Goal: Information Seeking & Learning: Learn about a topic

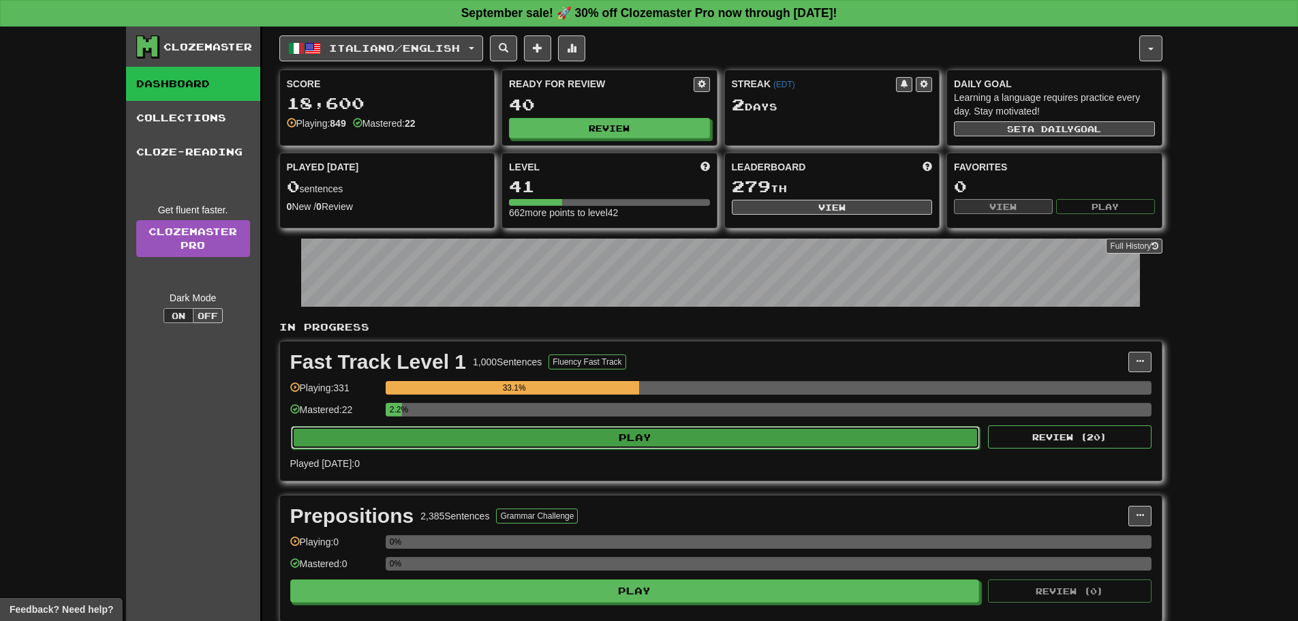
click at [535, 446] on button "Play" at bounding box center [635, 437] width 689 height 23
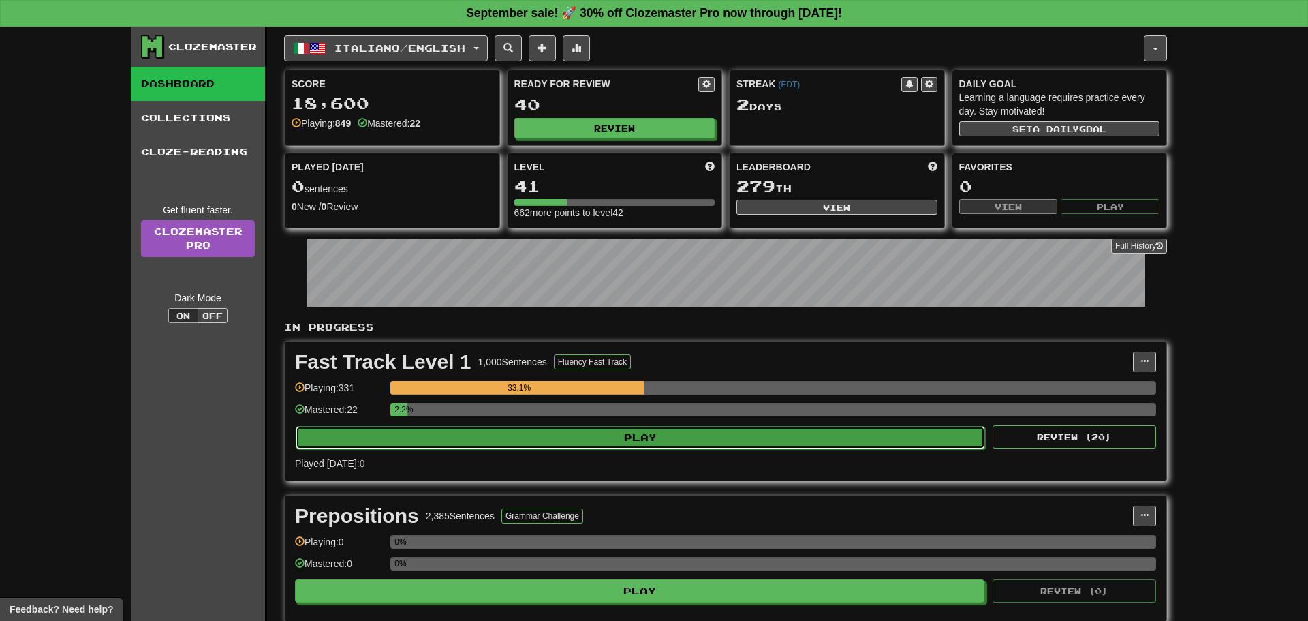
select select "**"
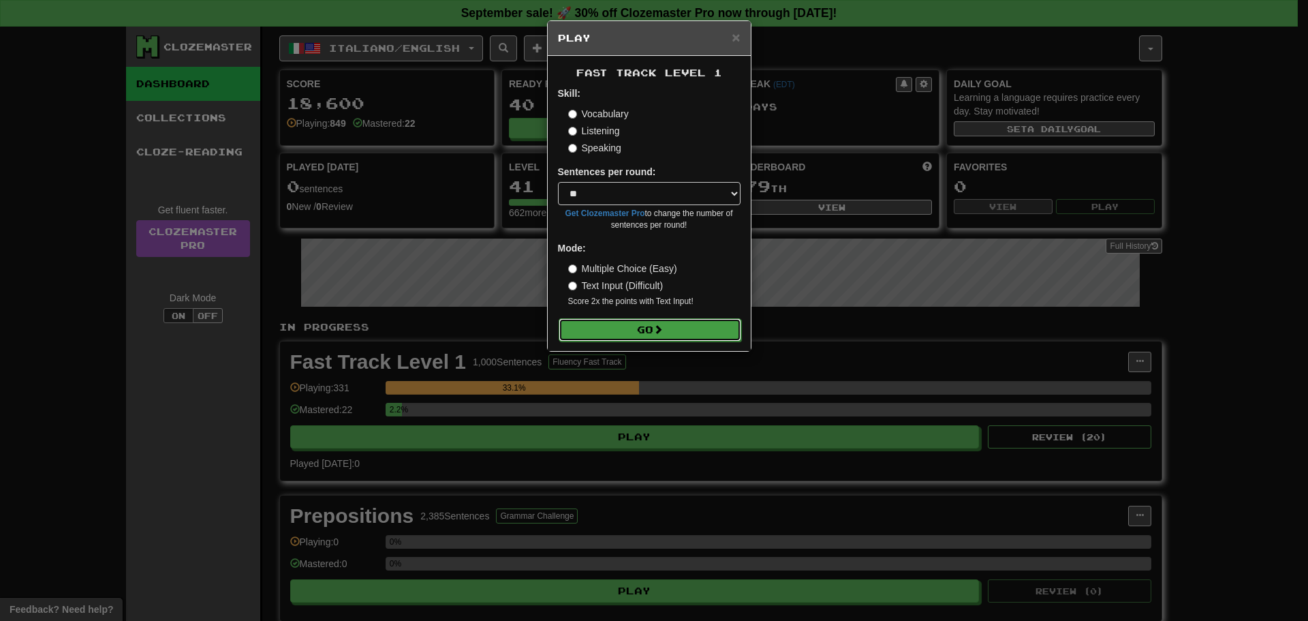
click at [704, 335] on button "Go" at bounding box center [650, 329] width 183 height 23
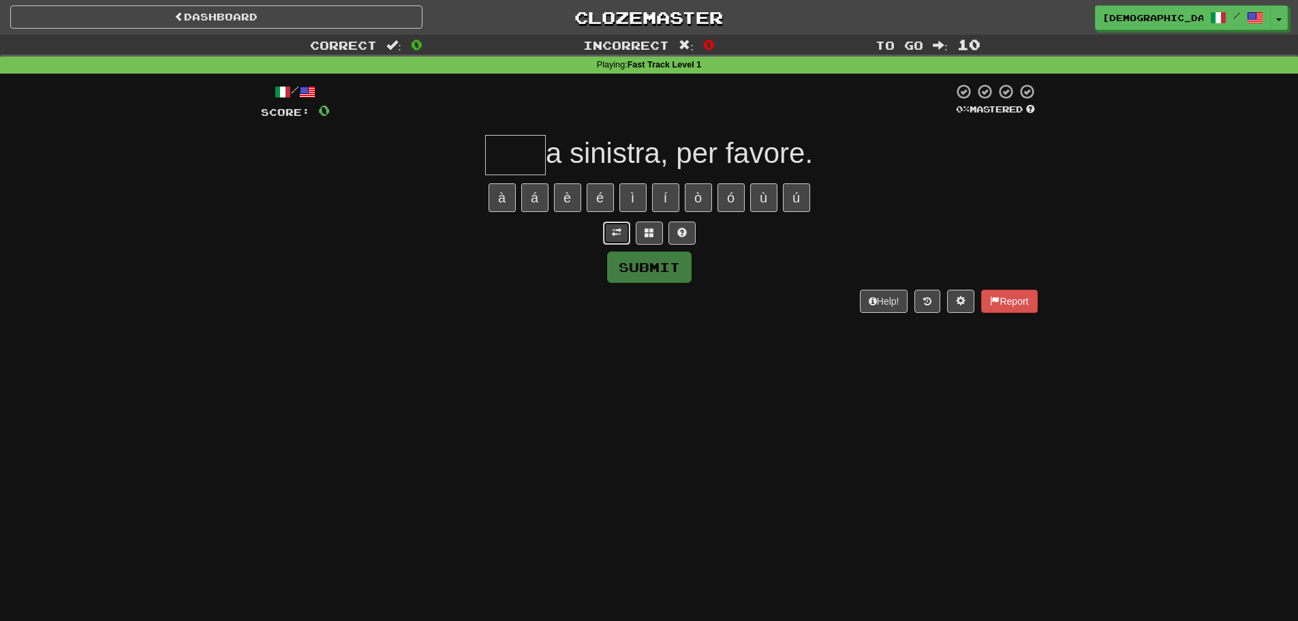
click at [612, 230] on span at bounding box center [617, 233] width 10 height 10
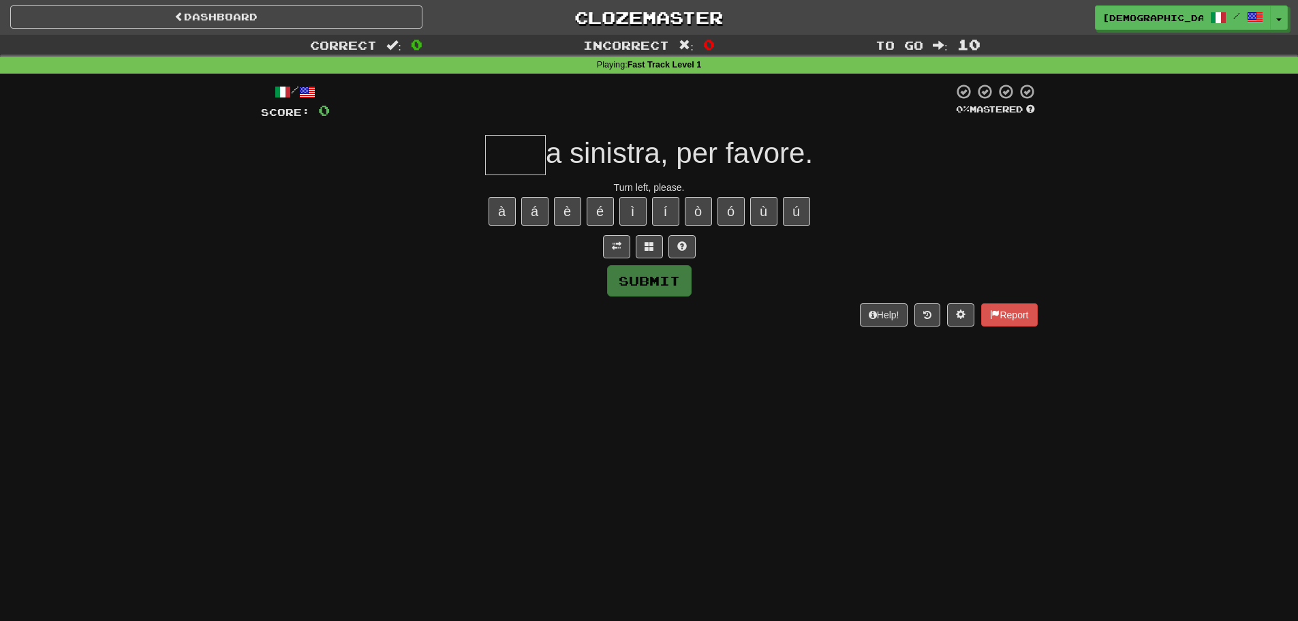
click at [513, 159] on input "text" at bounding box center [515, 155] width 61 height 40
click at [660, 245] on button at bounding box center [649, 246] width 27 height 23
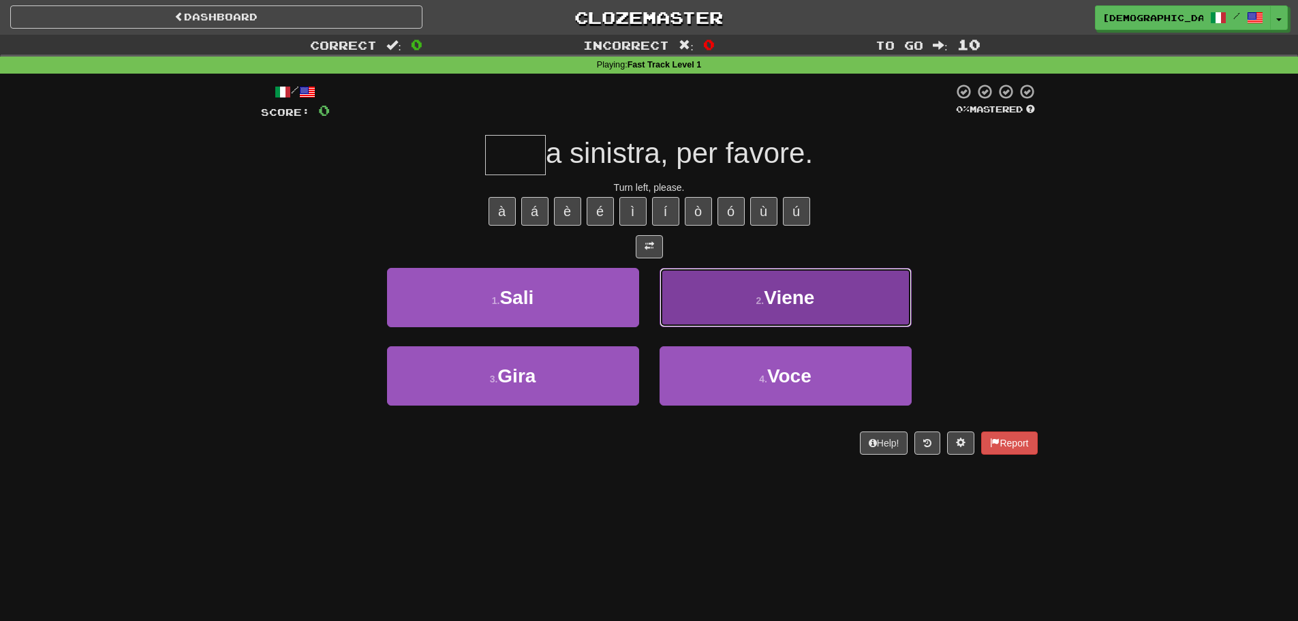
click at [728, 283] on button "2 . Viene" at bounding box center [785, 297] width 252 height 59
type input "****"
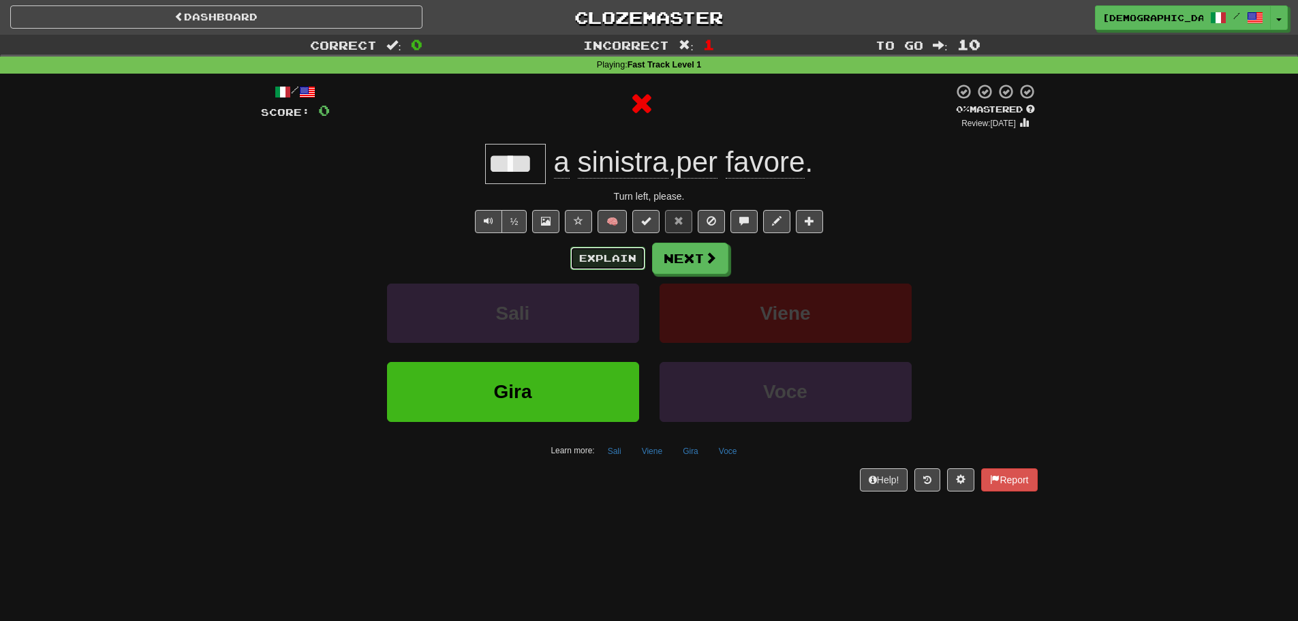
click at [630, 256] on button "Explain" at bounding box center [607, 258] width 75 height 23
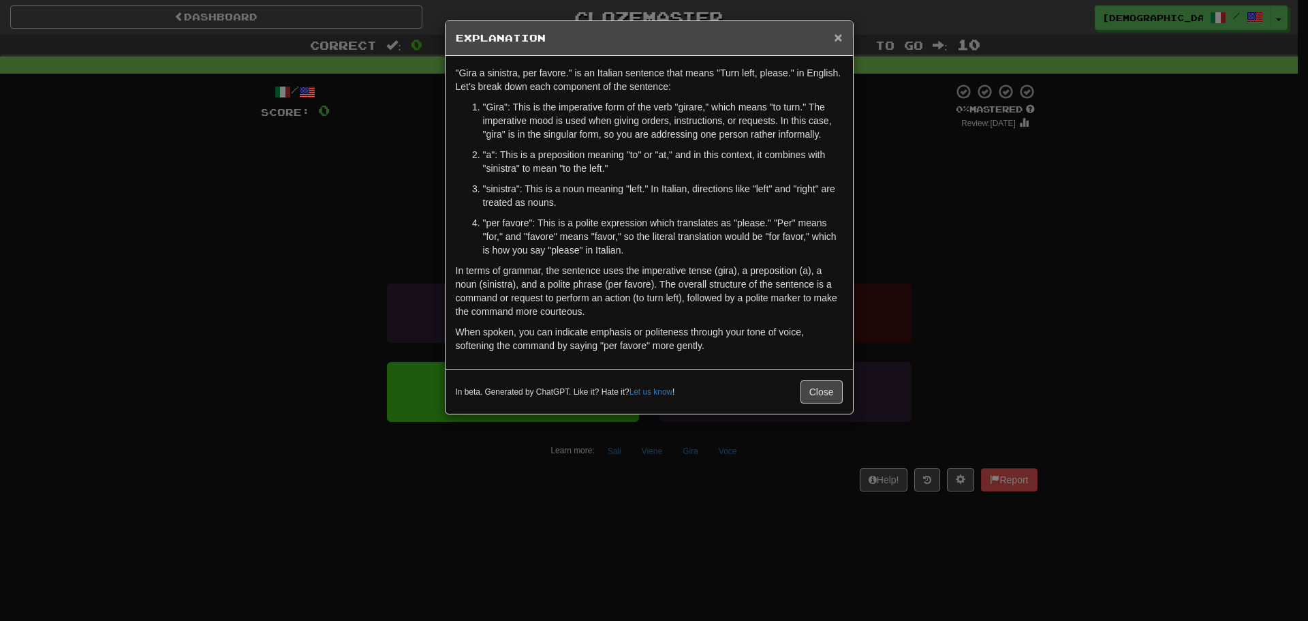
click at [839, 40] on span "×" at bounding box center [838, 37] width 8 height 16
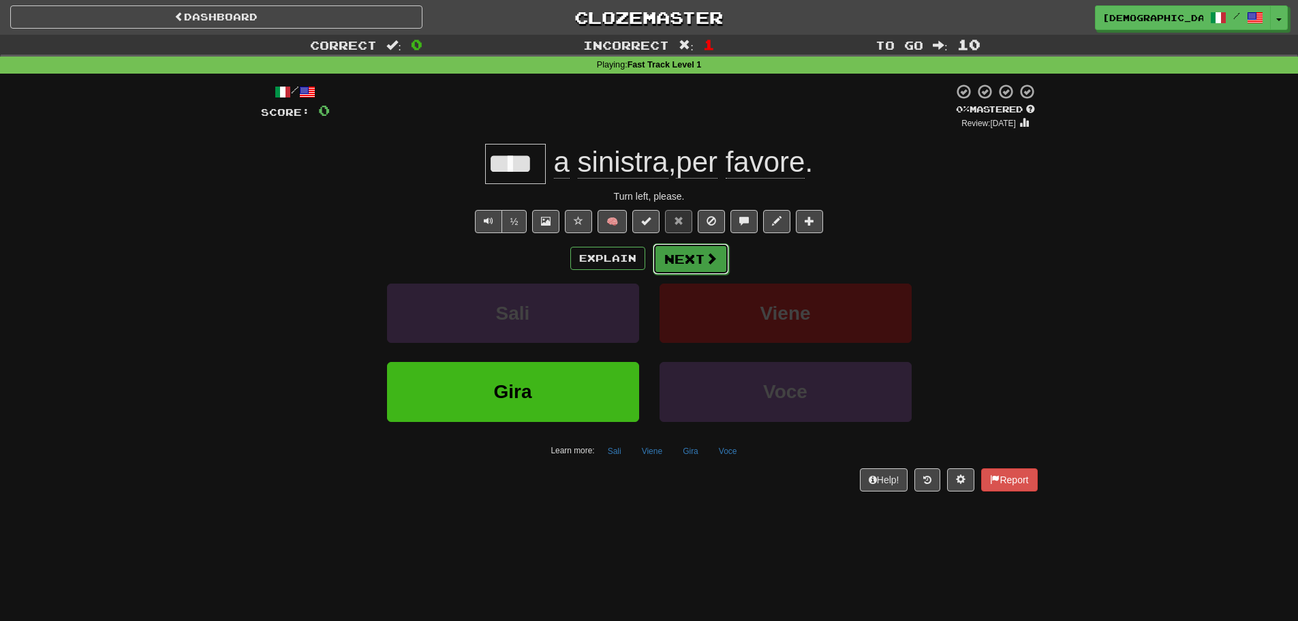
click at [709, 264] on span at bounding box center [711, 258] width 12 height 12
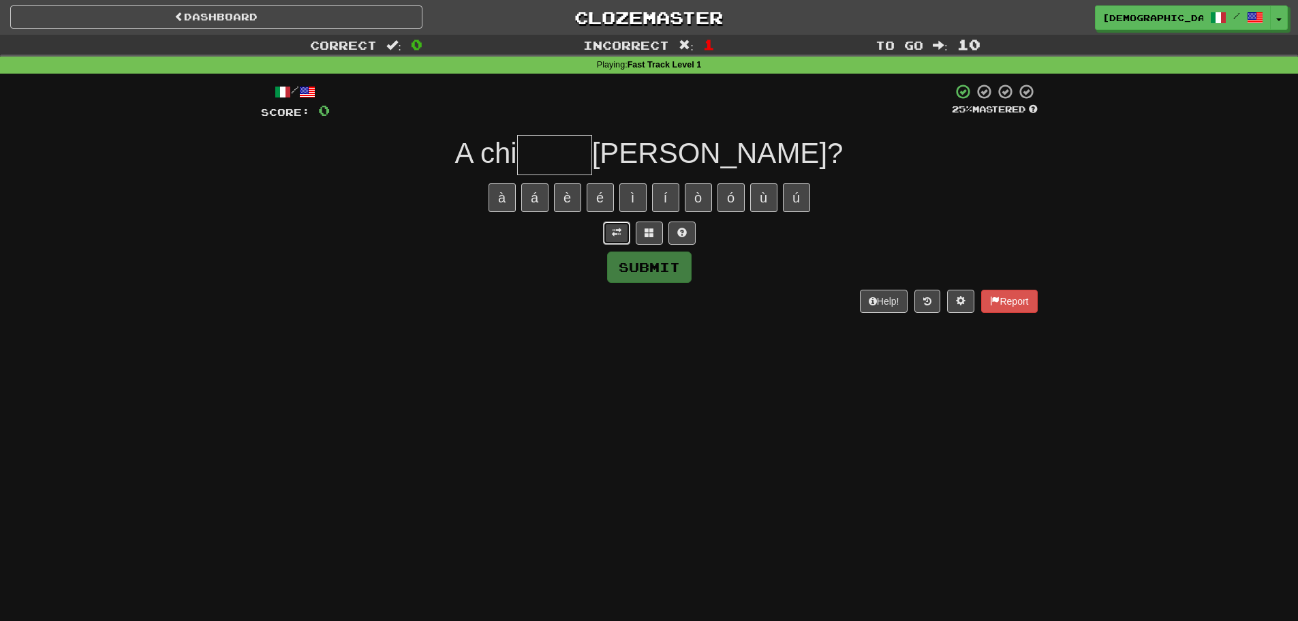
click at [604, 232] on button at bounding box center [616, 232] width 27 height 23
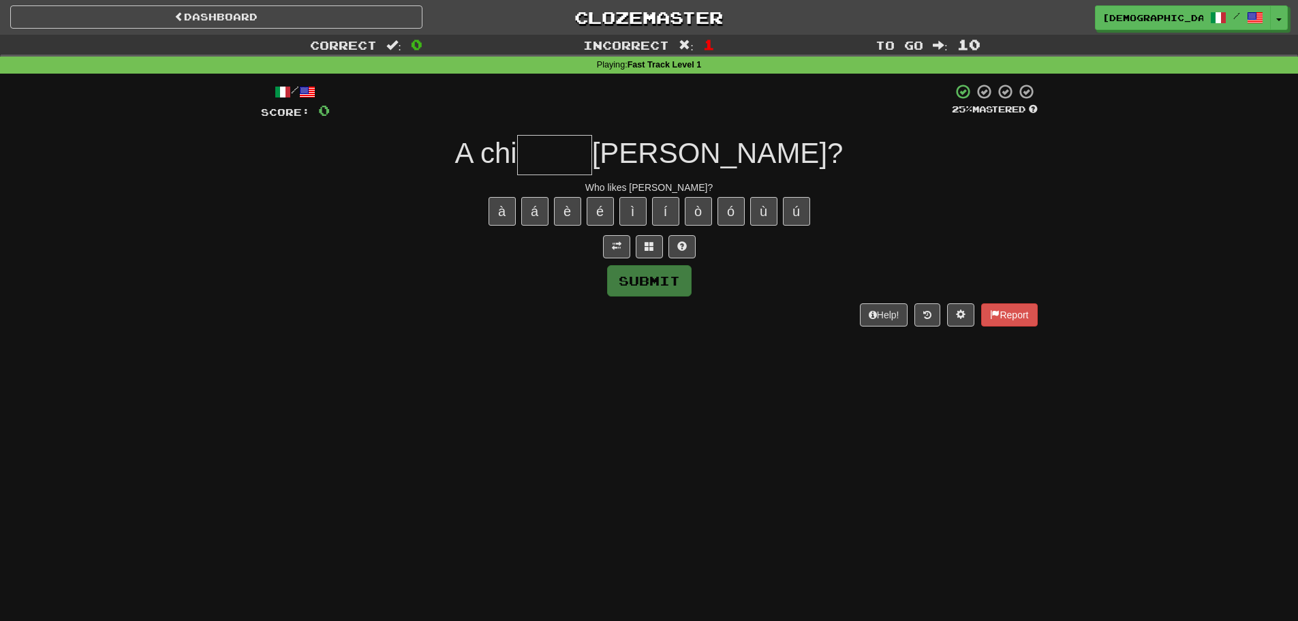
click at [592, 168] on input "text" at bounding box center [554, 155] width 75 height 40
type input "*"
type input "*****"
click at [658, 285] on button "Submit" at bounding box center [649, 280] width 84 height 31
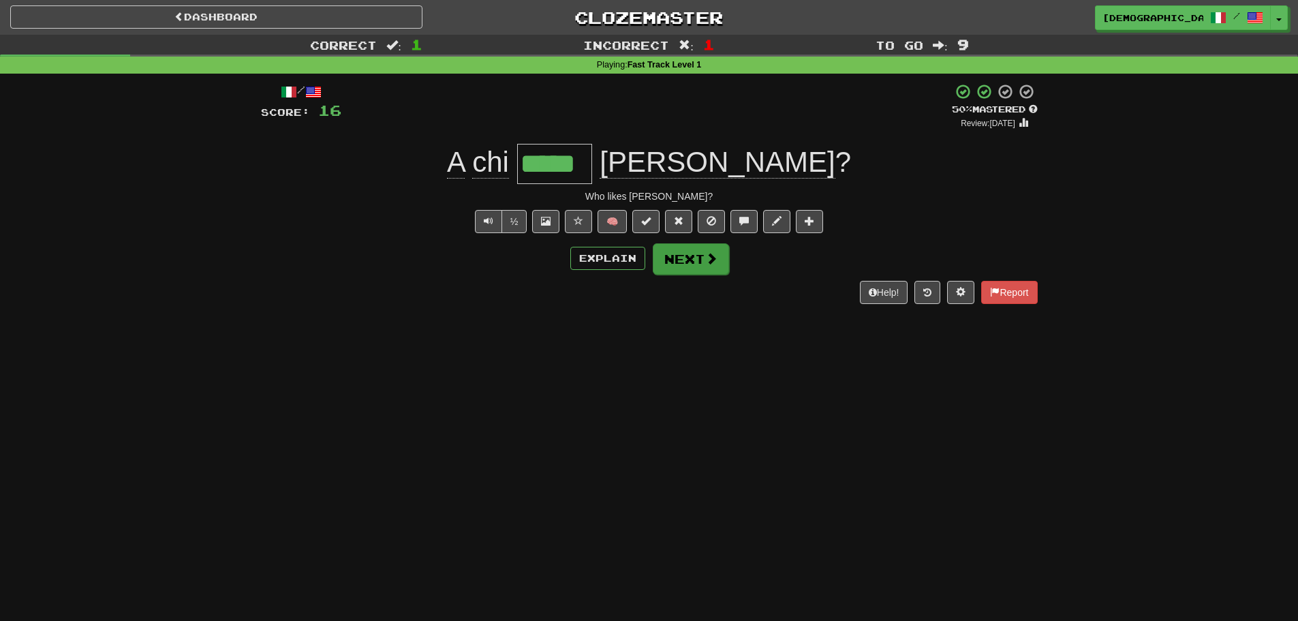
click at [676, 243] on div "Explain Next" at bounding box center [649, 258] width 777 height 31
click at [694, 260] on button "Next" at bounding box center [691, 258] width 76 height 31
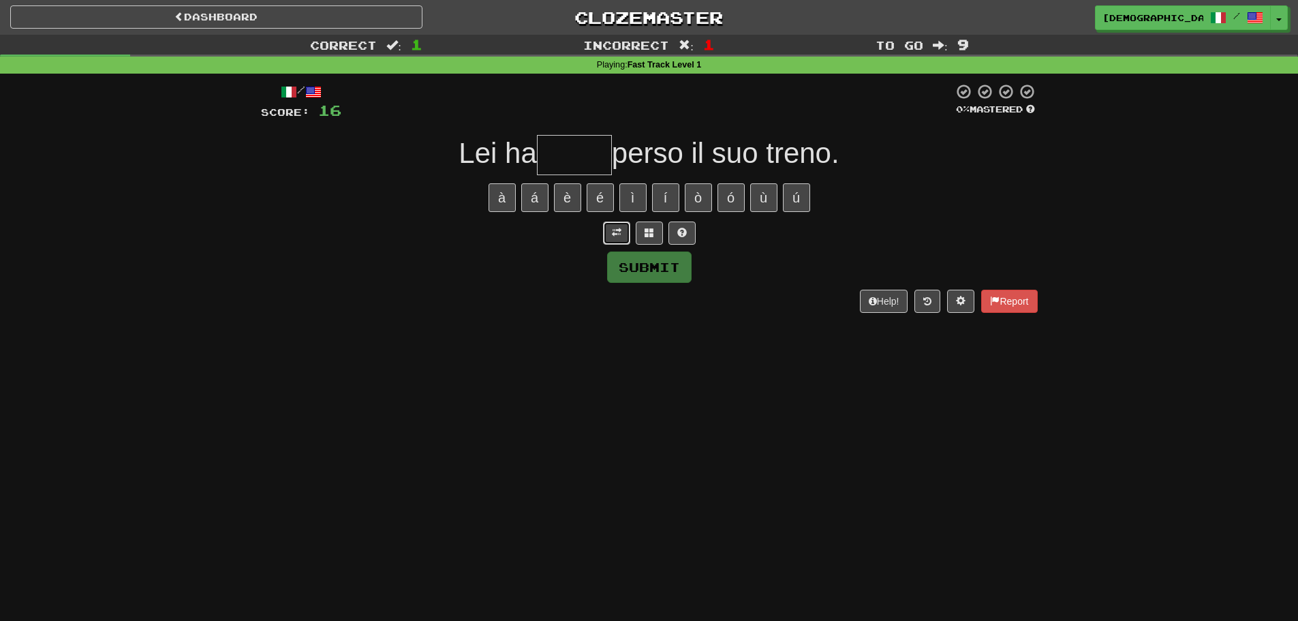
click at [629, 236] on button at bounding box center [616, 232] width 27 height 23
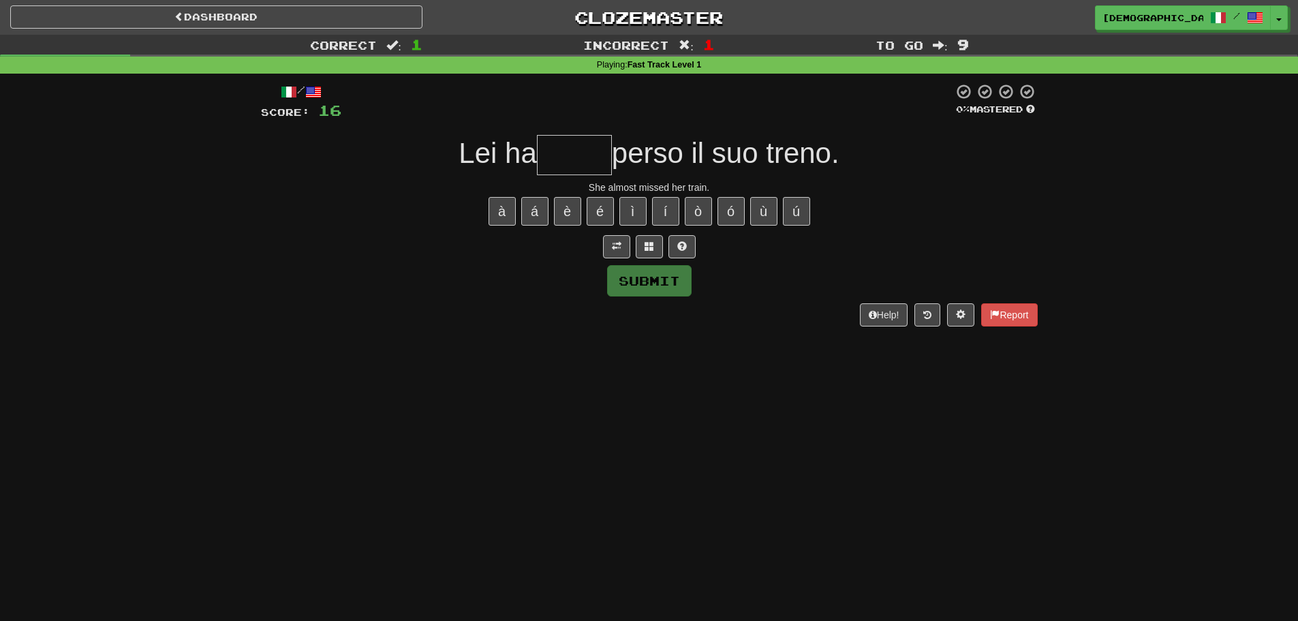
click at [593, 170] on input "text" at bounding box center [574, 155] width 75 height 40
click at [654, 248] on button at bounding box center [649, 246] width 27 height 23
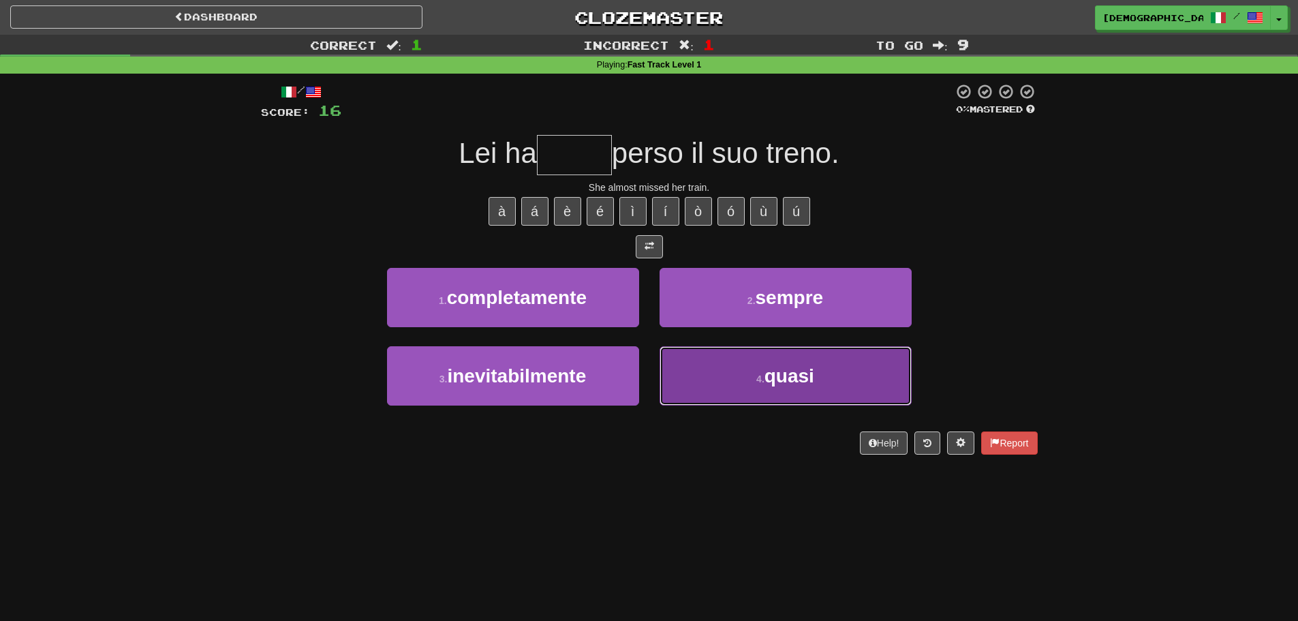
click at [761, 377] on small "4 ." at bounding box center [760, 378] width 8 height 11
type input "*****"
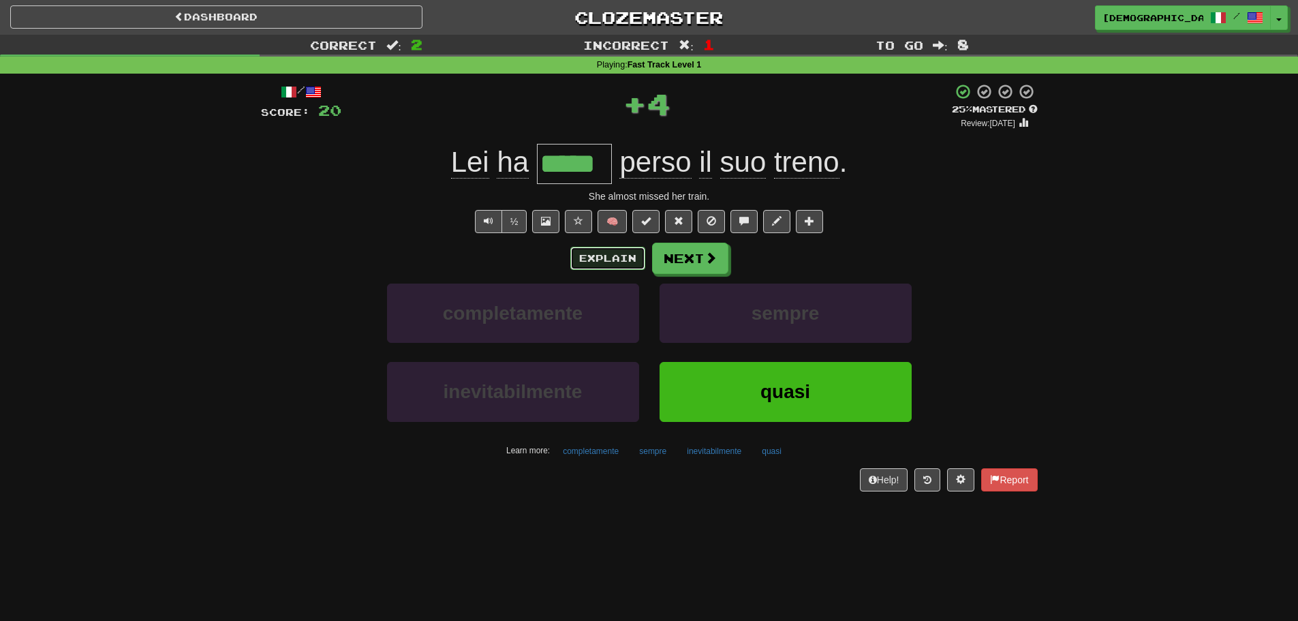
click at [616, 258] on button "Explain" at bounding box center [607, 258] width 75 height 23
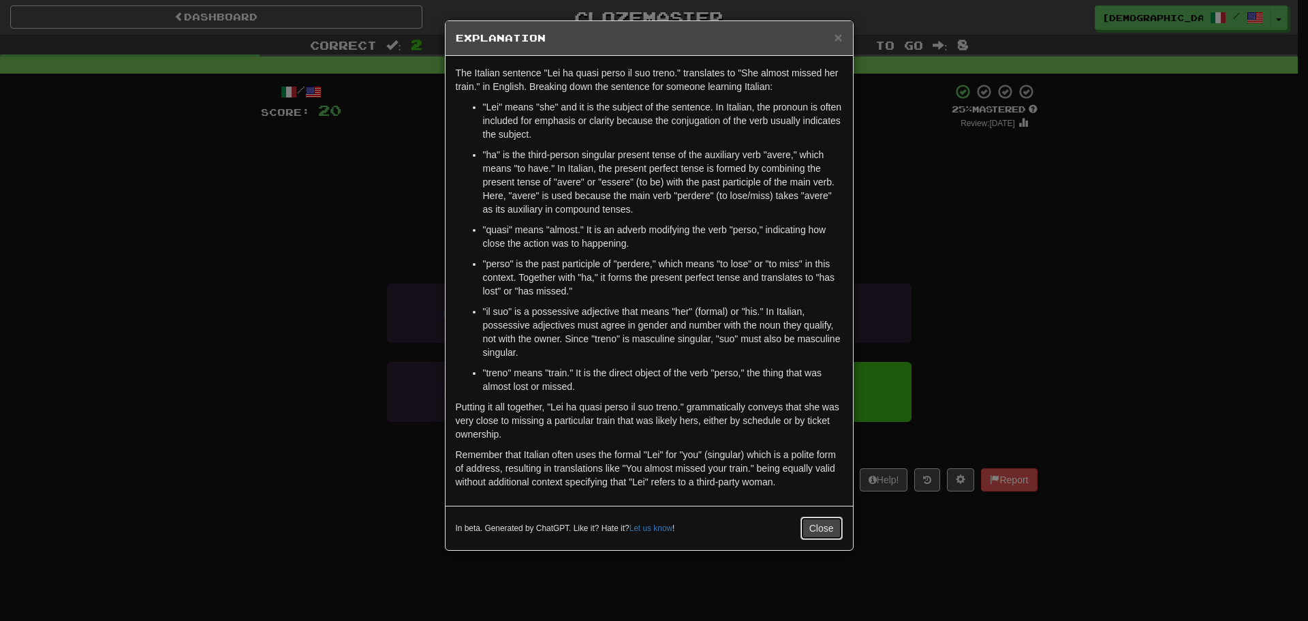
click at [823, 531] on button "Close" at bounding box center [821, 527] width 42 height 23
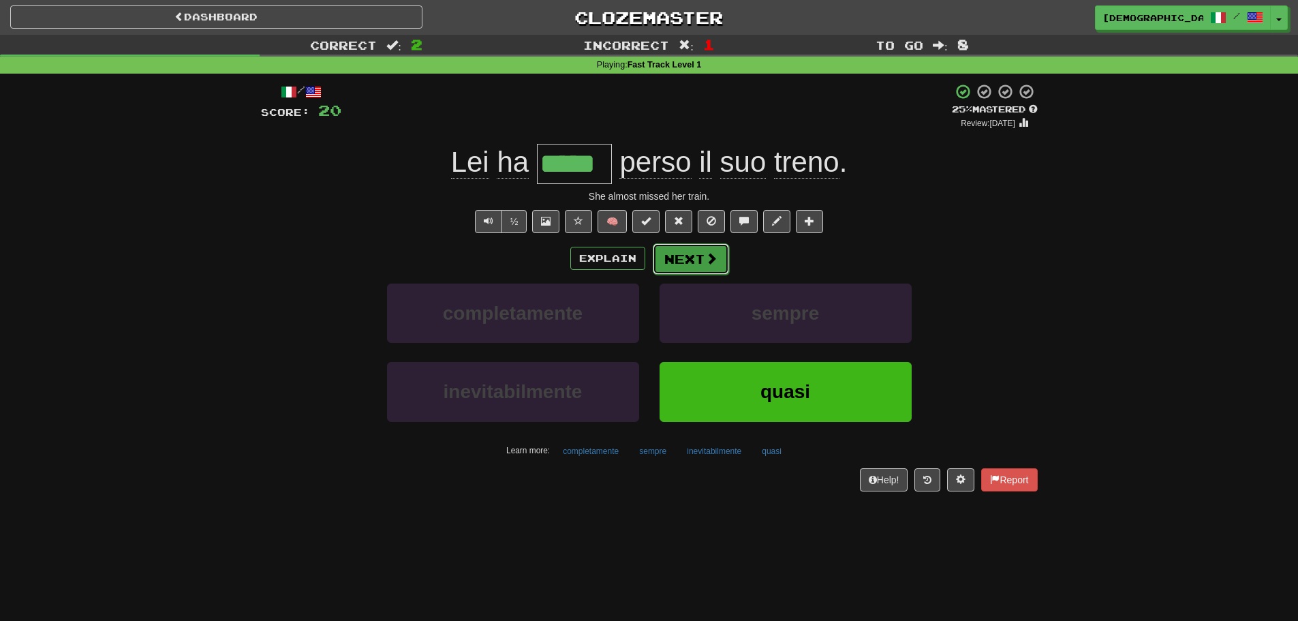
click at [685, 257] on button "Next" at bounding box center [691, 258] width 76 height 31
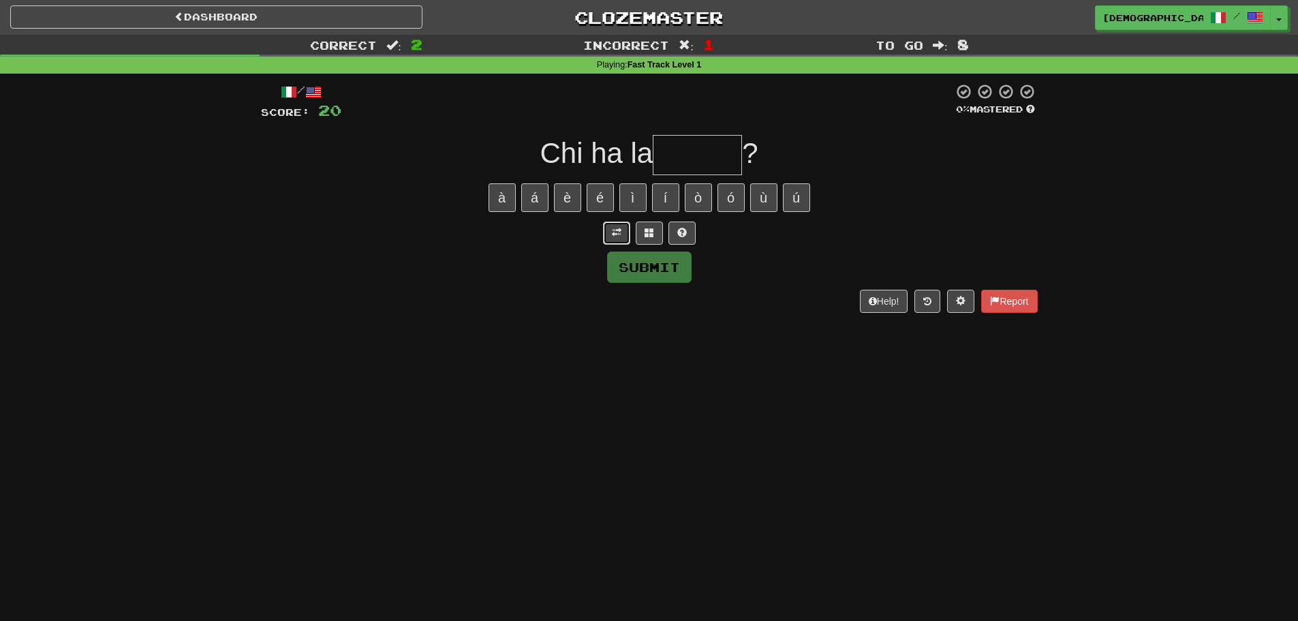
click at [619, 238] on button at bounding box center [616, 232] width 27 height 23
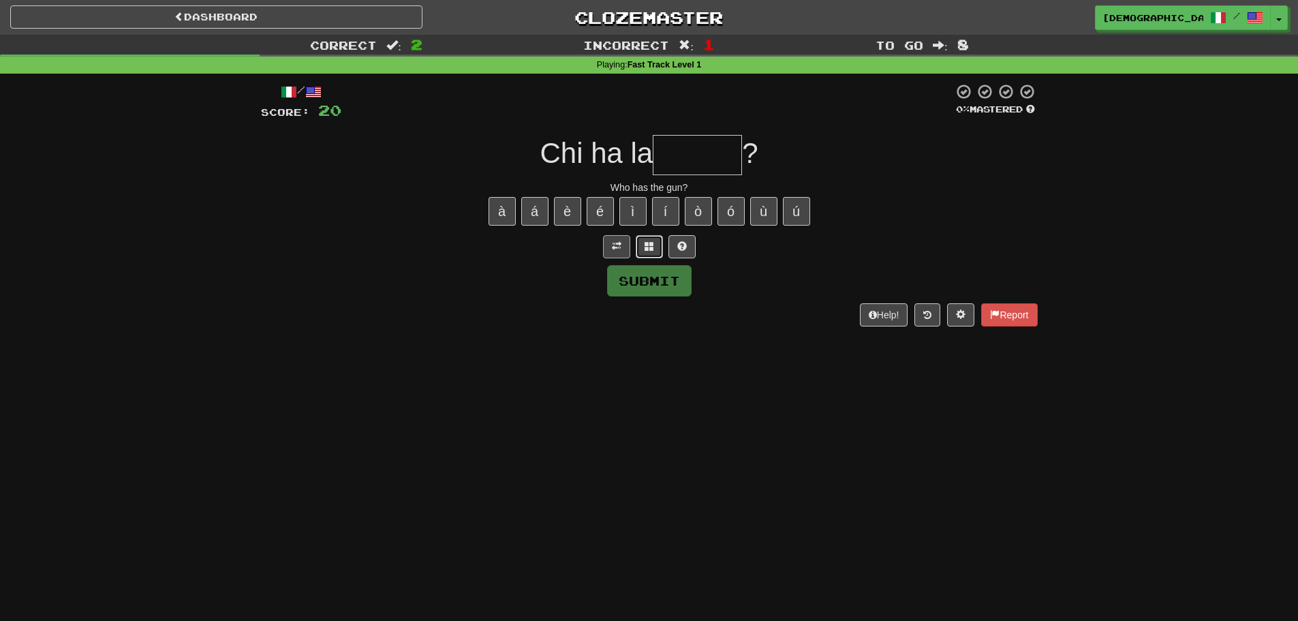
click at [653, 240] on button at bounding box center [649, 246] width 27 height 23
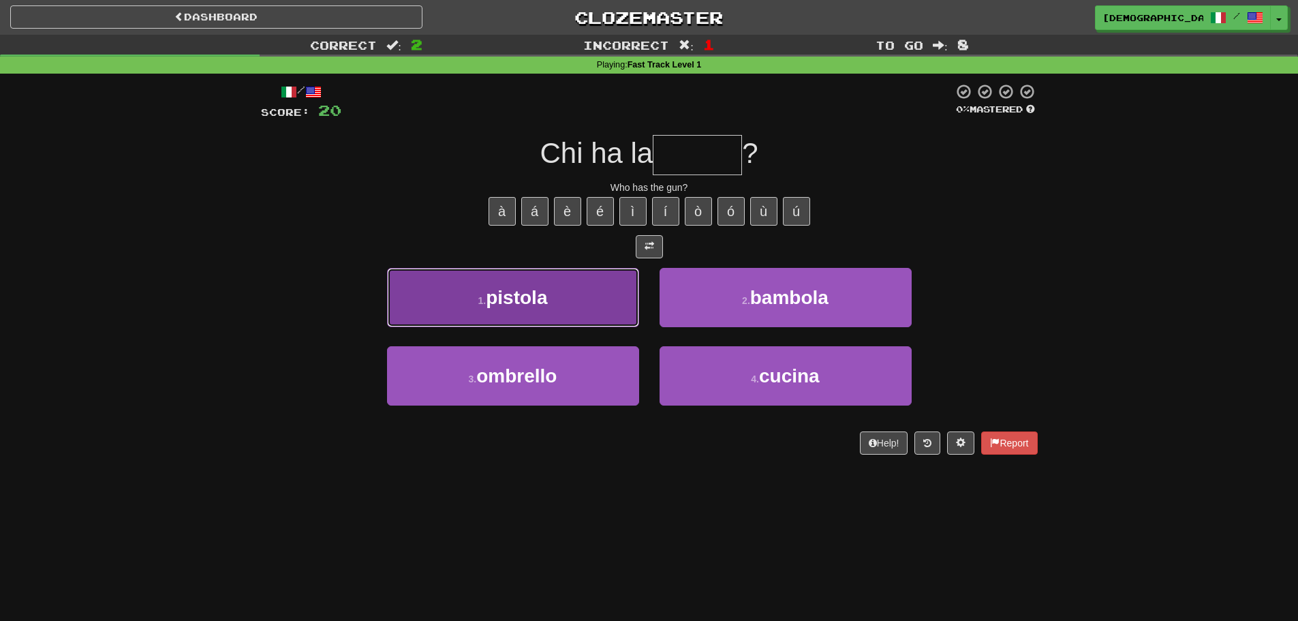
click at [605, 270] on button "1 . pistola" at bounding box center [513, 297] width 252 height 59
type input "*******"
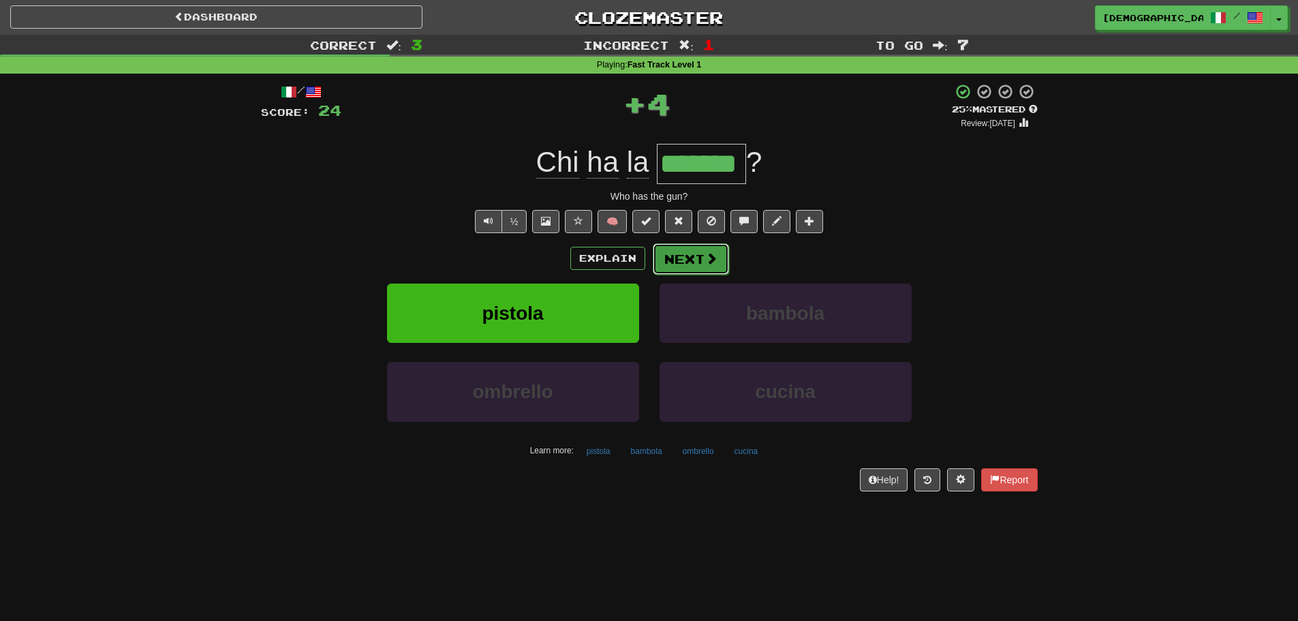
click at [681, 255] on button "Next" at bounding box center [691, 258] width 76 height 31
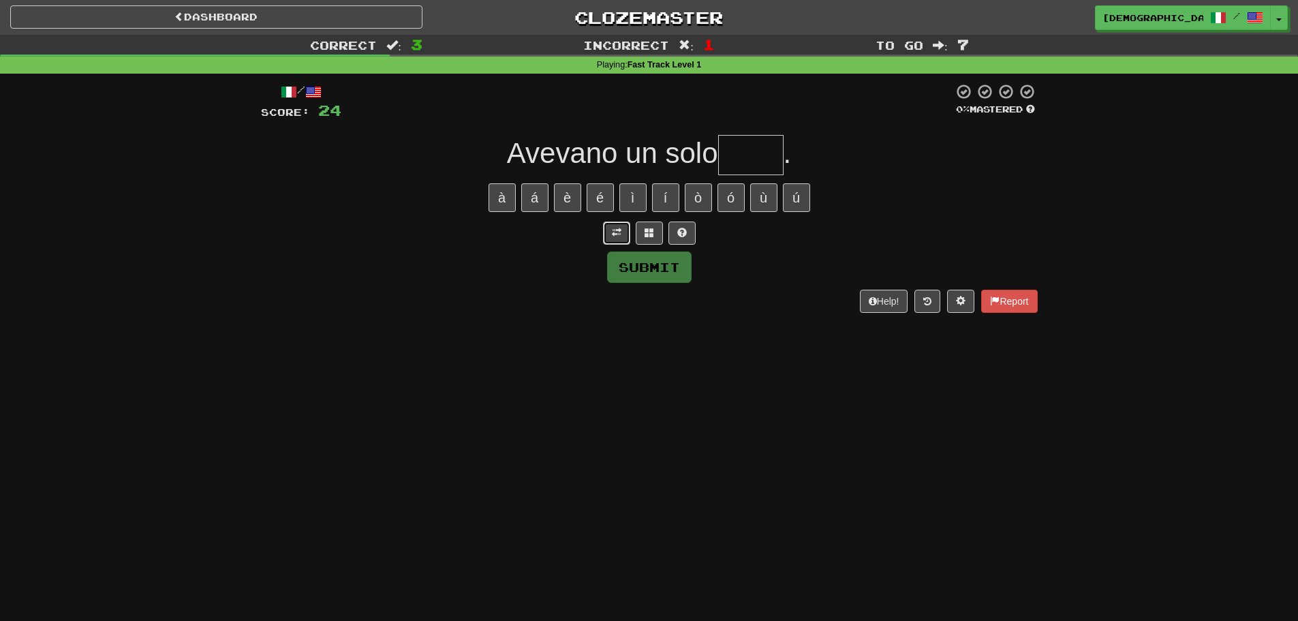
click at [608, 237] on button at bounding box center [616, 232] width 27 height 23
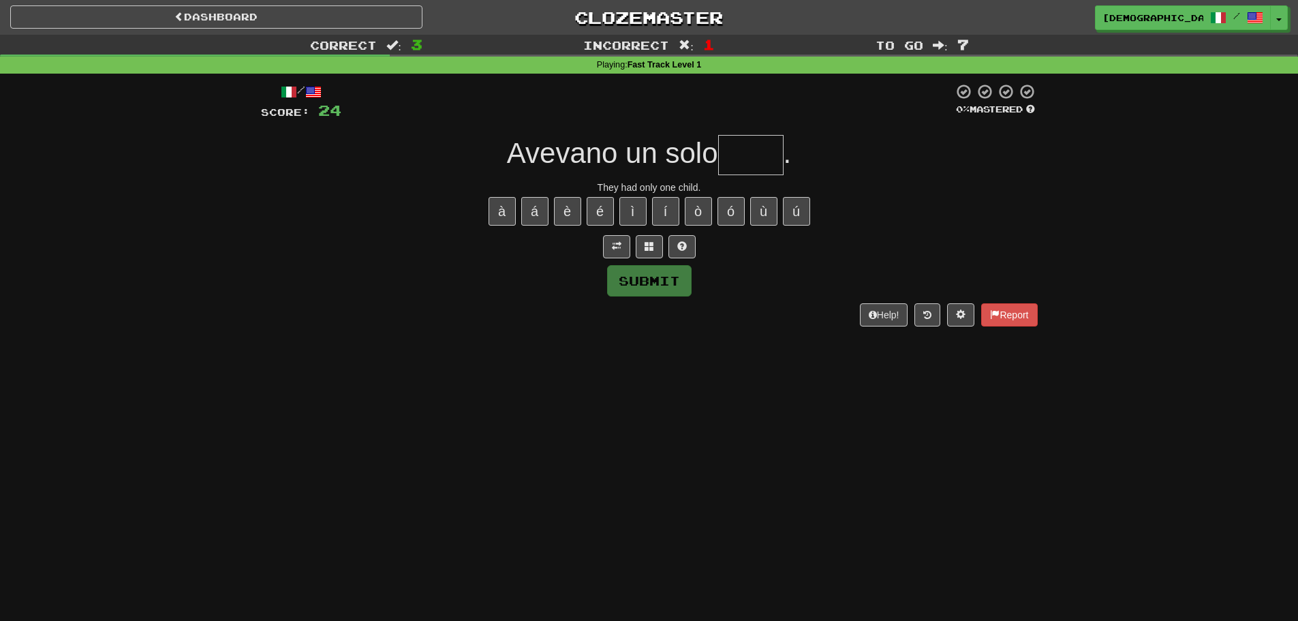
click at [734, 154] on input "text" at bounding box center [750, 155] width 65 height 40
type input "******"
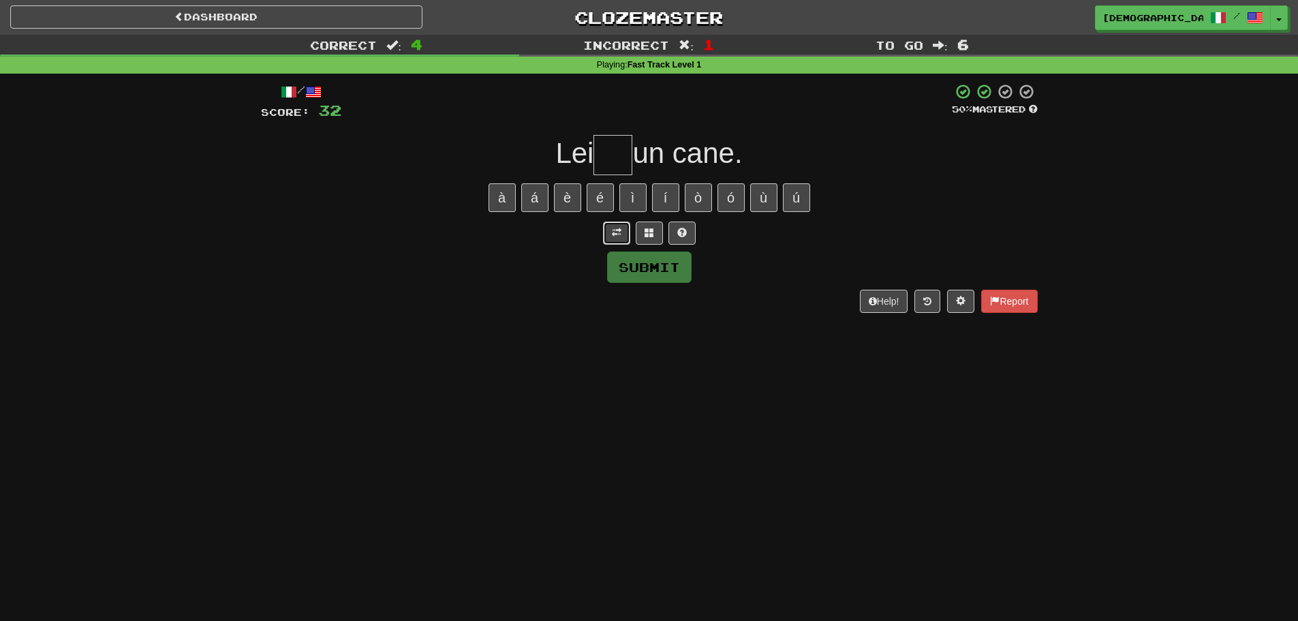
click at [622, 238] on button at bounding box center [616, 232] width 27 height 23
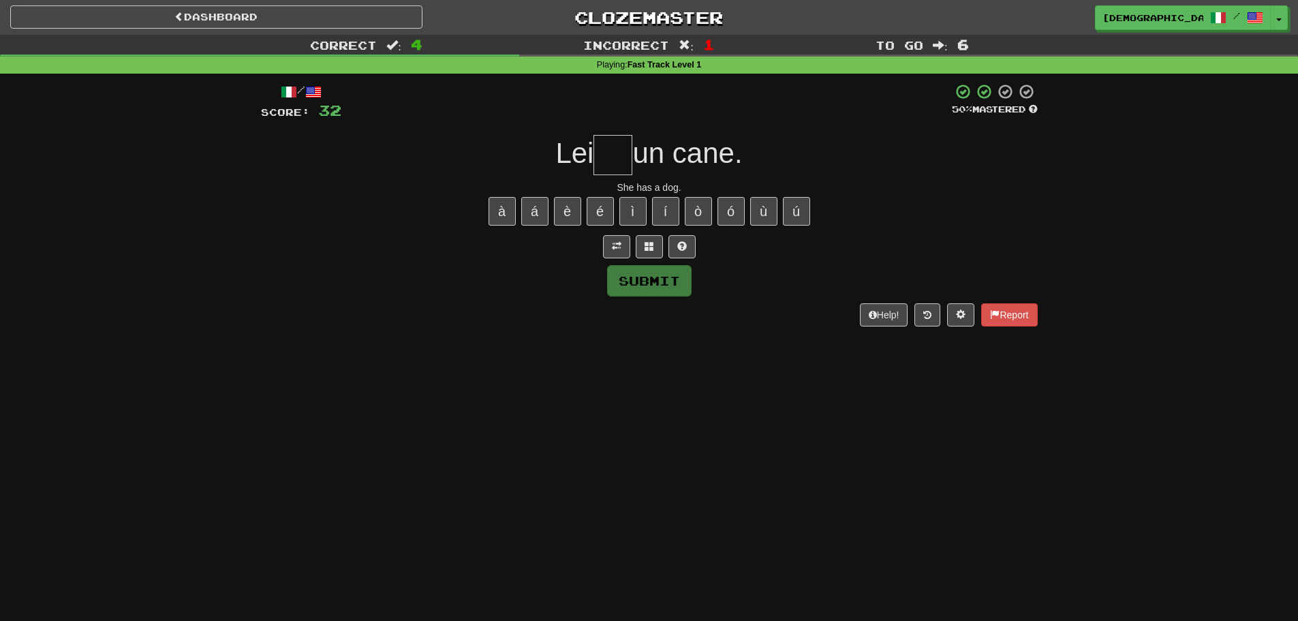
click at [617, 161] on input "text" at bounding box center [612, 155] width 39 height 40
type input "**"
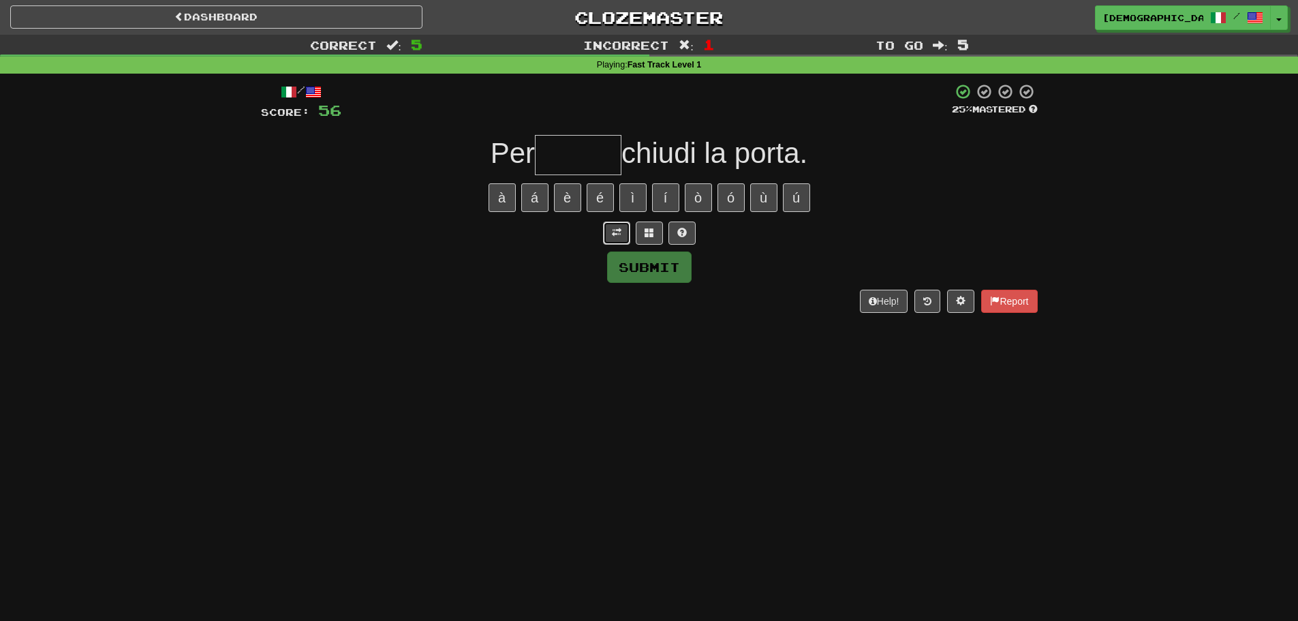
click at [617, 232] on span at bounding box center [617, 233] width 10 height 10
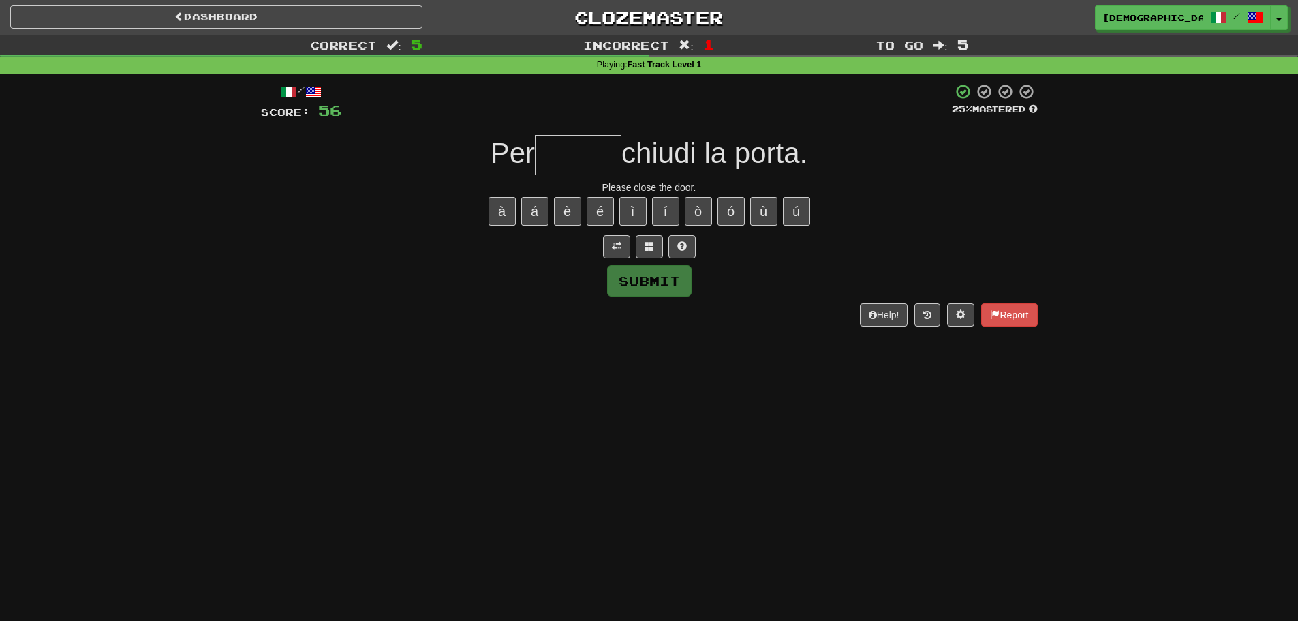
click at [572, 164] on input "text" at bounding box center [578, 155] width 87 height 40
type input "******"
click at [660, 273] on button "Submit" at bounding box center [650, 281] width 84 height 31
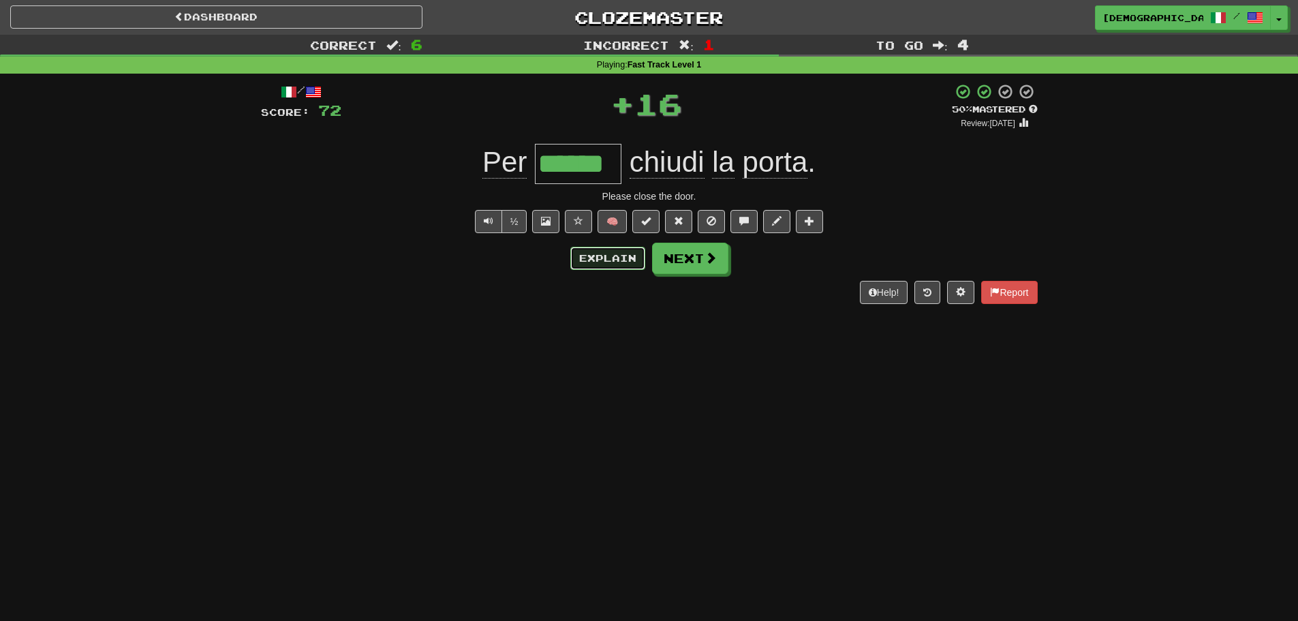
click at [618, 257] on button "Explain" at bounding box center [607, 258] width 75 height 23
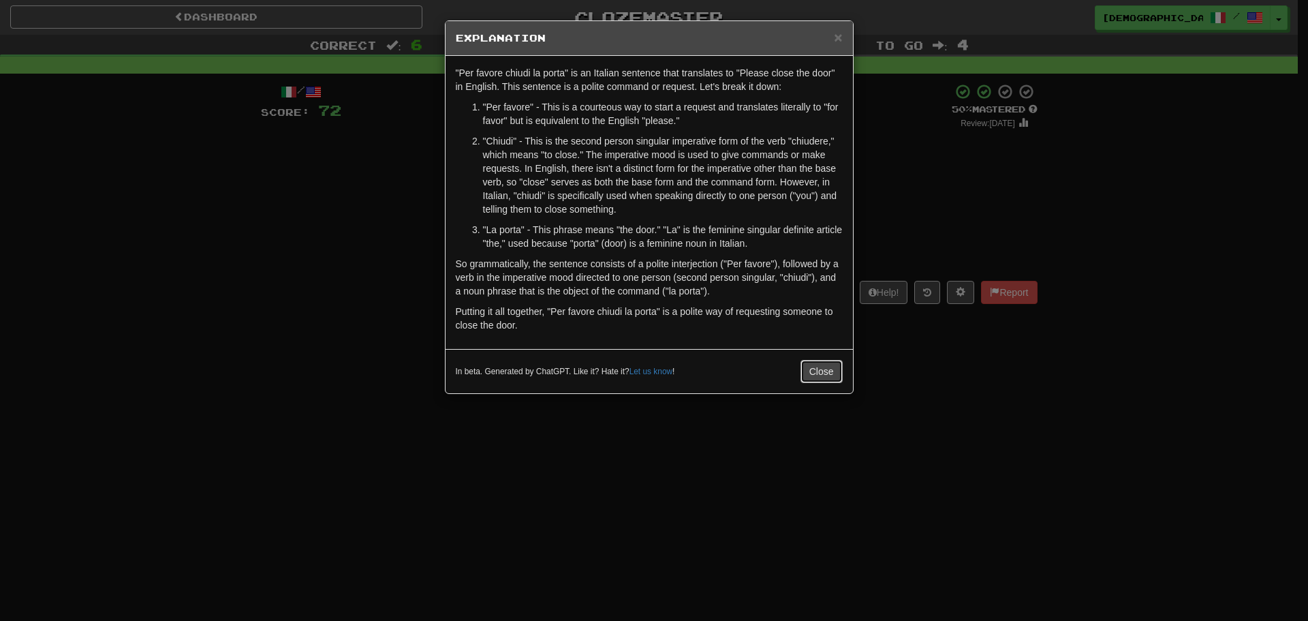
click at [831, 361] on button "Close" at bounding box center [821, 371] width 42 height 23
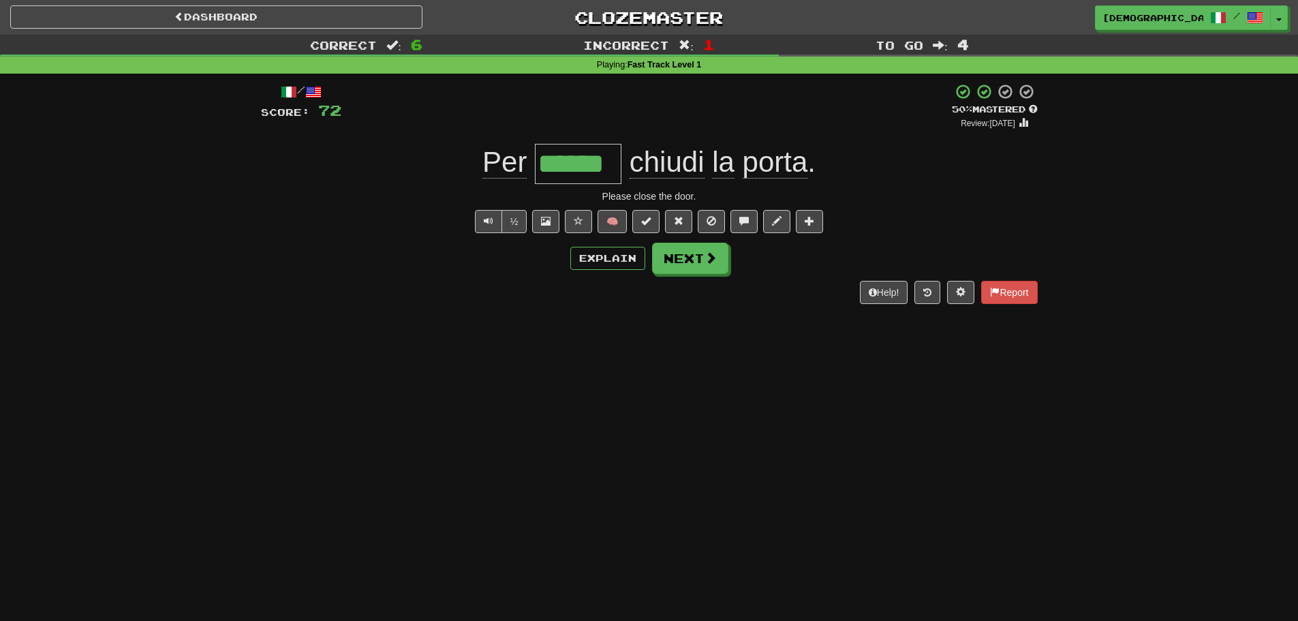
click at [664, 238] on div "/ Score: 72 + 16 50 % Mastered Review: [DATE] Per ****** chiudi la porta . Plea…" at bounding box center [649, 193] width 777 height 221
click at [670, 243] on button "Next" at bounding box center [691, 258] width 76 height 31
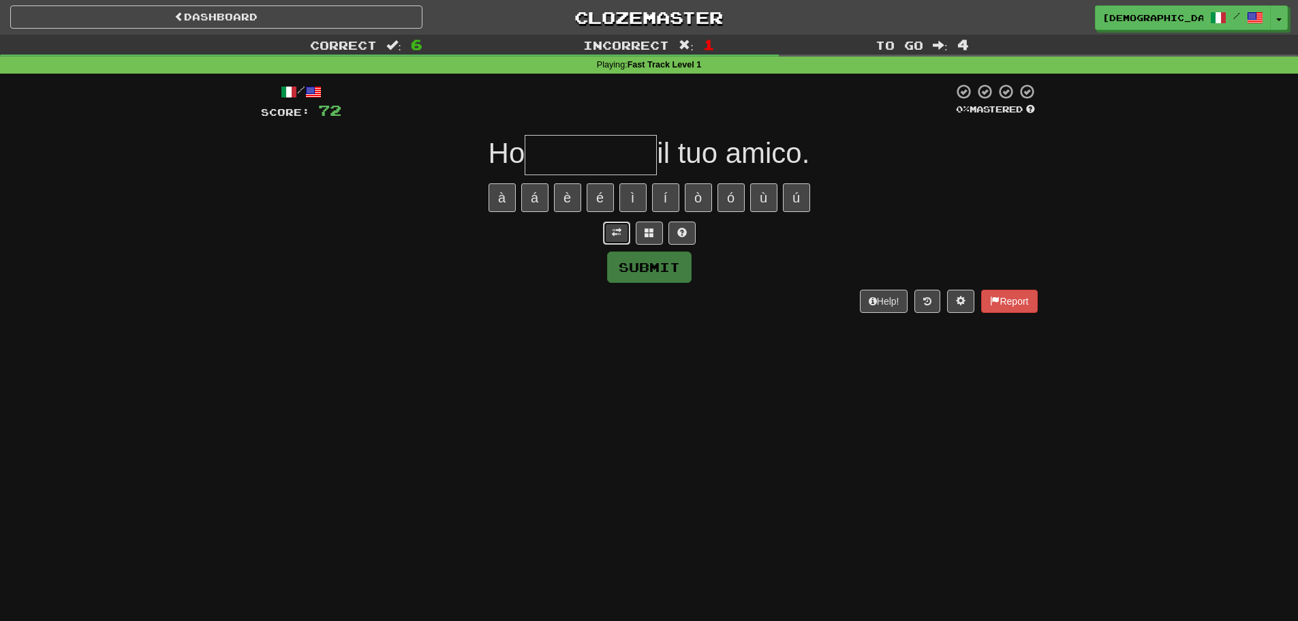
click at [619, 236] on span at bounding box center [617, 233] width 10 height 10
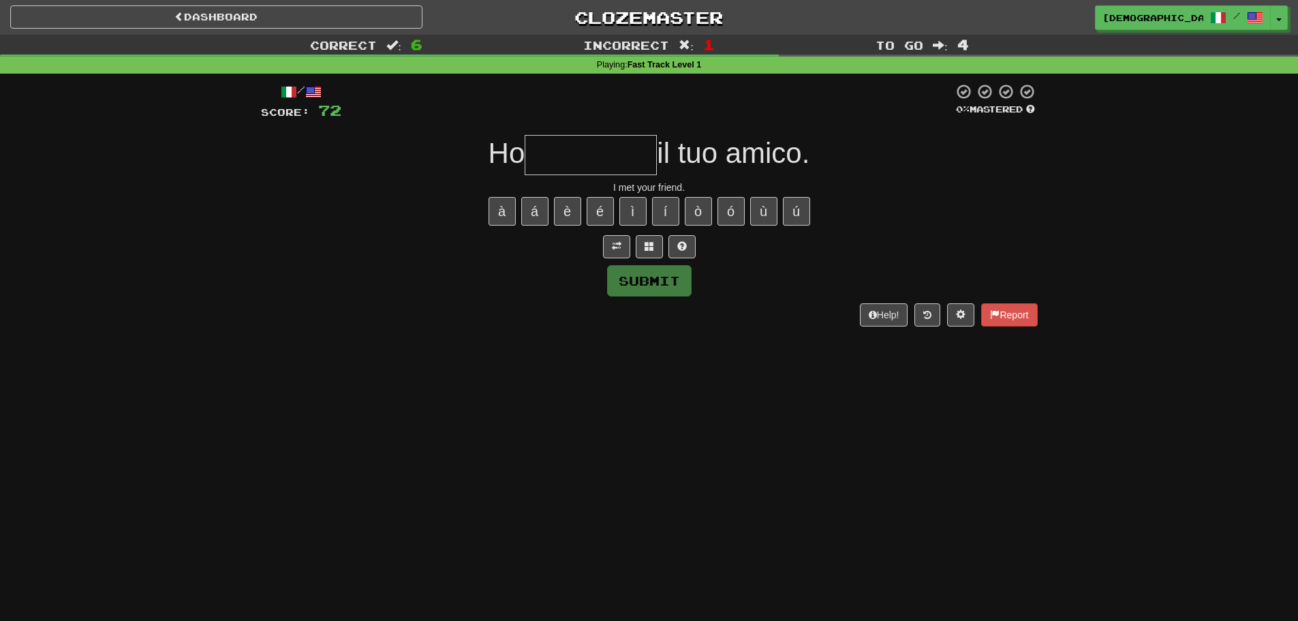
click at [617, 157] on input "text" at bounding box center [591, 155] width 132 height 40
click at [651, 240] on button at bounding box center [649, 246] width 27 height 23
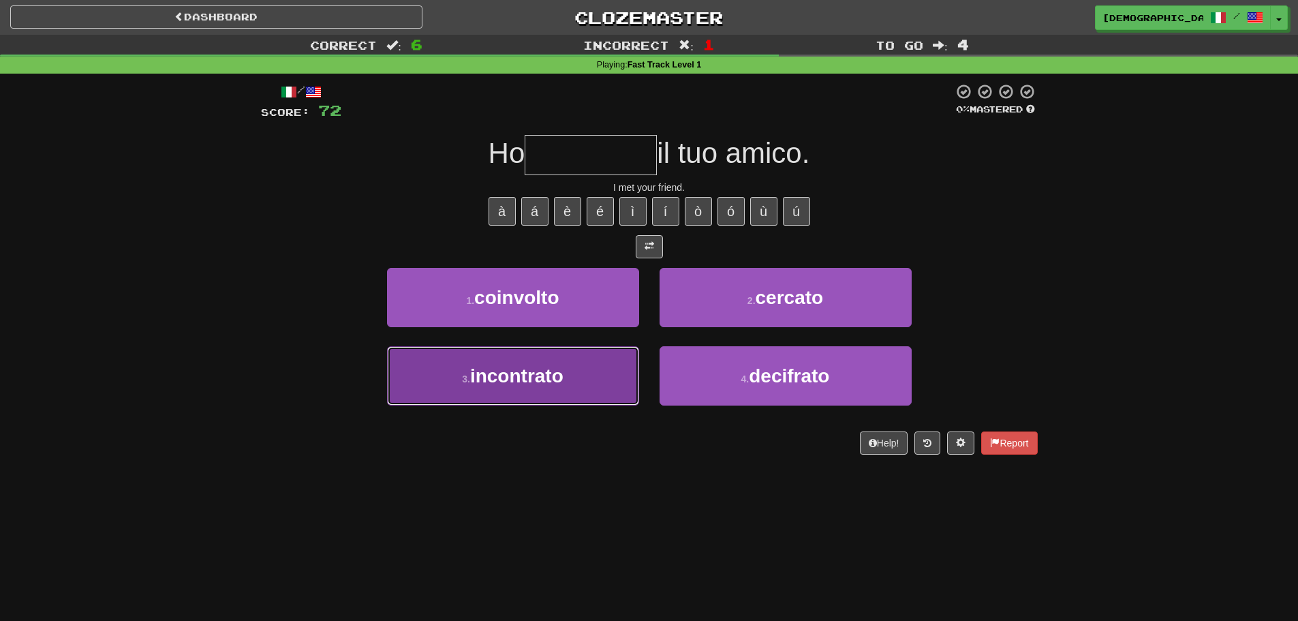
click at [602, 362] on button "3 . incontrato" at bounding box center [513, 375] width 252 height 59
type input "**********"
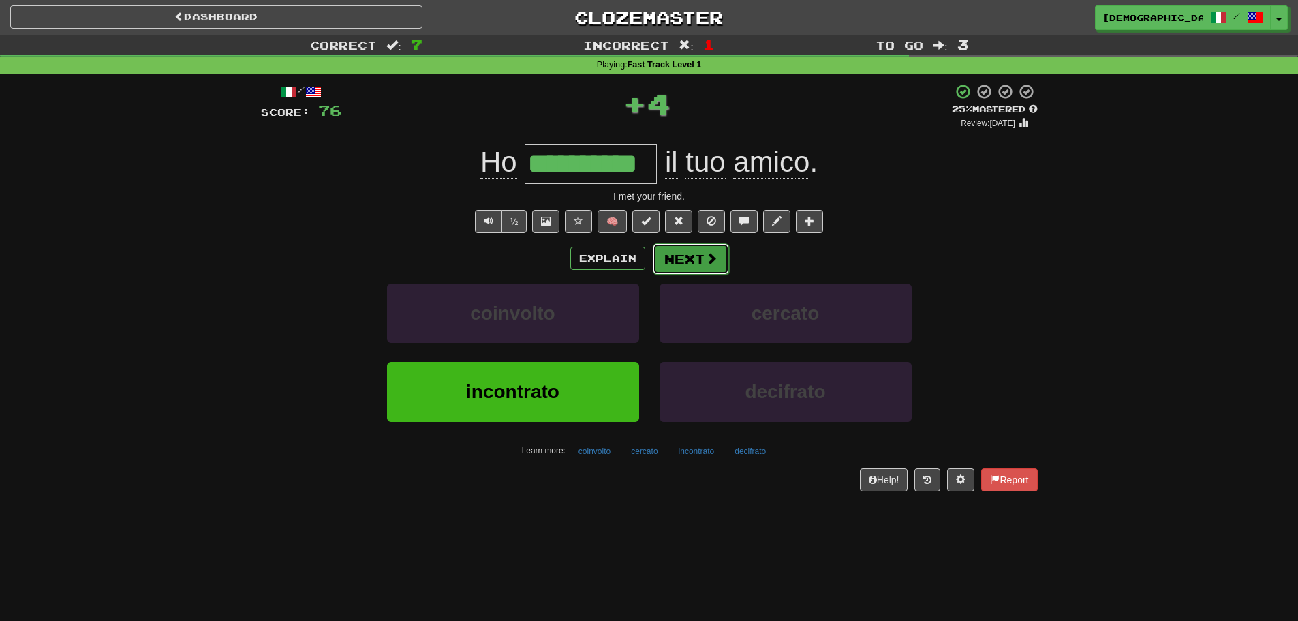
click at [666, 258] on button "Next" at bounding box center [691, 258] width 76 height 31
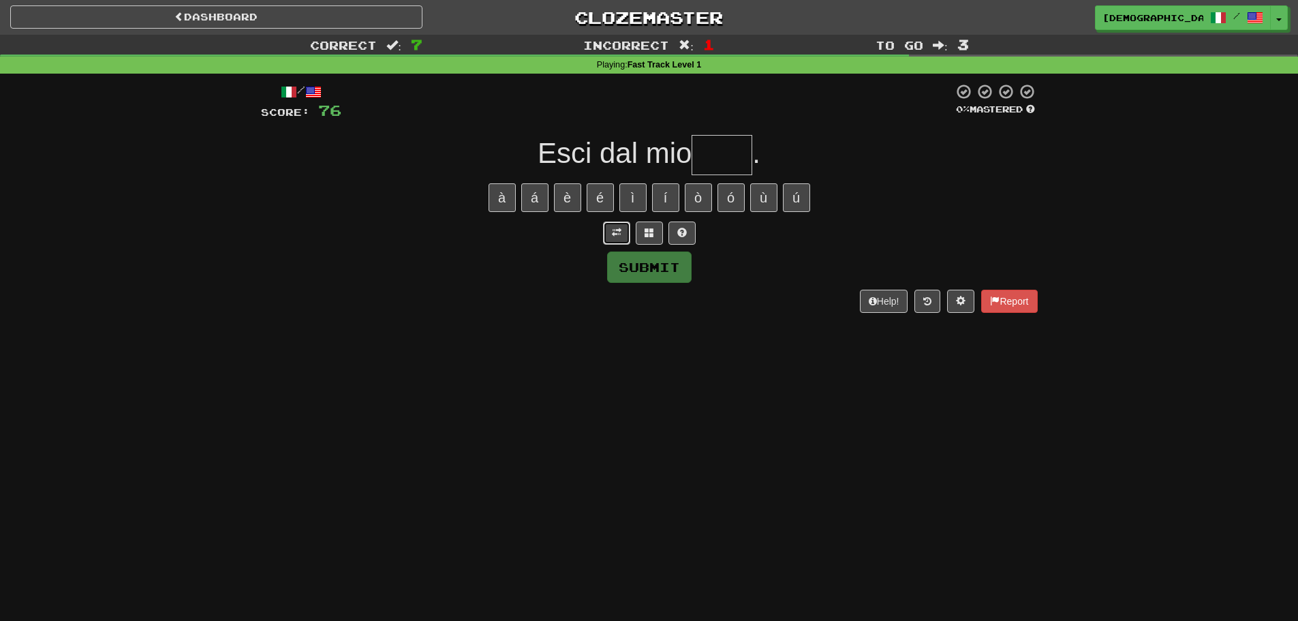
click at [625, 241] on button at bounding box center [616, 232] width 27 height 23
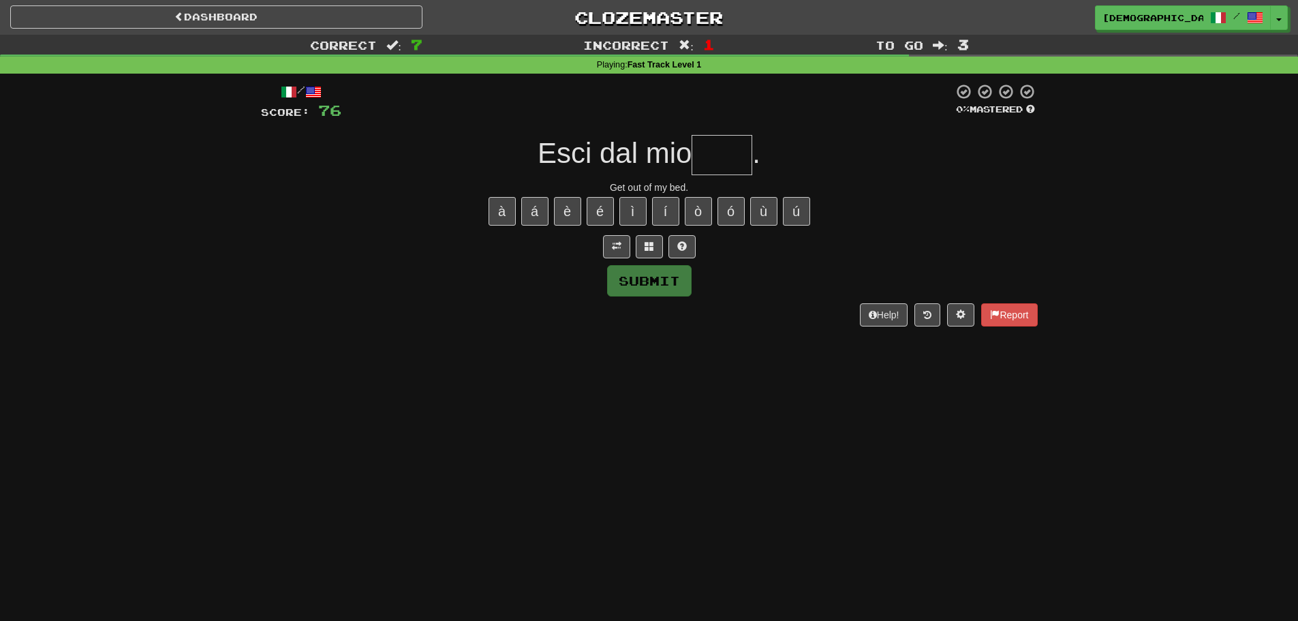
click at [713, 157] on input "text" at bounding box center [721, 155] width 61 height 40
click at [690, 241] on button at bounding box center [681, 246] width 27 height 23
click at [643, 242] on button at bounding box center [632, 246] width 27 height 23
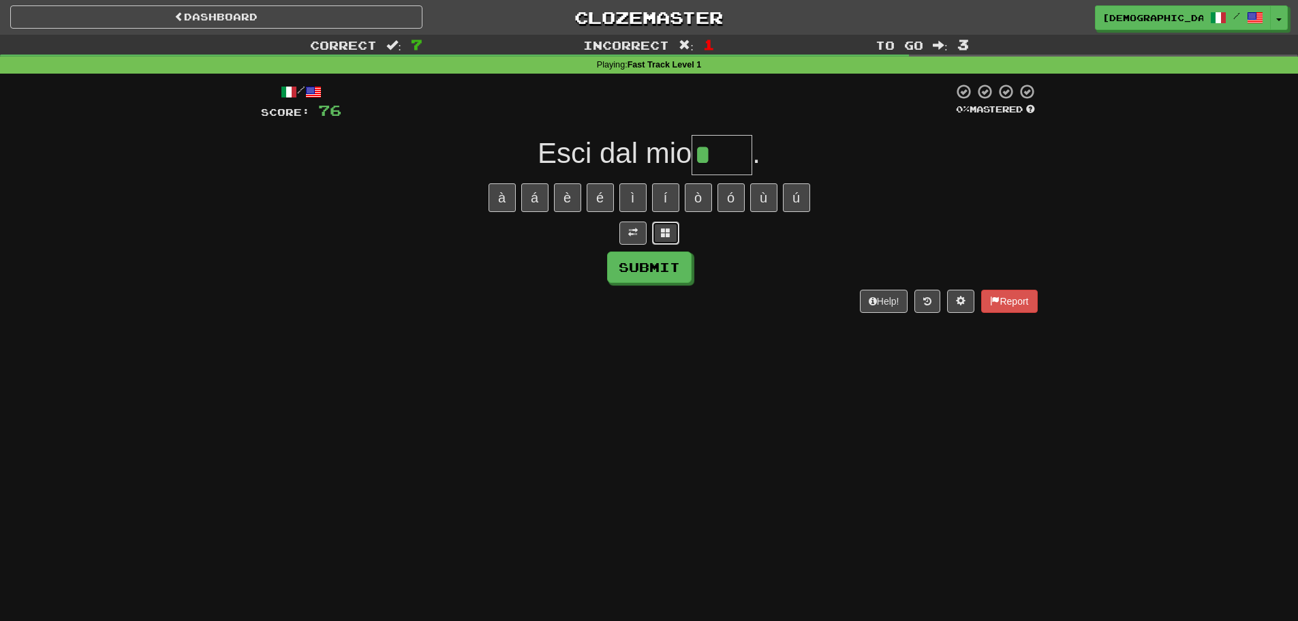
click at [668, 226] on button at bounding box center [665, 232] width 27 height 23
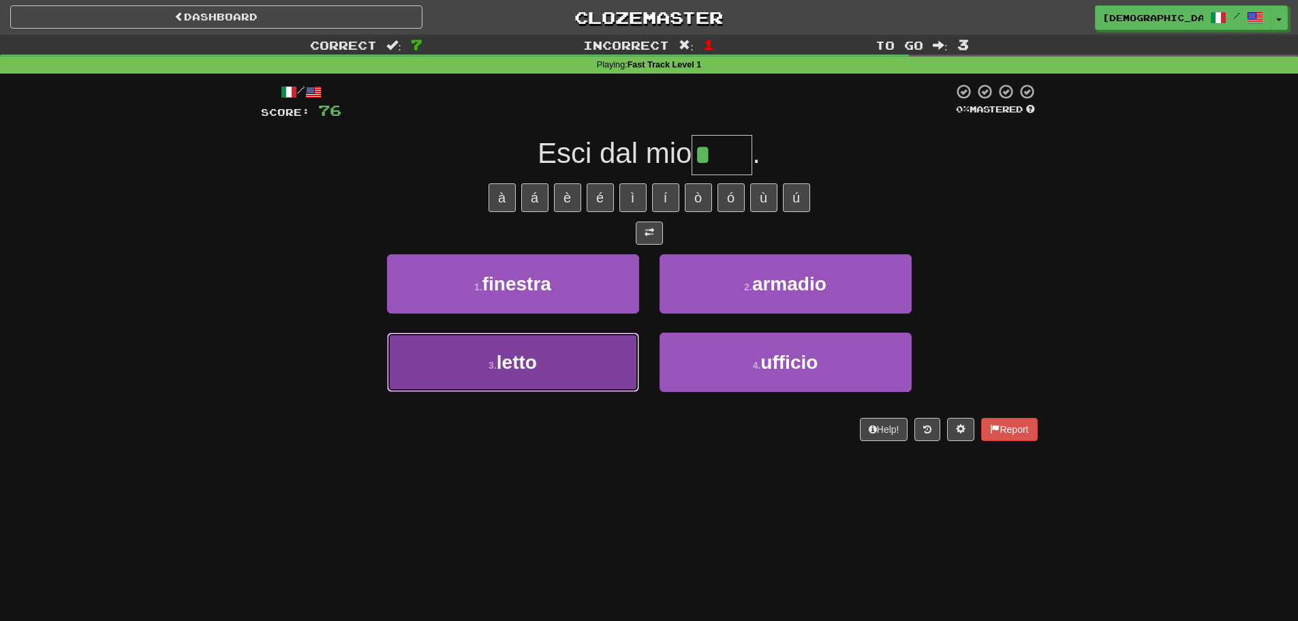
click at [610, 356] on button "3 . letto" at bounding box center [513, 361] width 252 height 59
type input "*****"
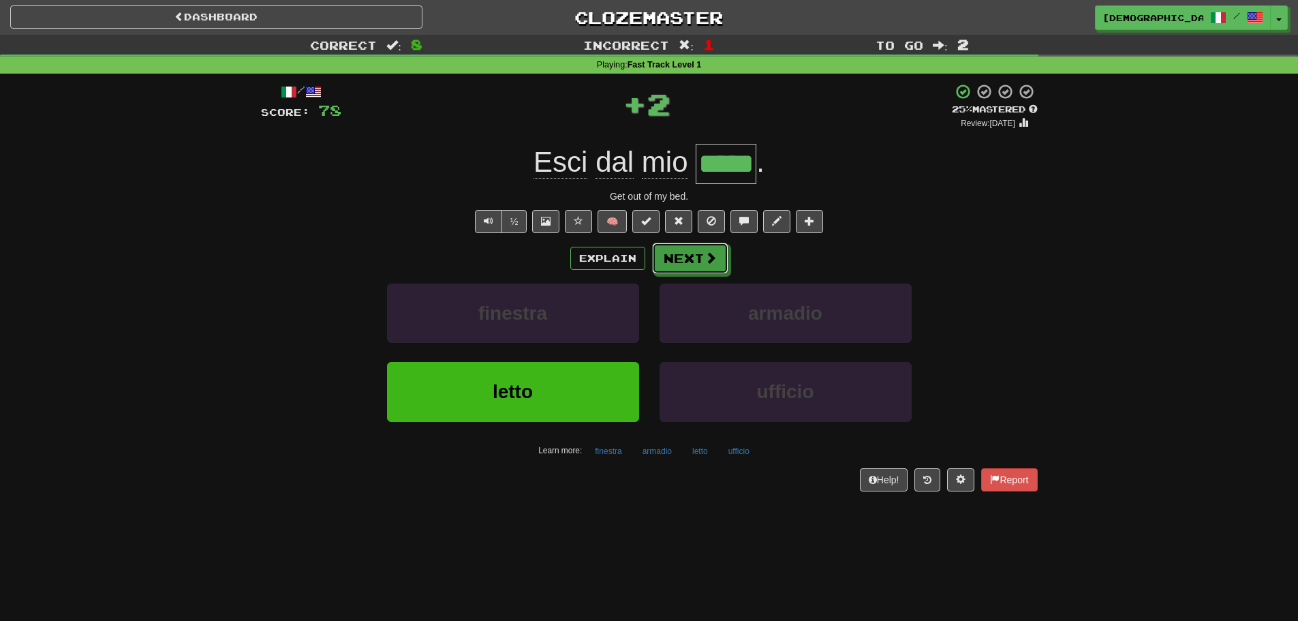
drag, startPoint x: 679, startPoint y: 251, endPoint x: 668, endPoint y: 247, distance: 11.9
click at [678, 251] on button "Next" at bounding box center [690, 258] width 76 height 31
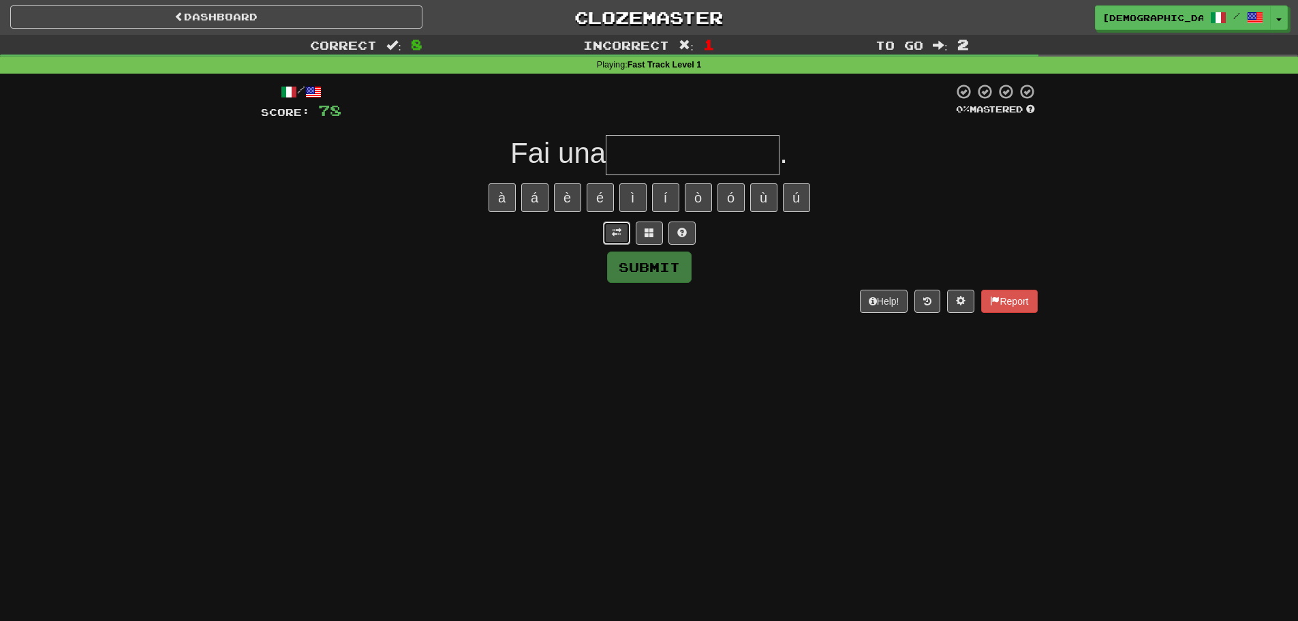
click at [615, 232] on span at bounding box center [617, 233] width 10 height 10
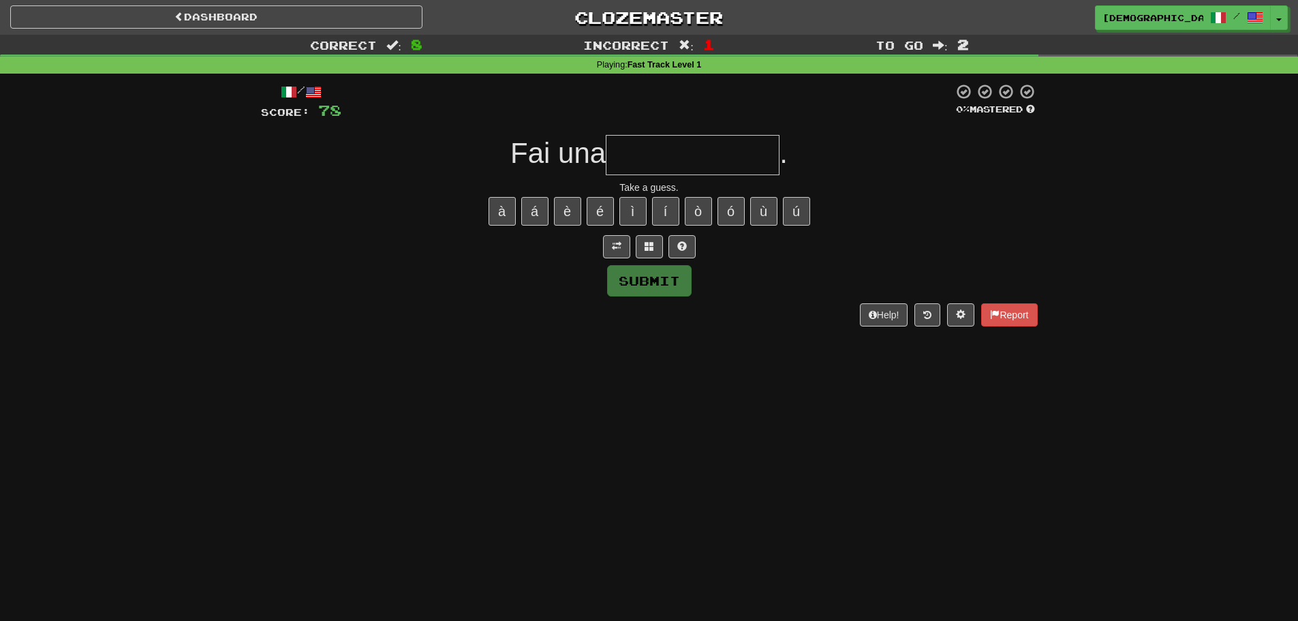
click at [635, 160] on input "text" at bounding box center [693, 155] width 174 height 40
click at [661, 247] on button at bounding box center [649, 246] width 27 height 23
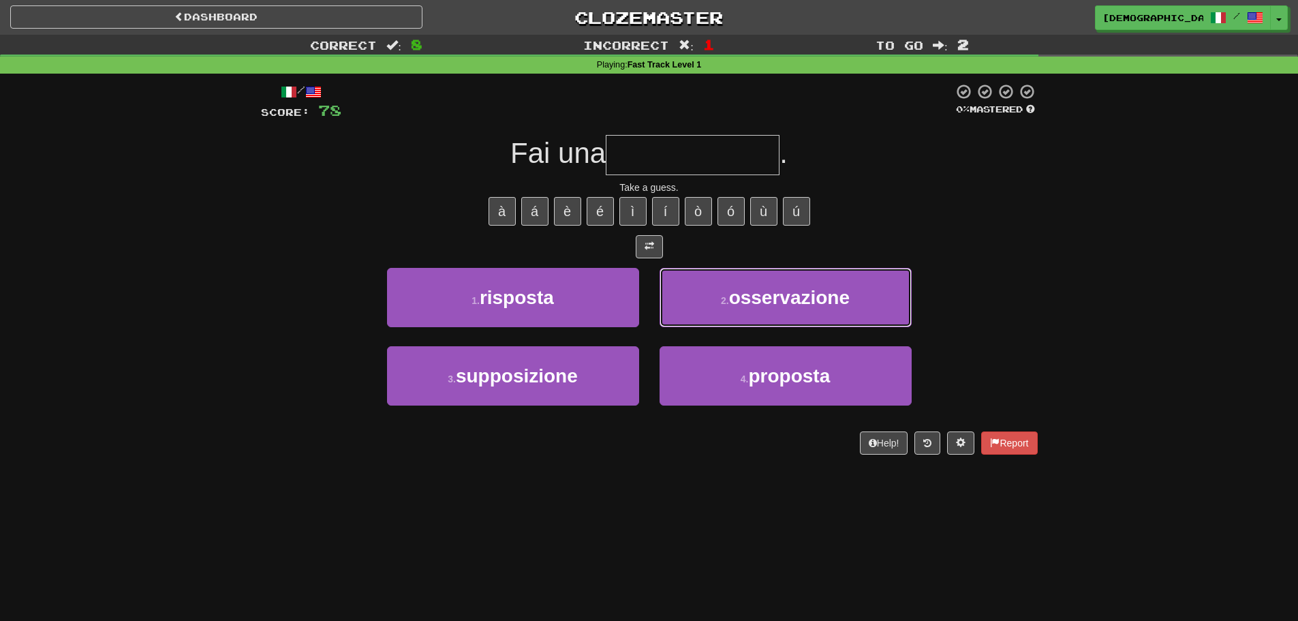
click at [729, 275] on button "2 . osservazione" at bounding box center [785, 297] width 252 height 59
type input "**********"
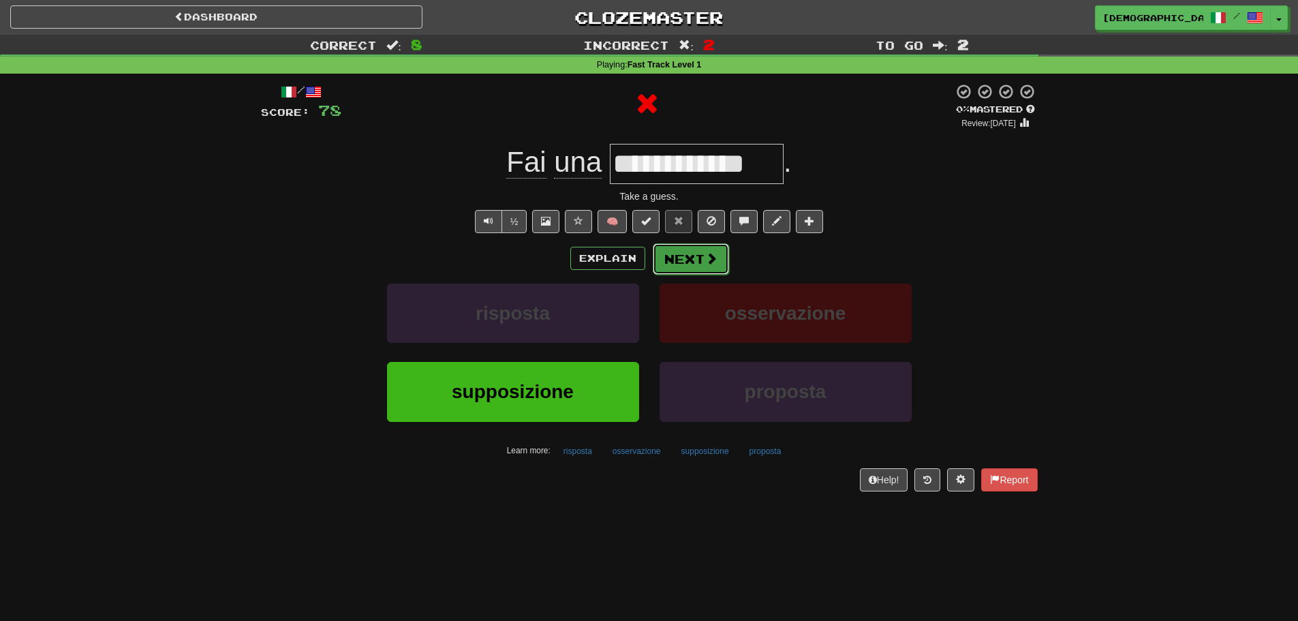
click at [713, 264] on span at bounding box center [711, 258] width 12 height 12
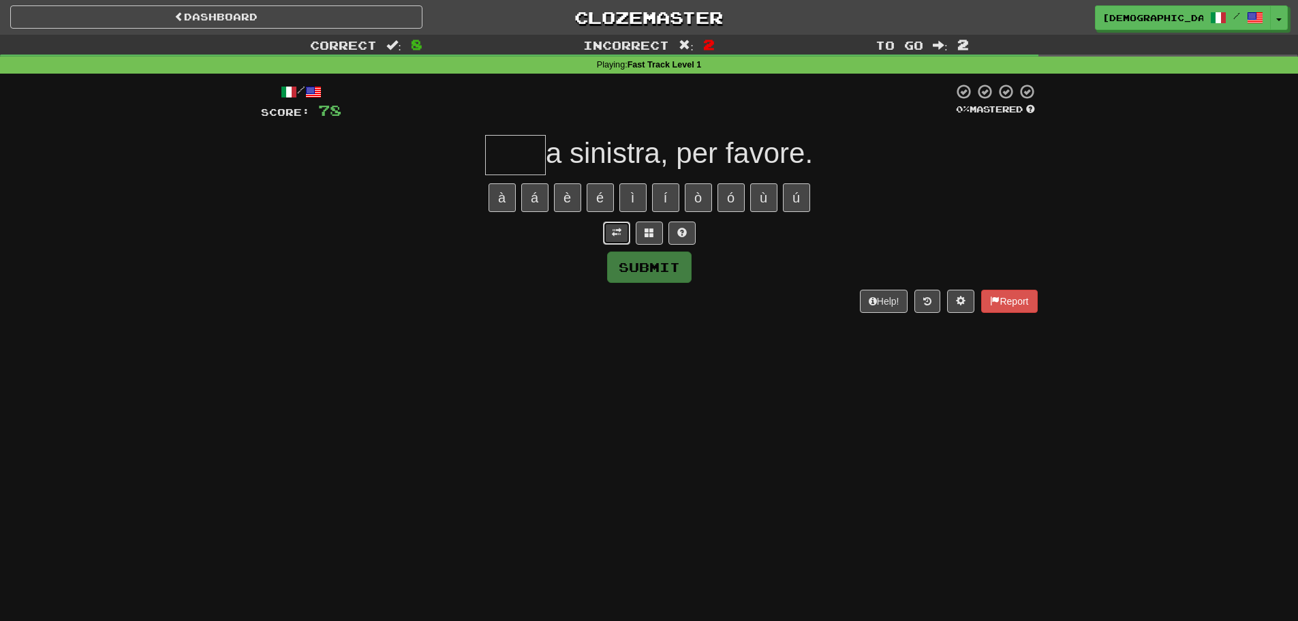
click at [623, 240] on button at bounding box center [616, 232] width 27 height 23
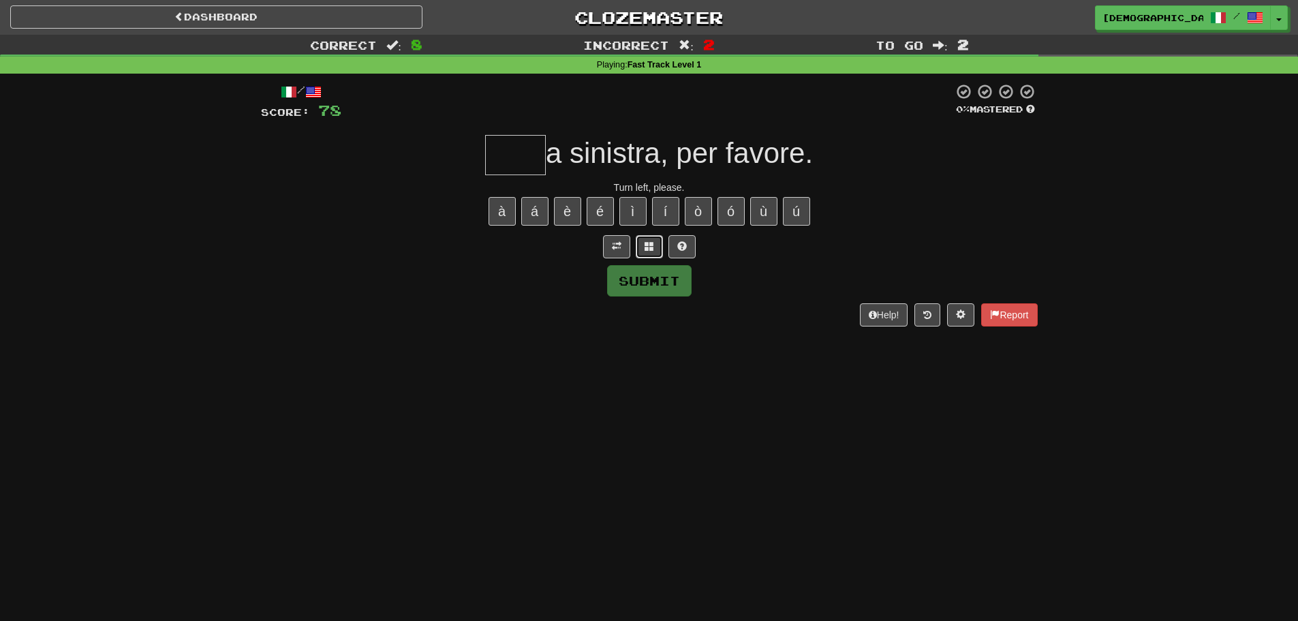
click at [650, 247] on span at bounding box center [649, 246] width 10 height 10
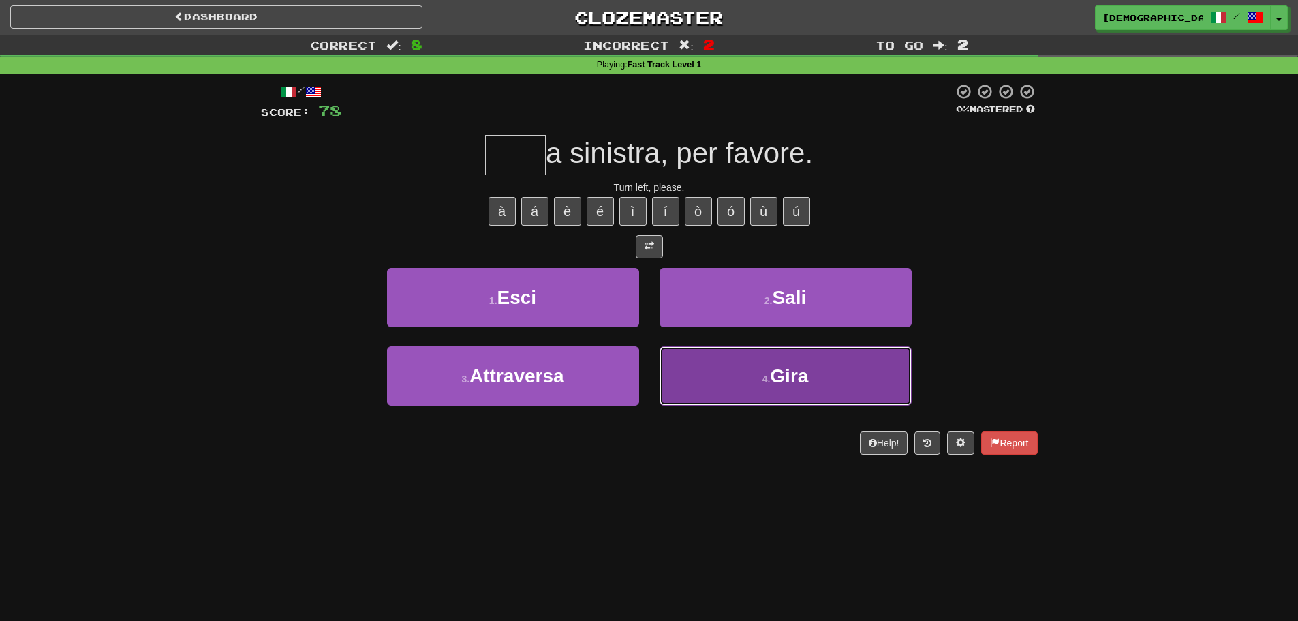
click at [724, 369] on button "4 . [GEOGRAPHIC_DATA]" at bounding box center [785, 375] width 252 height 59
type input "****"
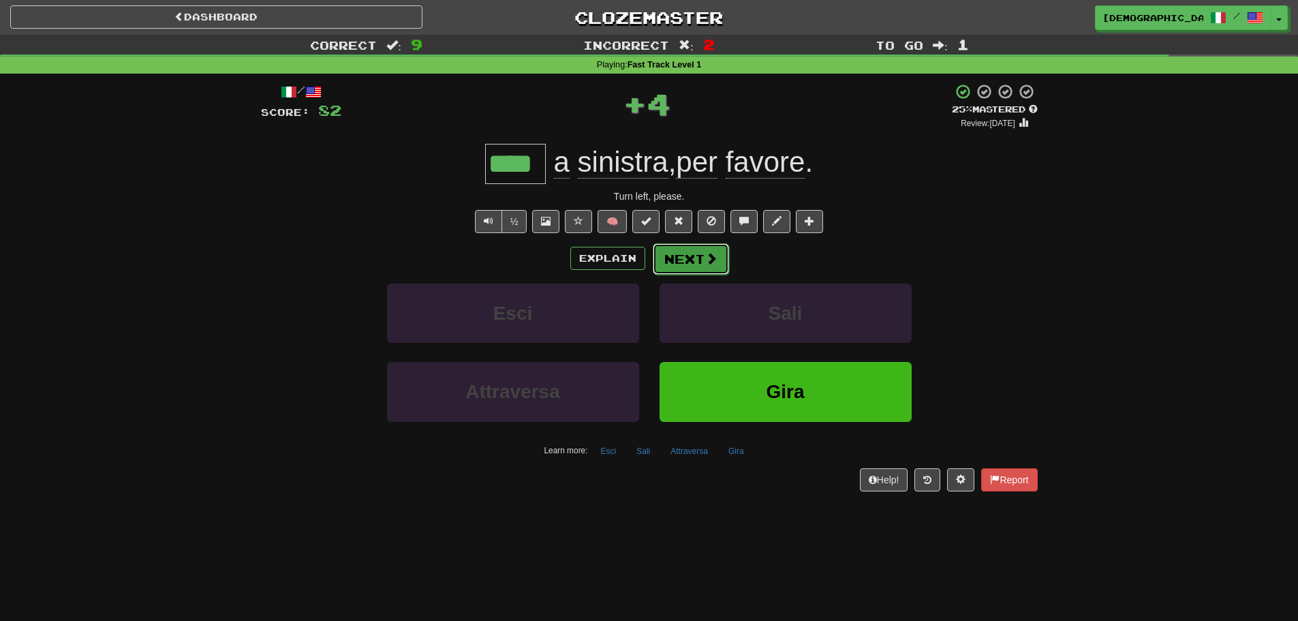
click at [691, 263] on button "Next" at bounding box center [691, 258] width 76 height 31
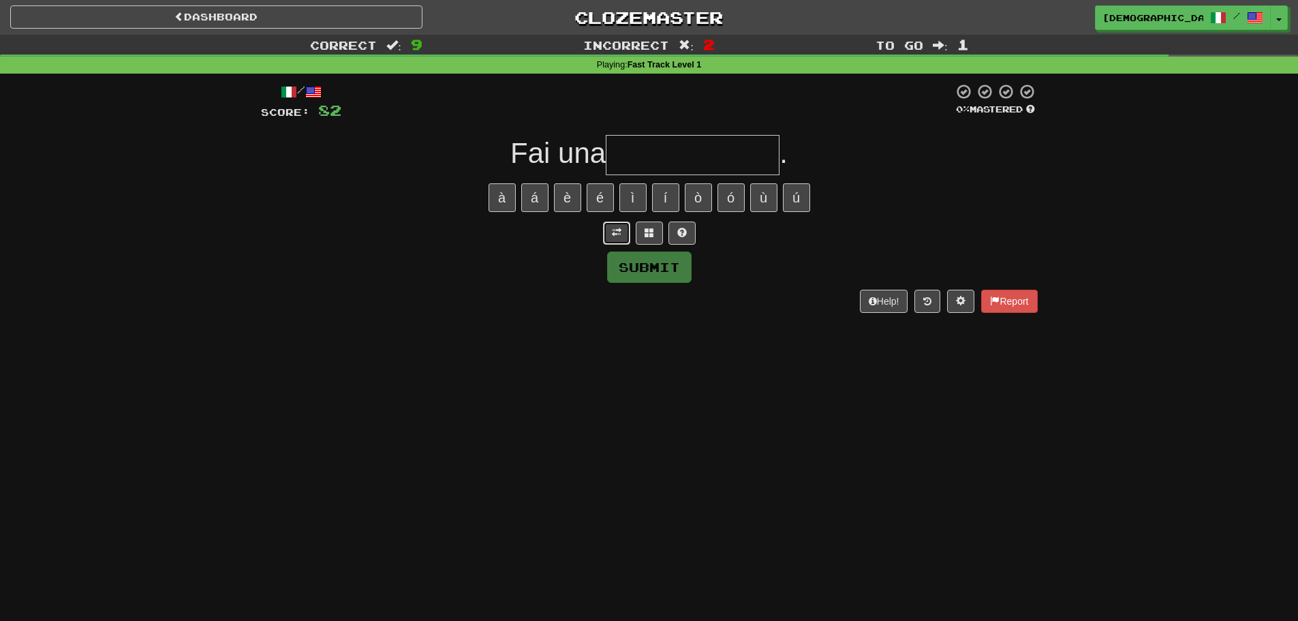
click at [617, 236] on span at bounding box center [617, 233] width 10 height 10
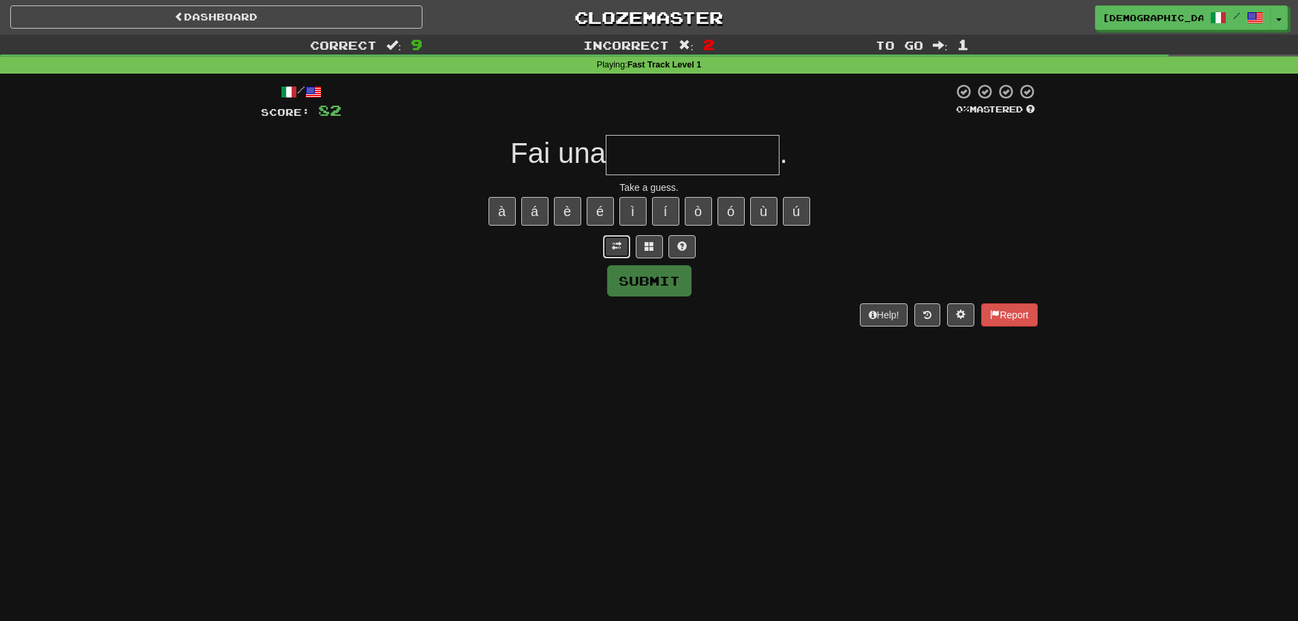
click at [625, 246] on button at bounding box center [616, 246] width 27 height 23
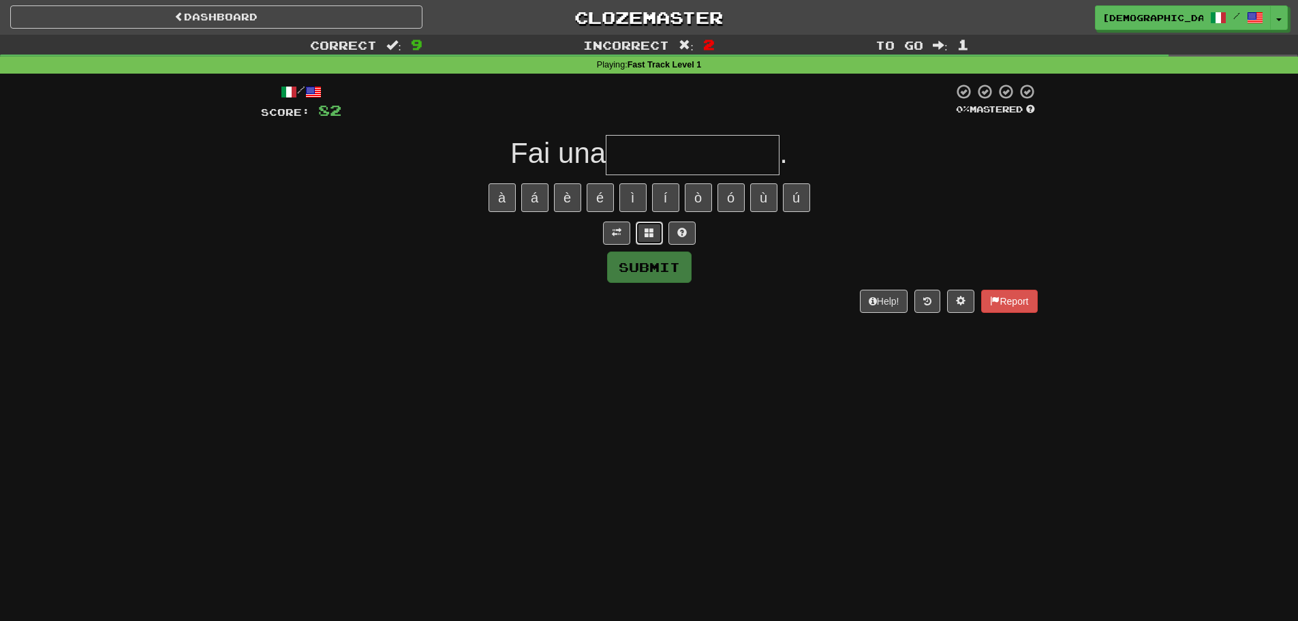
click at [651, 231] on span at bounding box center [649, 233] width 10 height 10
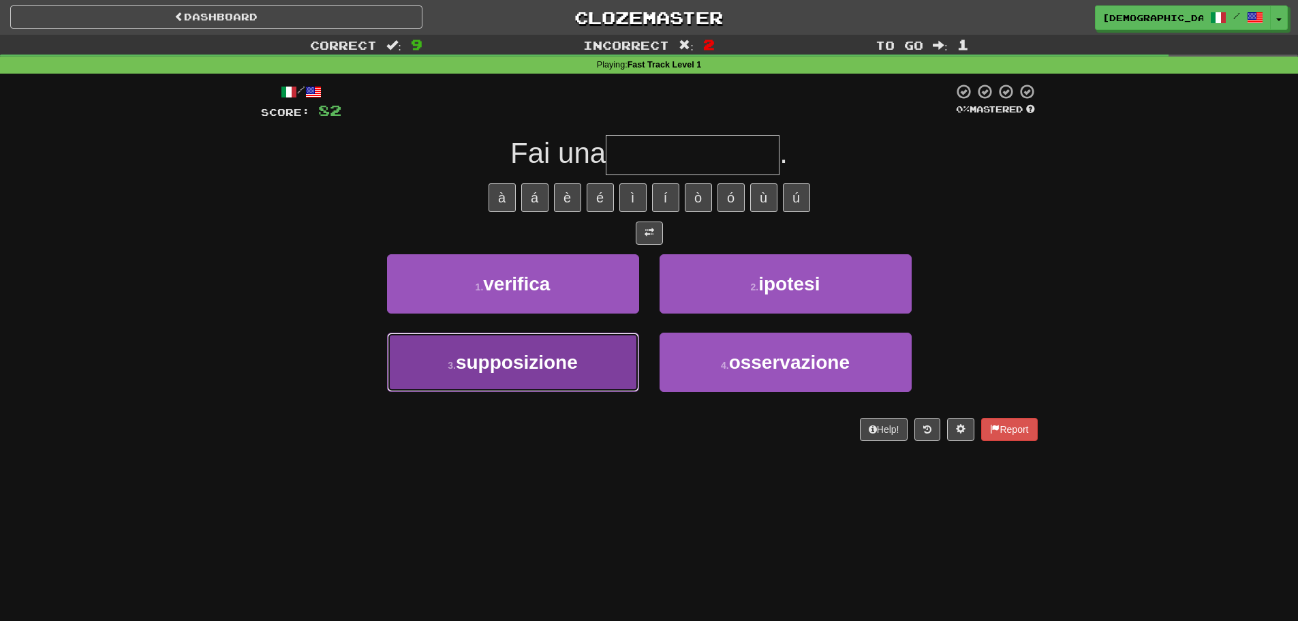
click at [625, 363] on button "3 . supposizione" at bounding box center [513, 361] width 252 height 59
type input "**********"
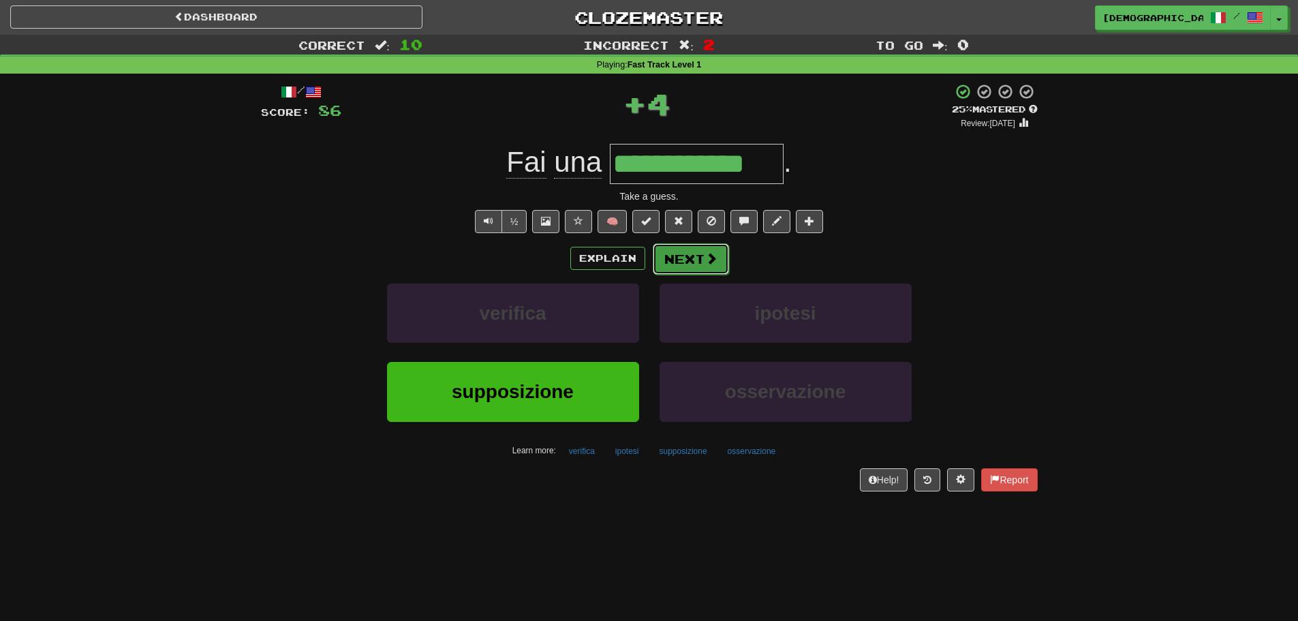
click at [677, 268] on button "Next" at bounding box center [691, 258] width 76 height 31
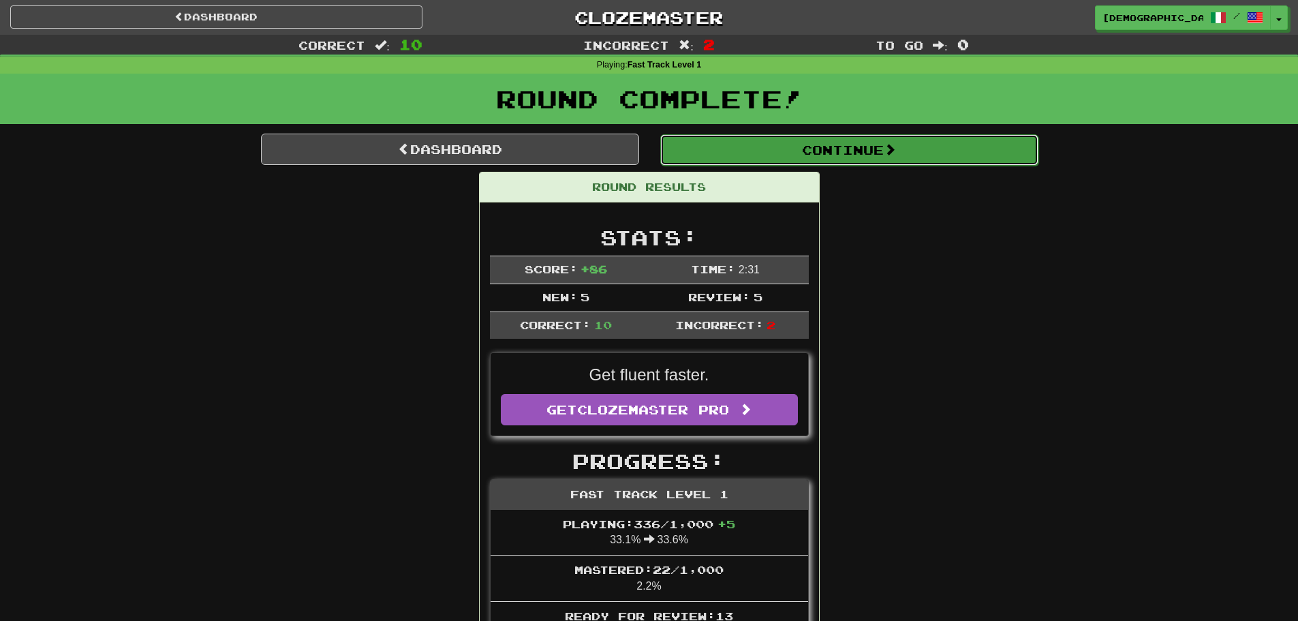
click at [776, 161] on button "Continue" at bounding box center [849, 149] width 378 height 31
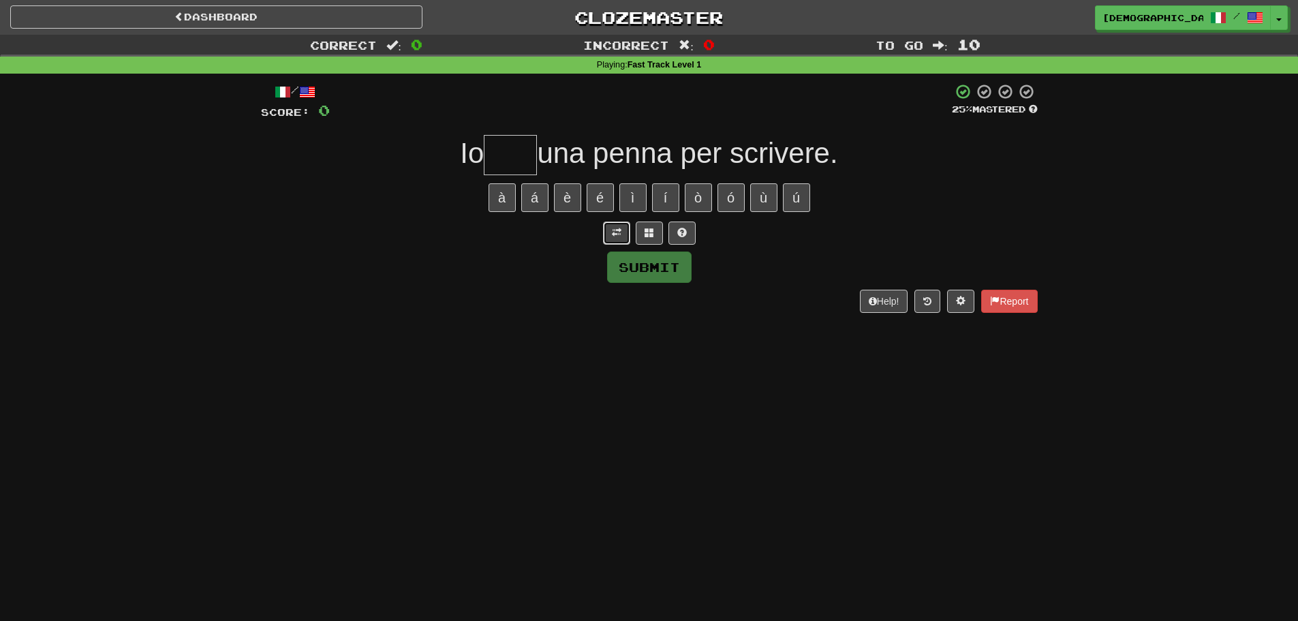
click at [622, 234] on button at bounding box center [616, 232] width 27 height 23
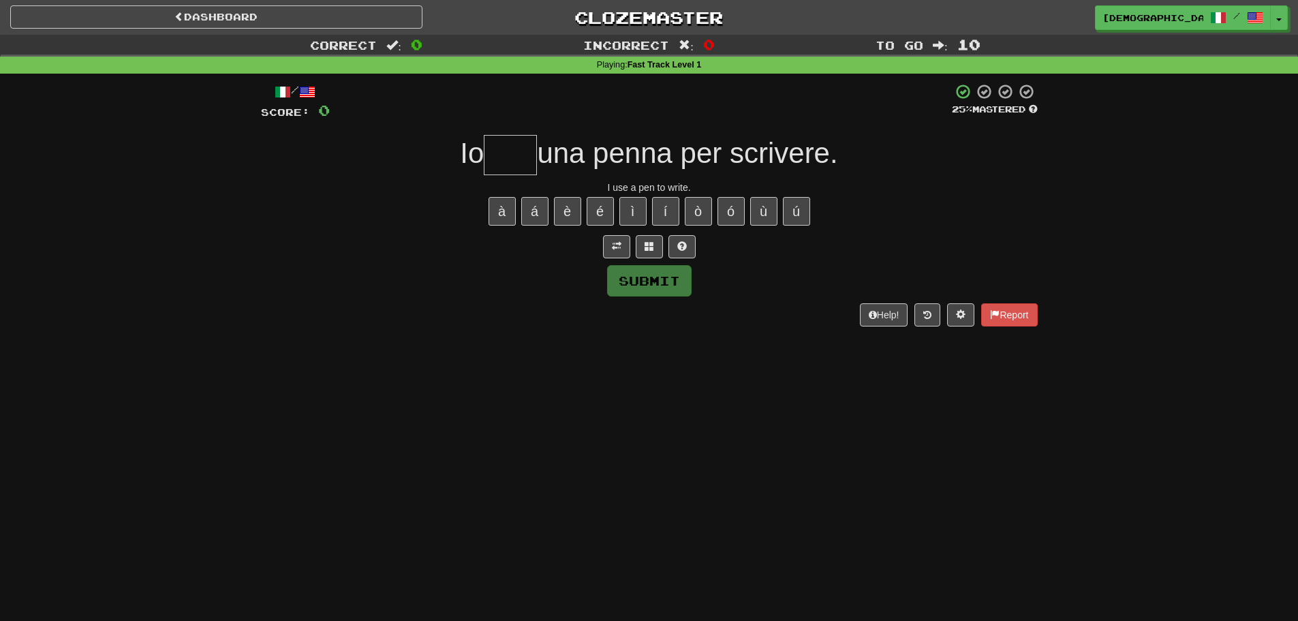
click at [520, 162] on input "text" at bounding box center [510, 155] width 53 height 40
type input "*"
click at [653, 241] on span at bounding box center [649, 246] width 10 height 10
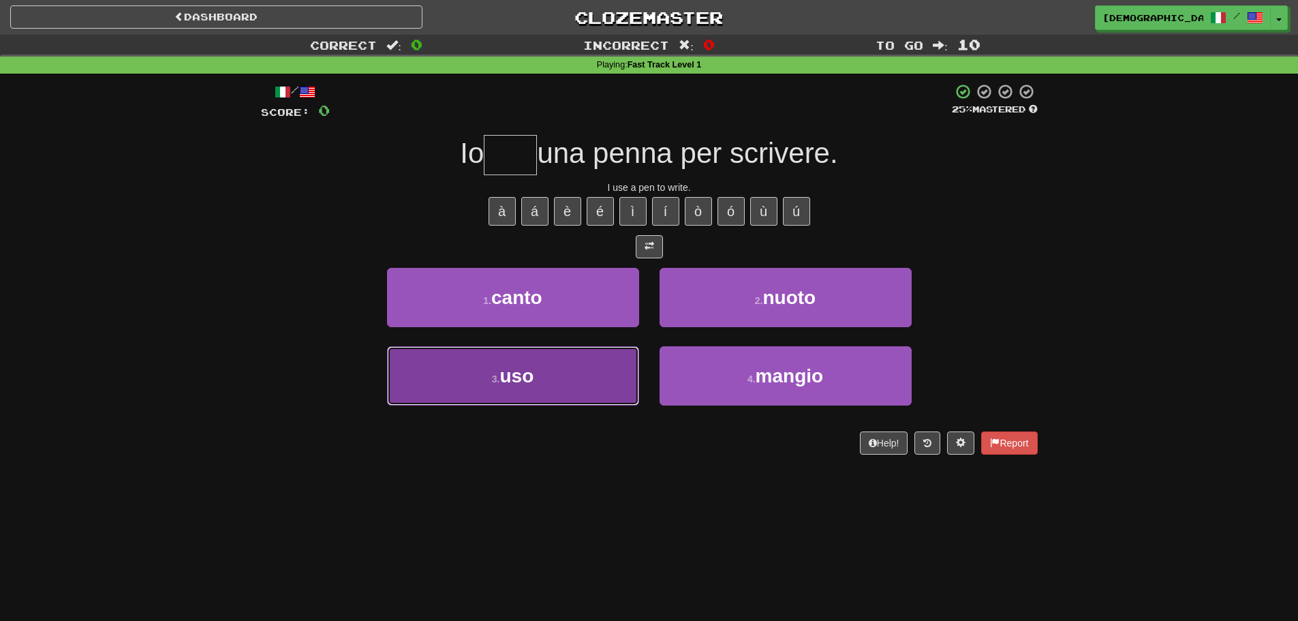
click at [600, 370] on button "3 . uso" at bounding box center [513, 375] width 252 height 59
type input "***"
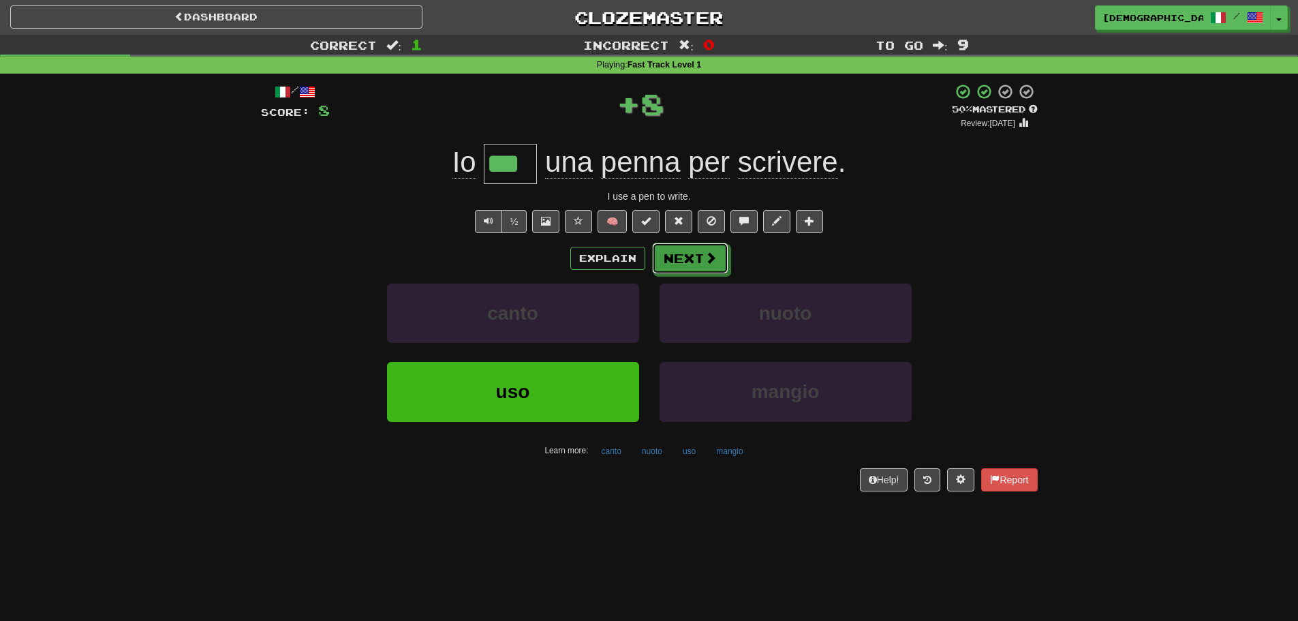
drag, startPoint x: 698, startPoint y: 262, endPoint x: 527, endPoint y: 375, distance: 205.0
click at [698, 261] on button "Next" at bounding box center [690, 258] width 76 height 31
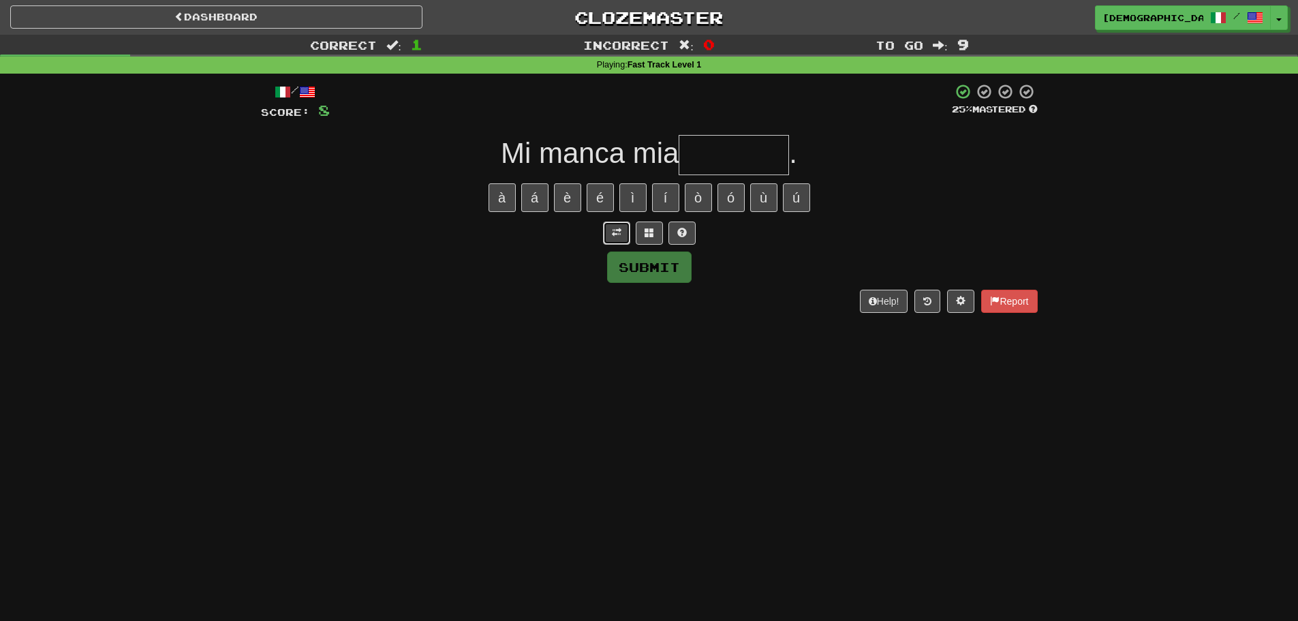
click at [620, 235] on span at bounding box center [617, 233] width 10 height 10
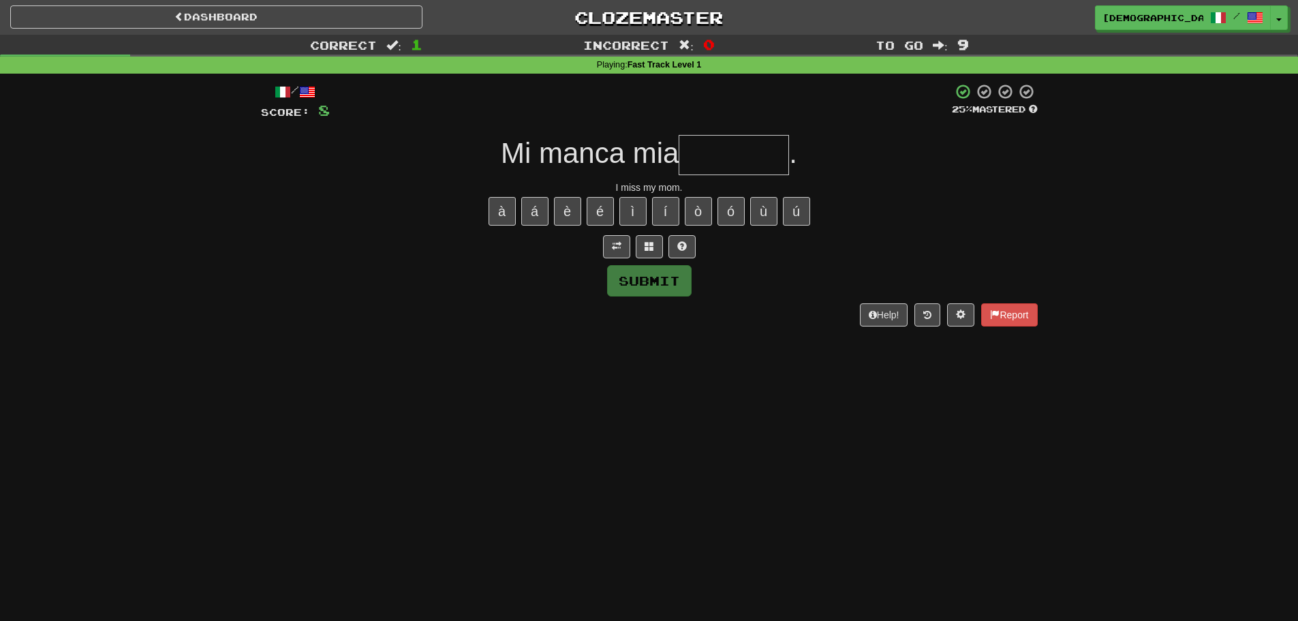
click at [714, 169] on input "text" at bounding box center [734, 155] width 110 height 40
type input "*"
click at [687, 235] on button at bounding box center [681, 246] width 27 height 23
type input "*****"
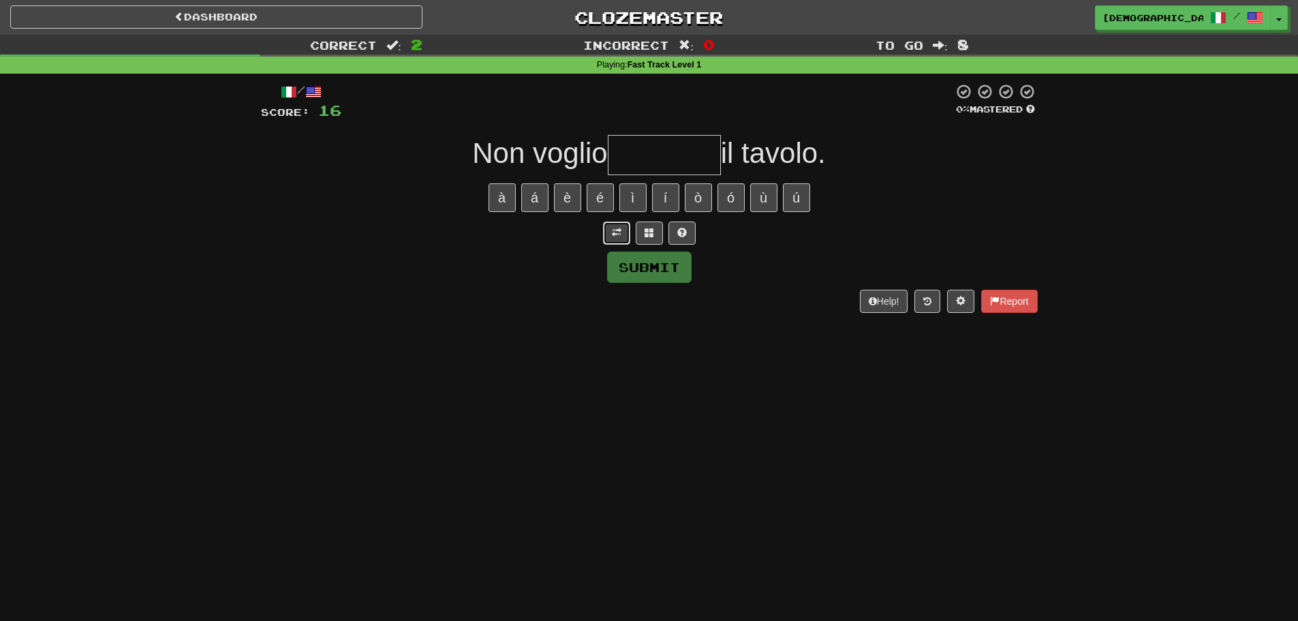
click at [623, 237] on button at bounding box center [616, 232] width 27 height 23
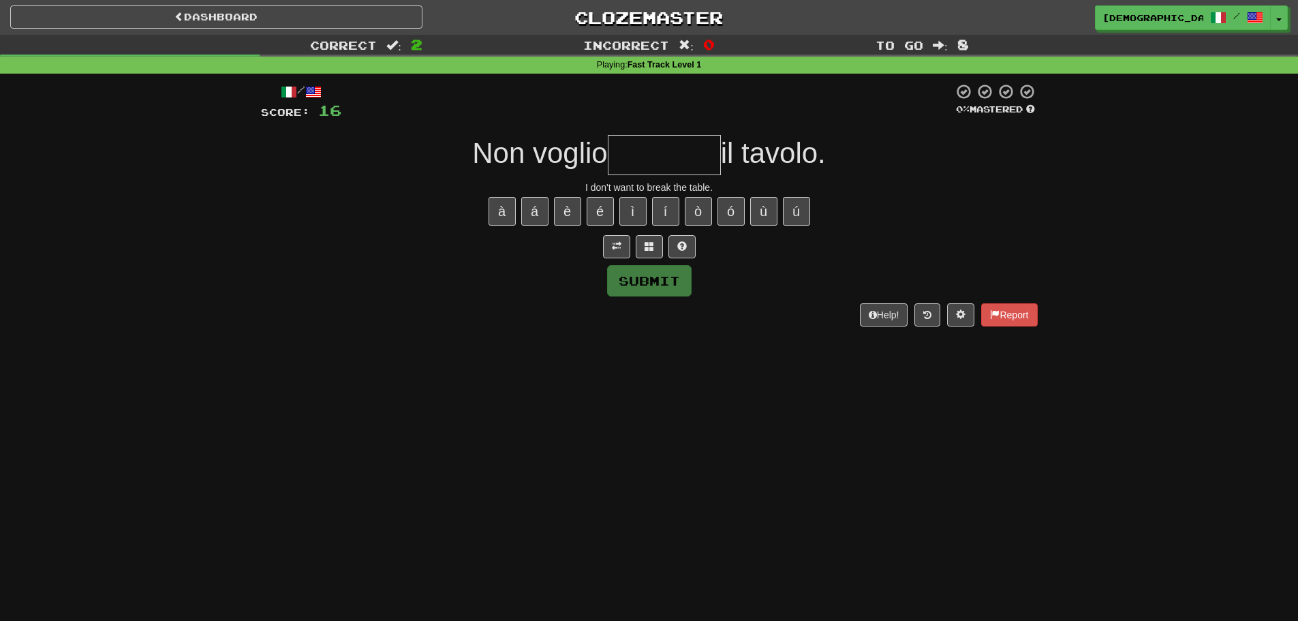
click at [706, 149] on input "text" at bounding box center [664, 155] width 113 height 40
click at [657, 243] on button at bounding box center [649, 246] width 27 height 23
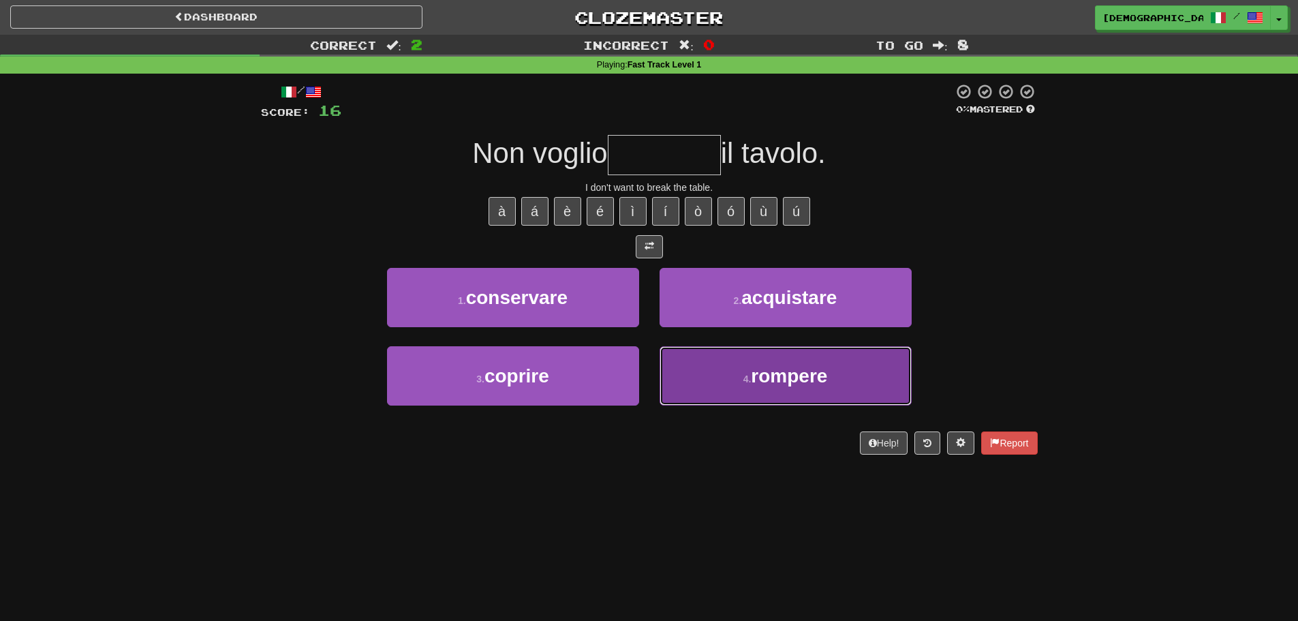
click at [723, 360] on button "4 . rompere" at bounding box center [785, 375] width 252 height 59
type input "*******"
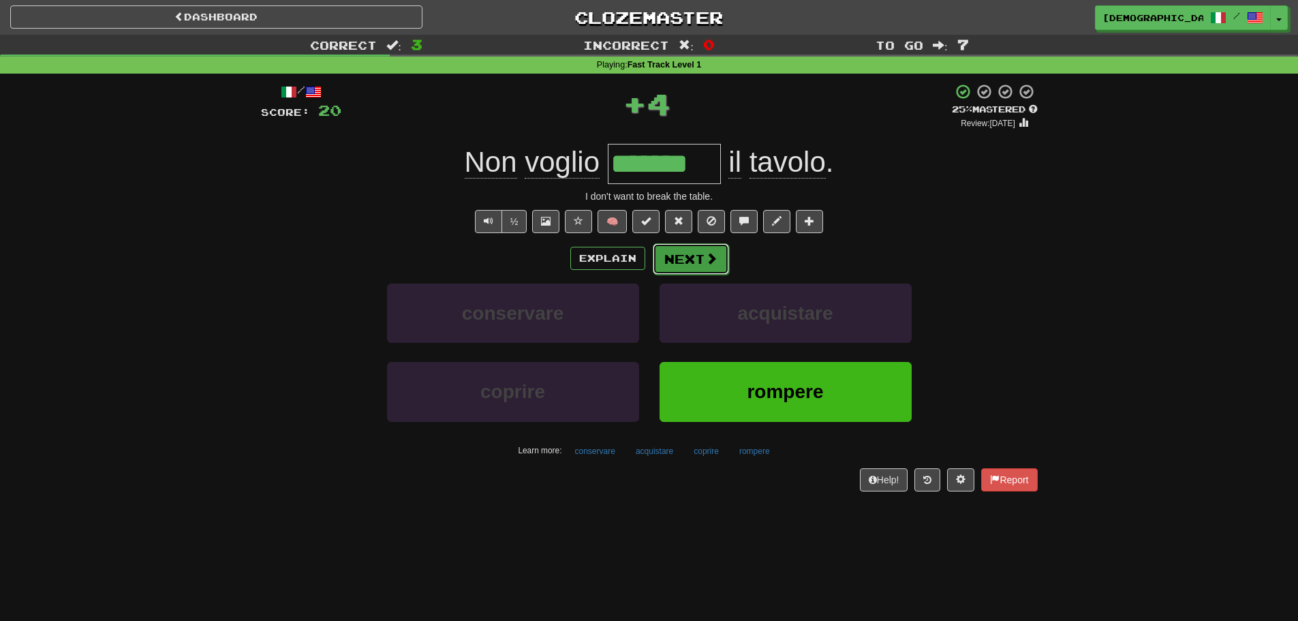
click at [702, 262] on button "Next" at bounding box center [691, 258] width 76 height 31
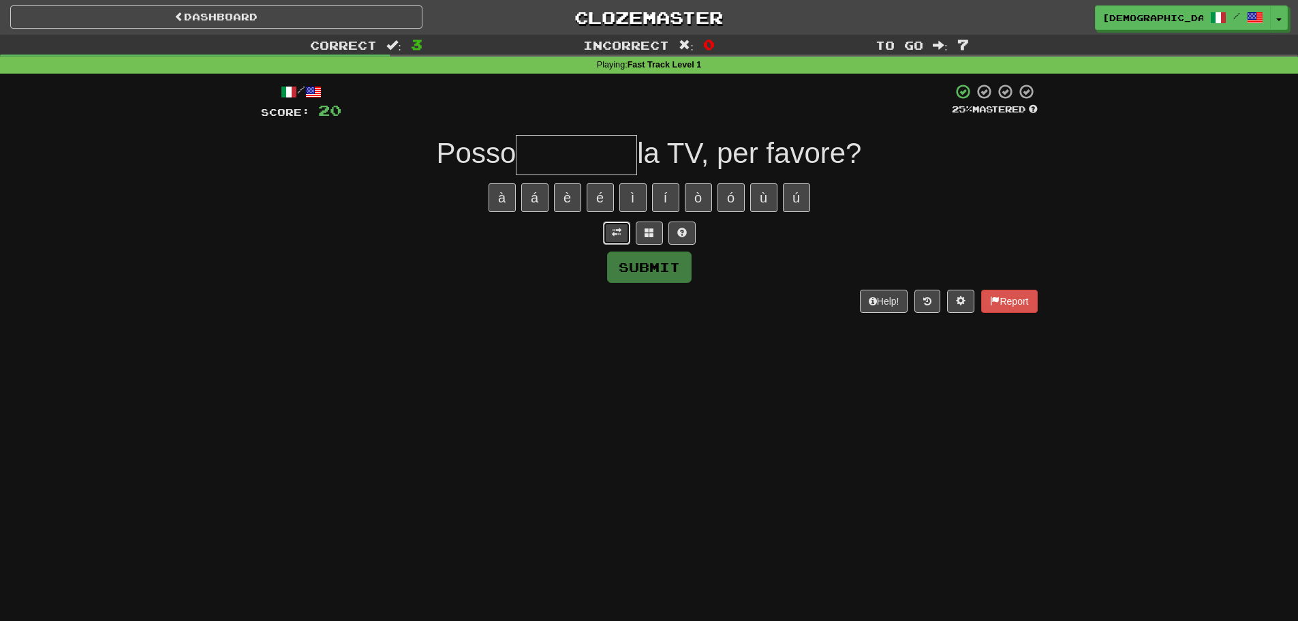
click at [621, 238] on button at bounding box center [616, 232] width 27 height 23
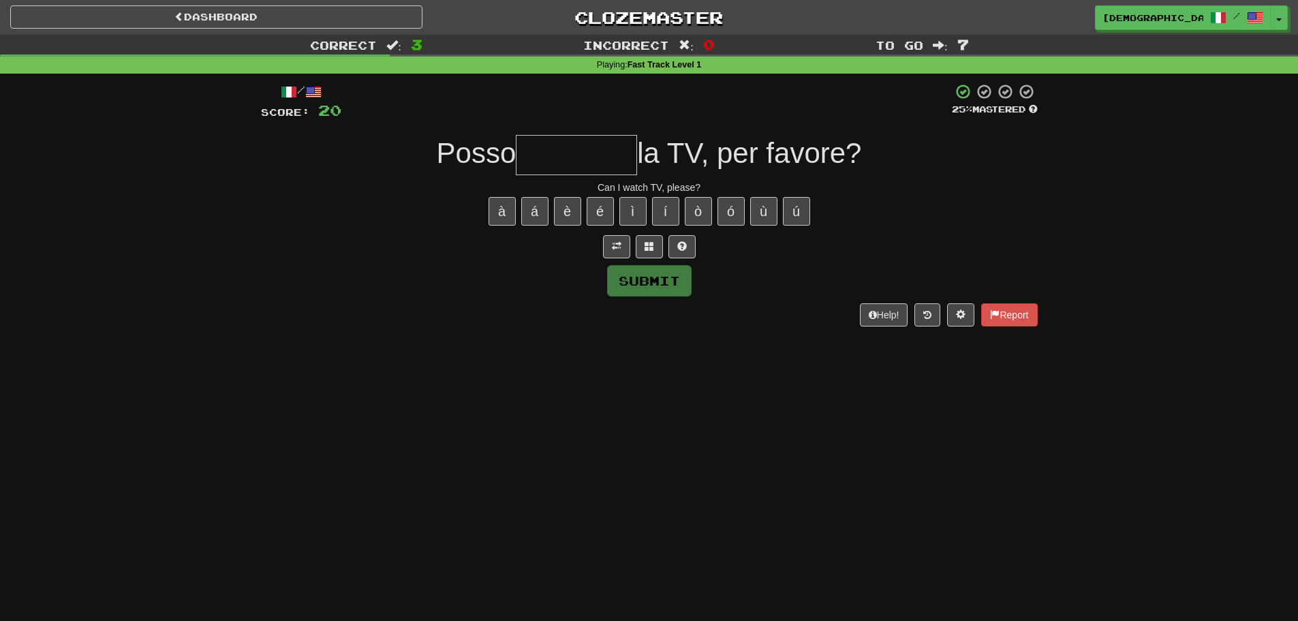
click at [597, 157] on input "text" at bounding box center [576, 155] width 121 height 40
type input "*"
type input "********"
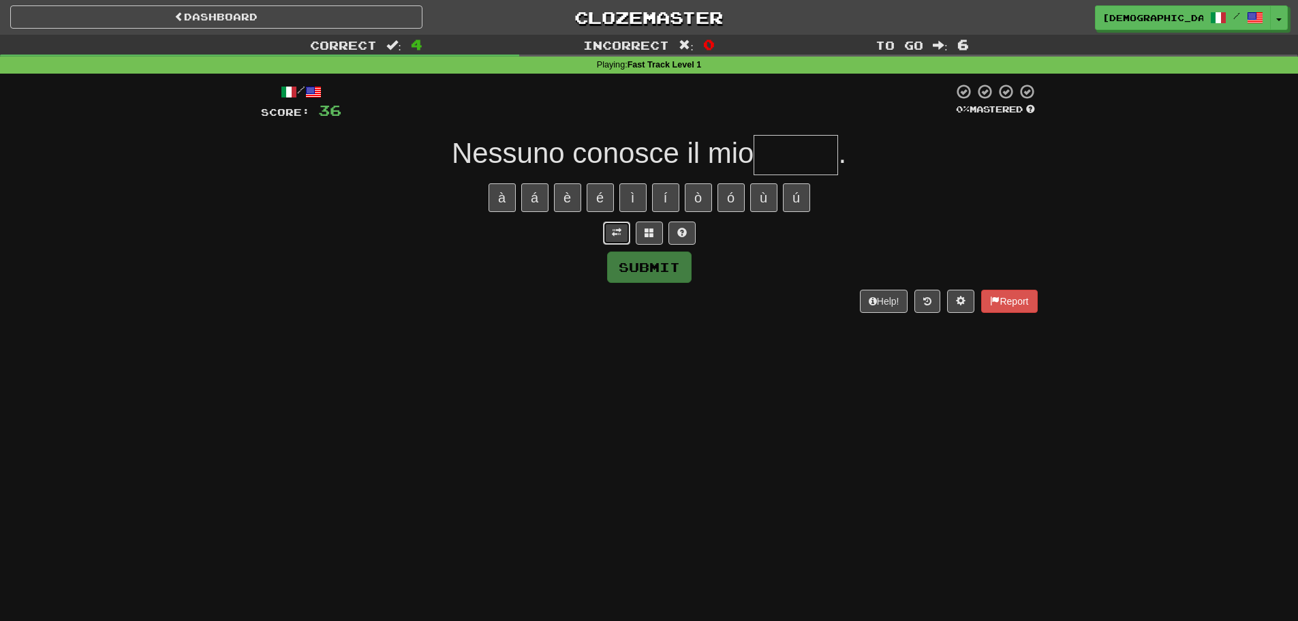
click at [617, 232] on span at bounding box center [617, 233] width 10 height 10
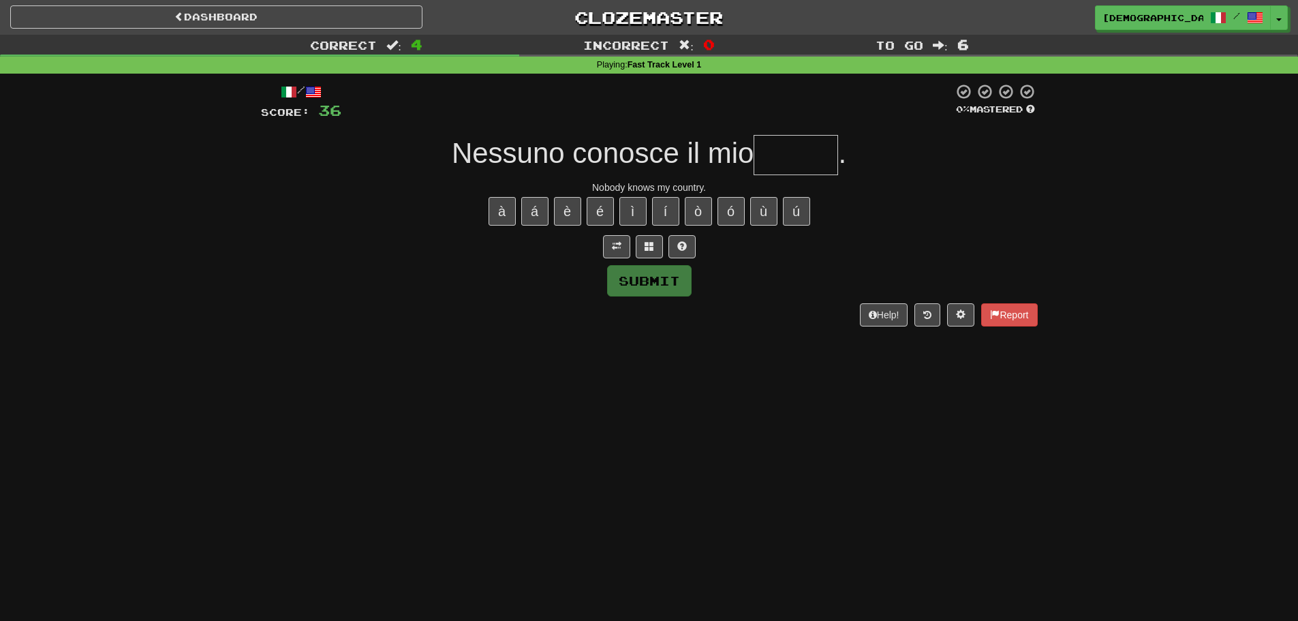
click at [777, 149] on input "text" at bounding box center [795, 155] width 84 height 40
click at [689, 239] on button at bounding box center [681, 246] width 27 height 23
type input "*****"
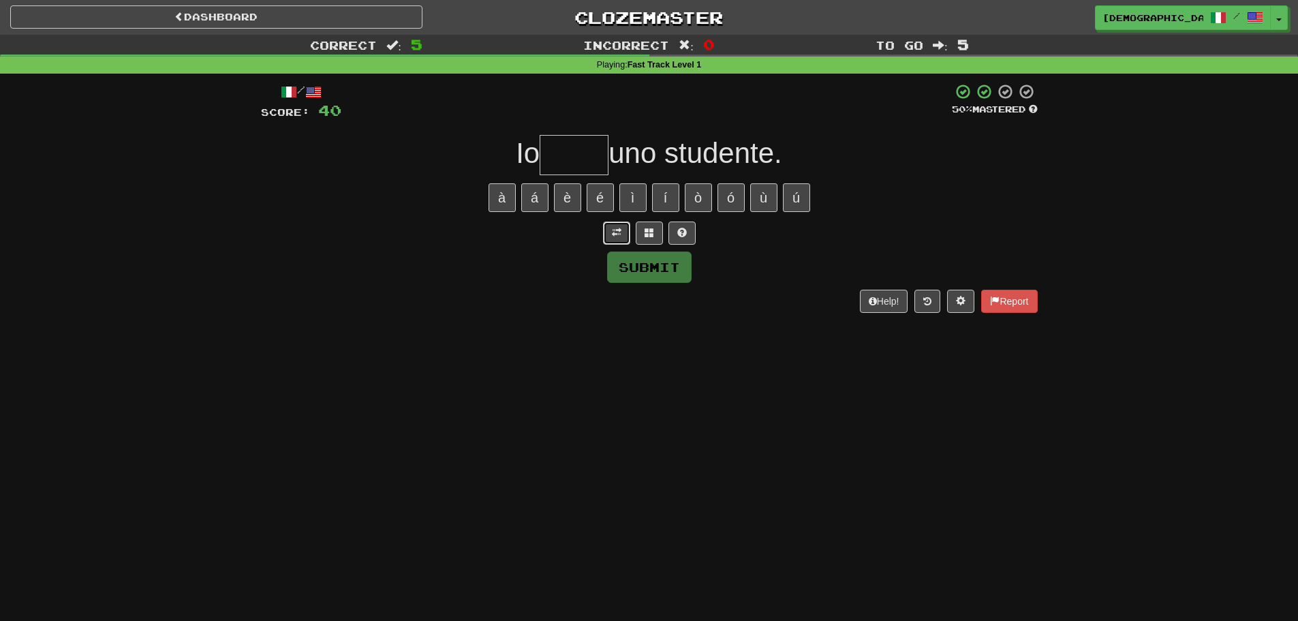
click at [617, 228] on span at bounding box center [617, 233] width 10 height 10
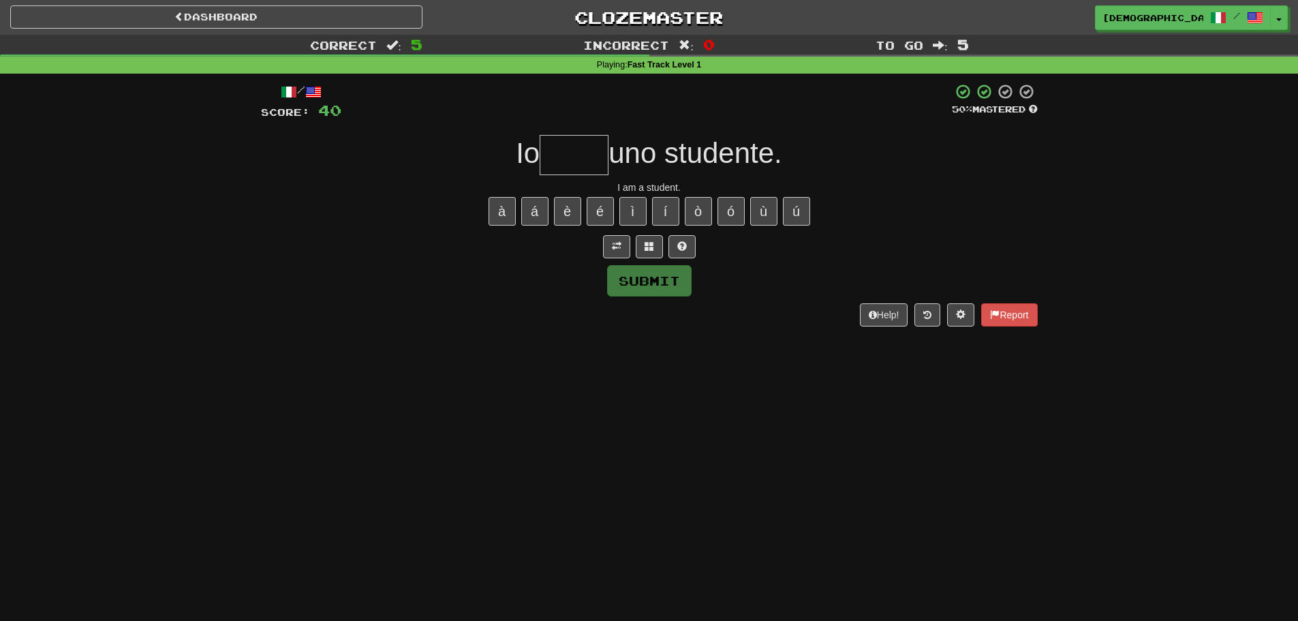
click at [602, 165] on input "text" at bounding box center [574, 155] width 69 height 40
type input "****"
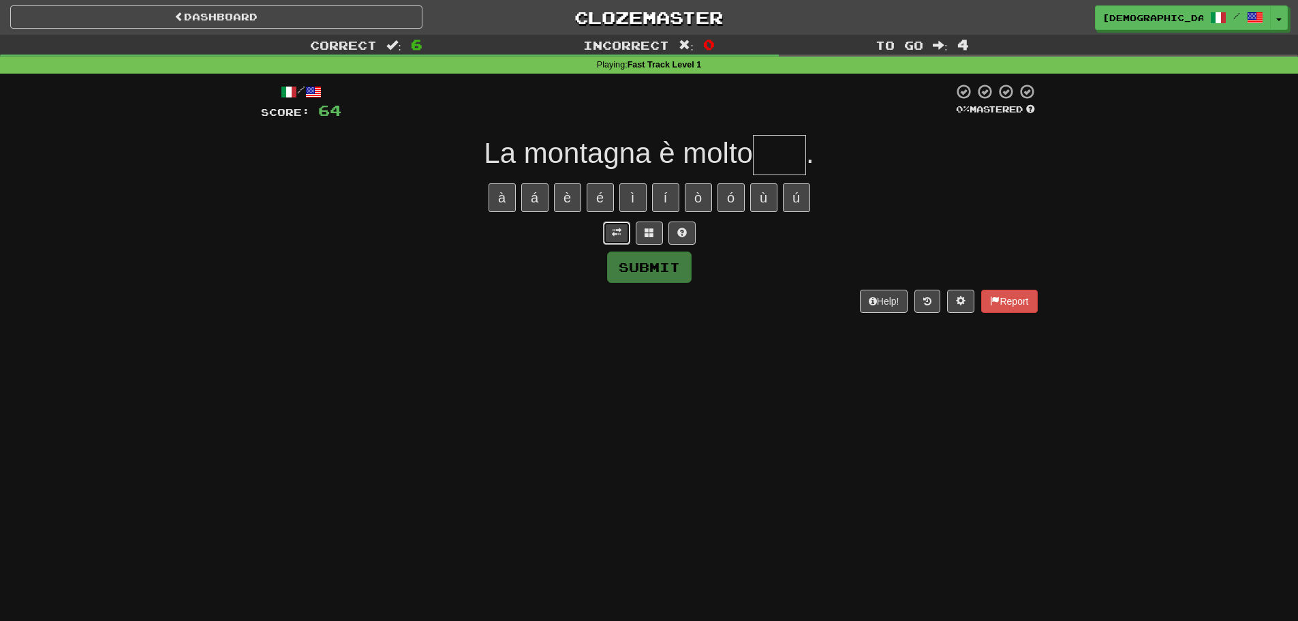
click at [627, 240] on button at bounding box center [616, 232] width 27 height 23
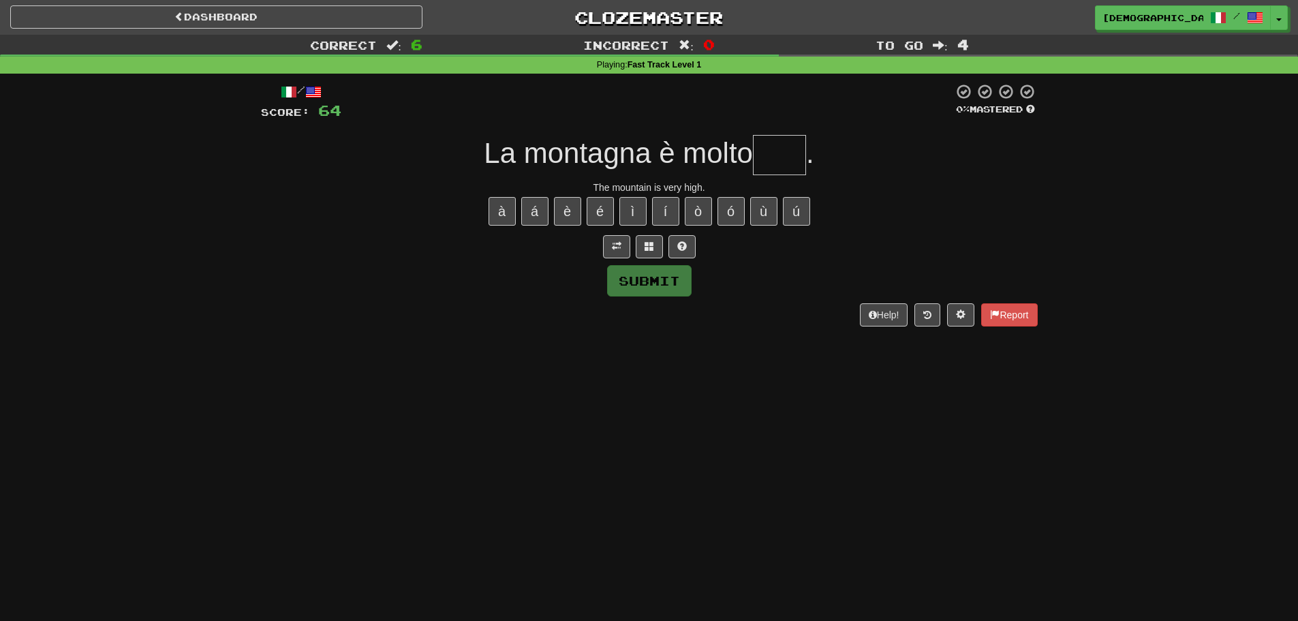
click at [811, 157] on span "." at bounding box center [810, 153] width 8 height 32
click at [799, 155] on input "text" at bounding box center [779, 155] width 53 height 40
type input "****"
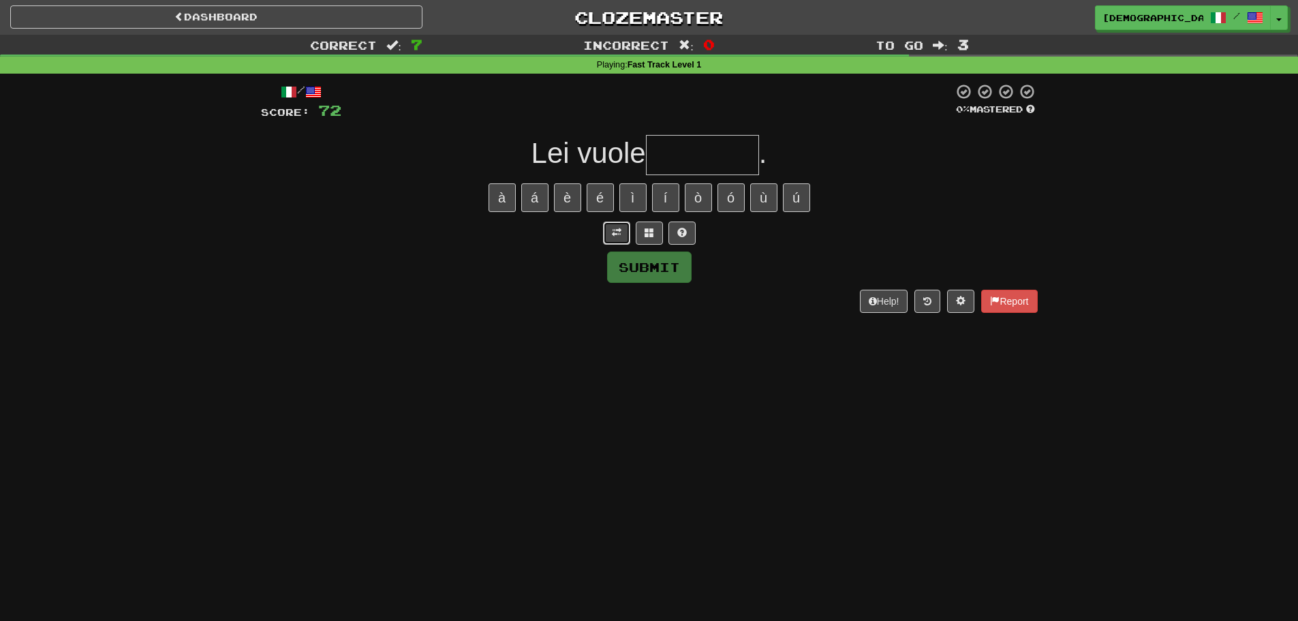
click at [620, 242] on button at bounding box center [616, 232] width 27 height 23
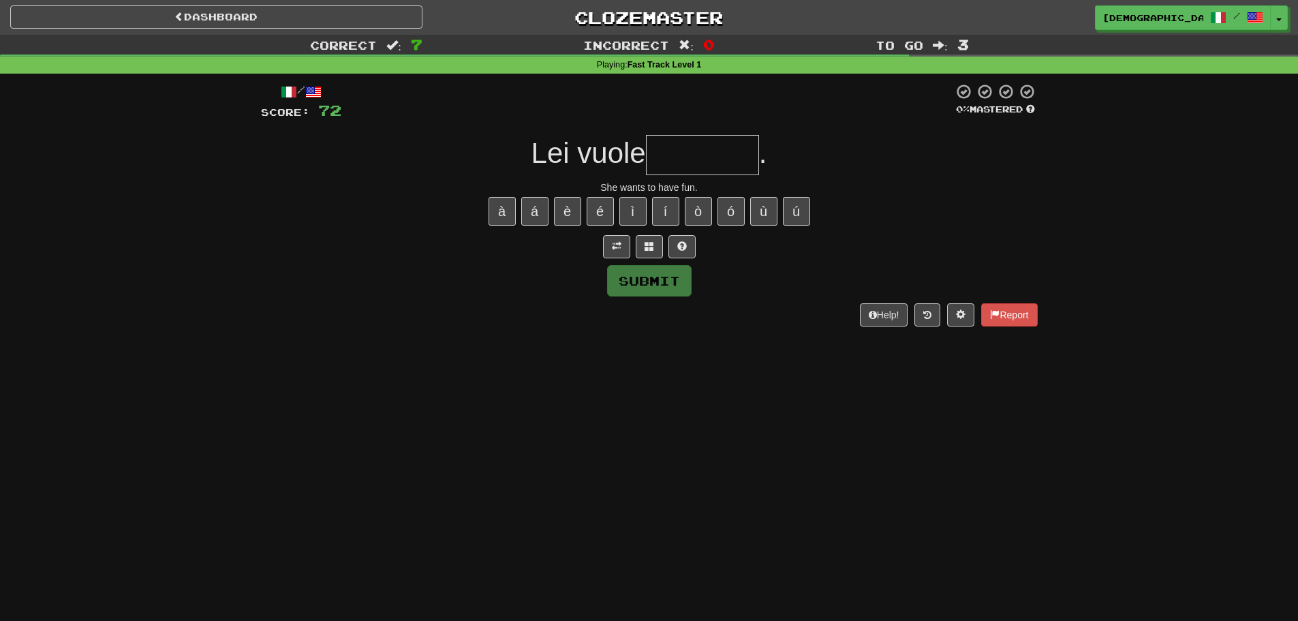
click at [674, 170] on input "text" at bounding box center [702, 155] width 113 height 40
click at [661, 249] on button at bounding box center [649, 246] width 27 height 23
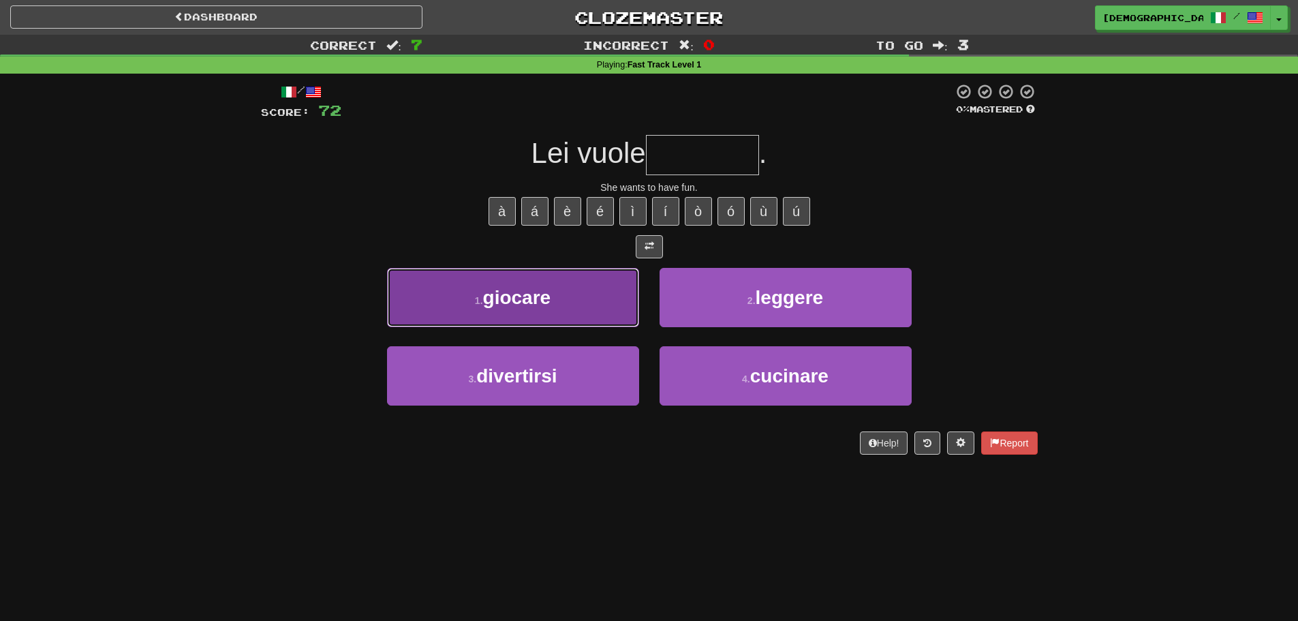
click at [536, 298] on span "giocare" at bounding box center [517, 297] width 68 height 21
type input "**********"
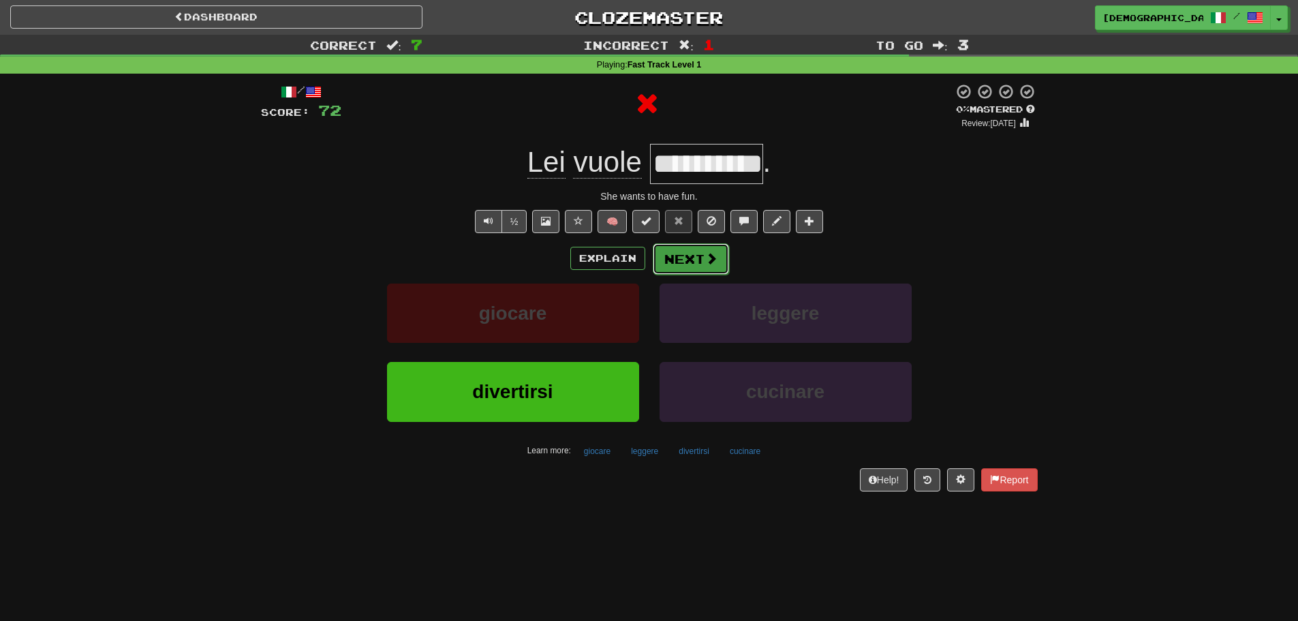
click at [657, 260] on button "Next" at bounding box center [691, 258] width 76 height 31
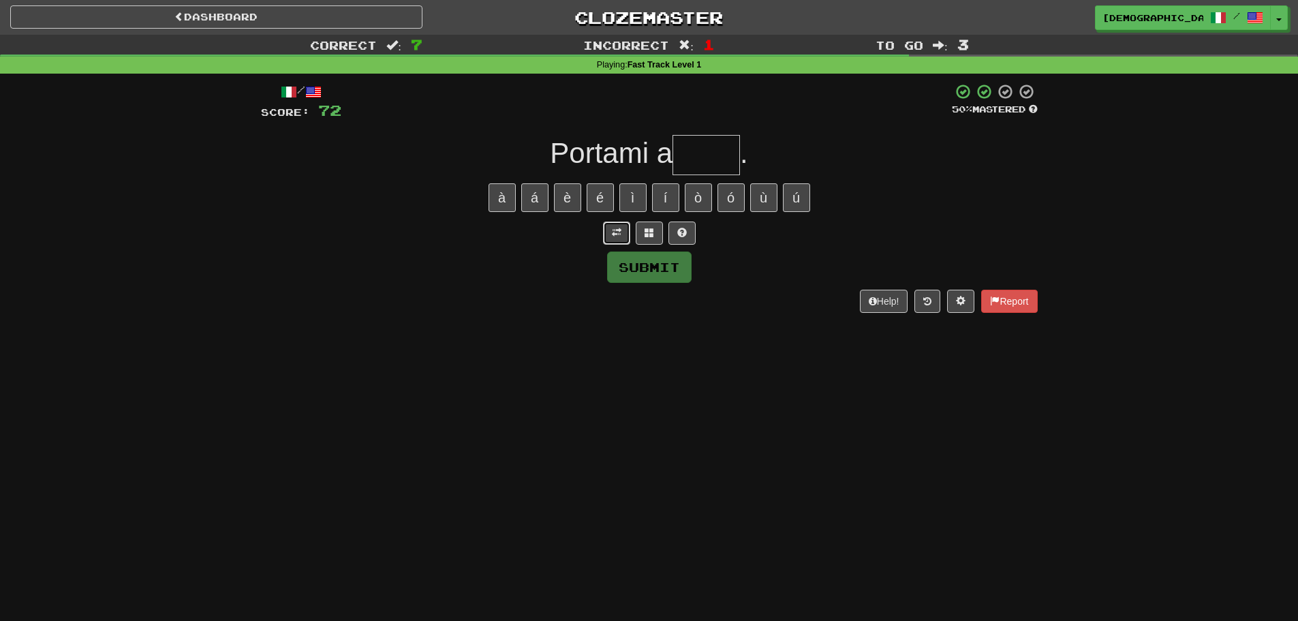
click at [625, 236] on button at bounding box center [616, 232] width 27 height 23
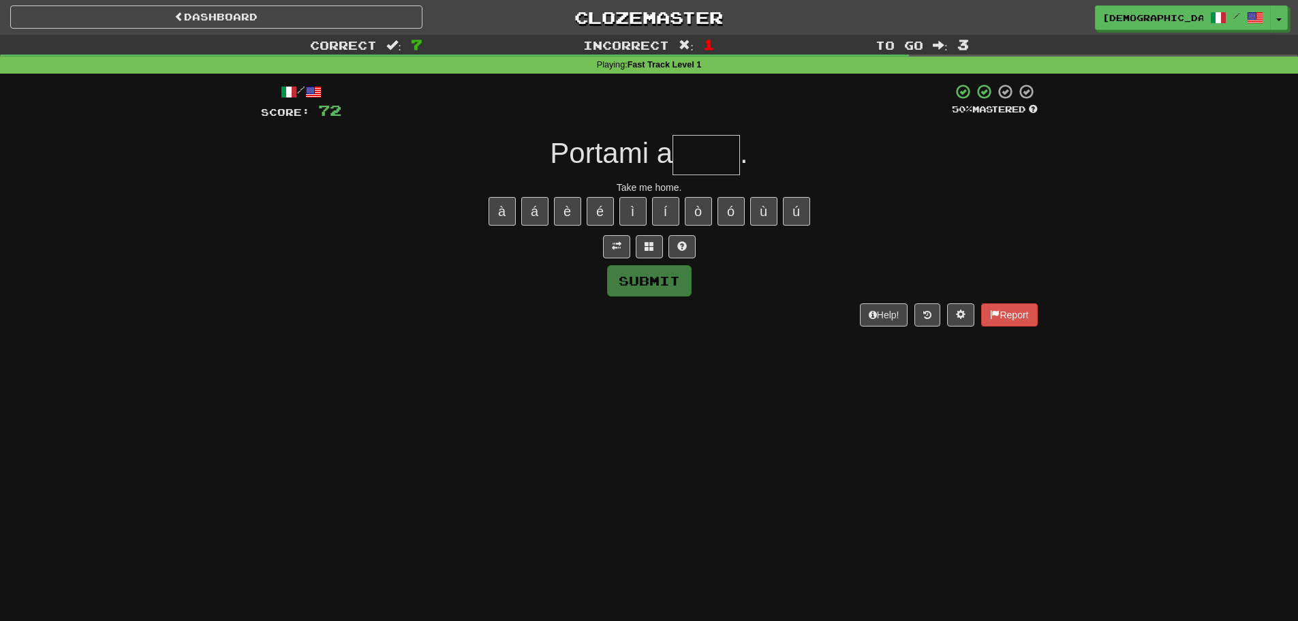
click at [708, 161] on input "text" at bounding box center [705, 155] width 67 height 40
type input "****"
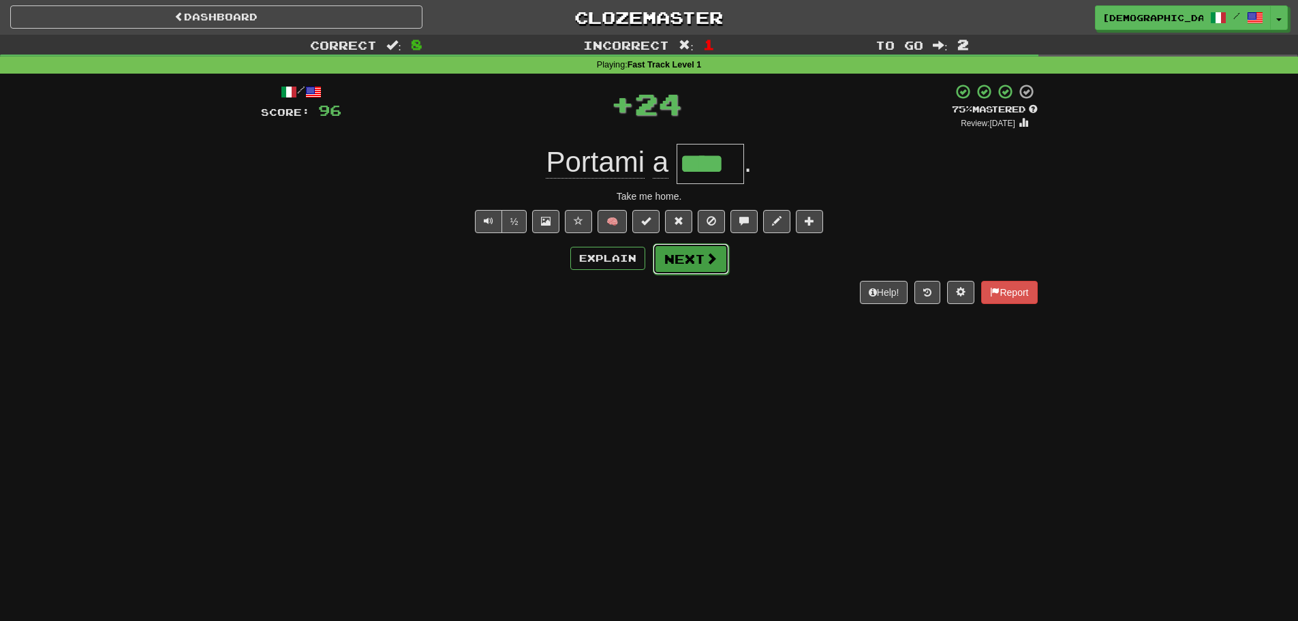
click at [715, 256] on span at bounding box center [711, 258] width 12 height 12
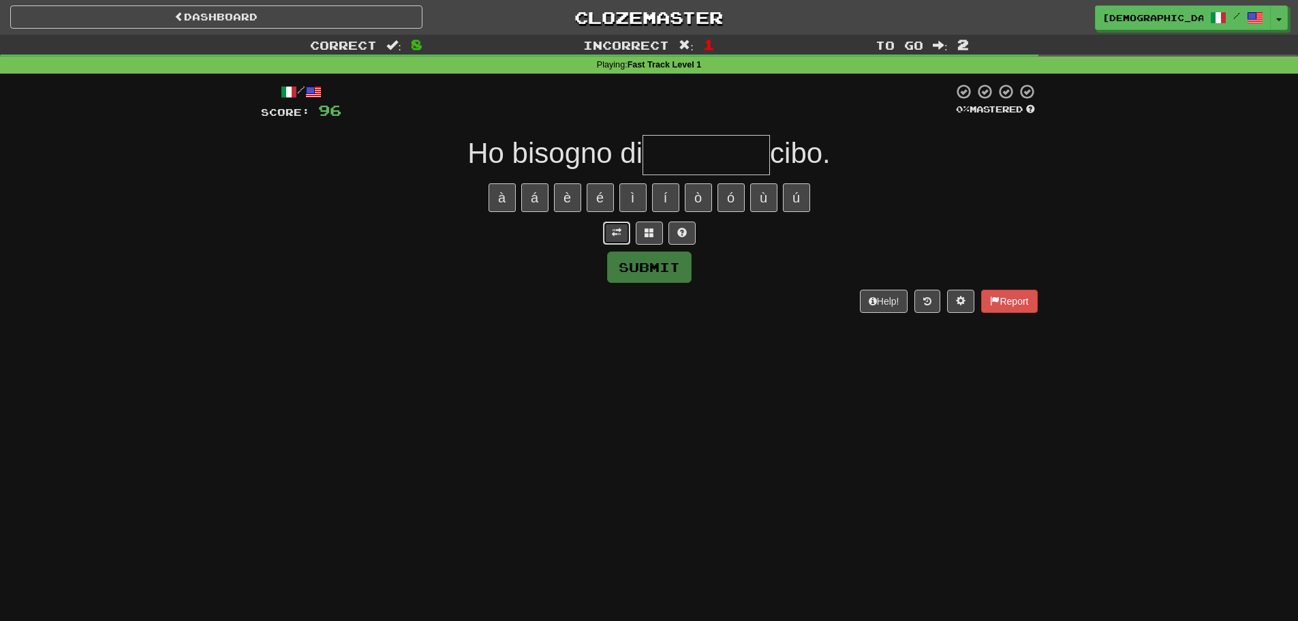
click at [621, 228] on button at bounding box center [616, 232] width 27 height 23
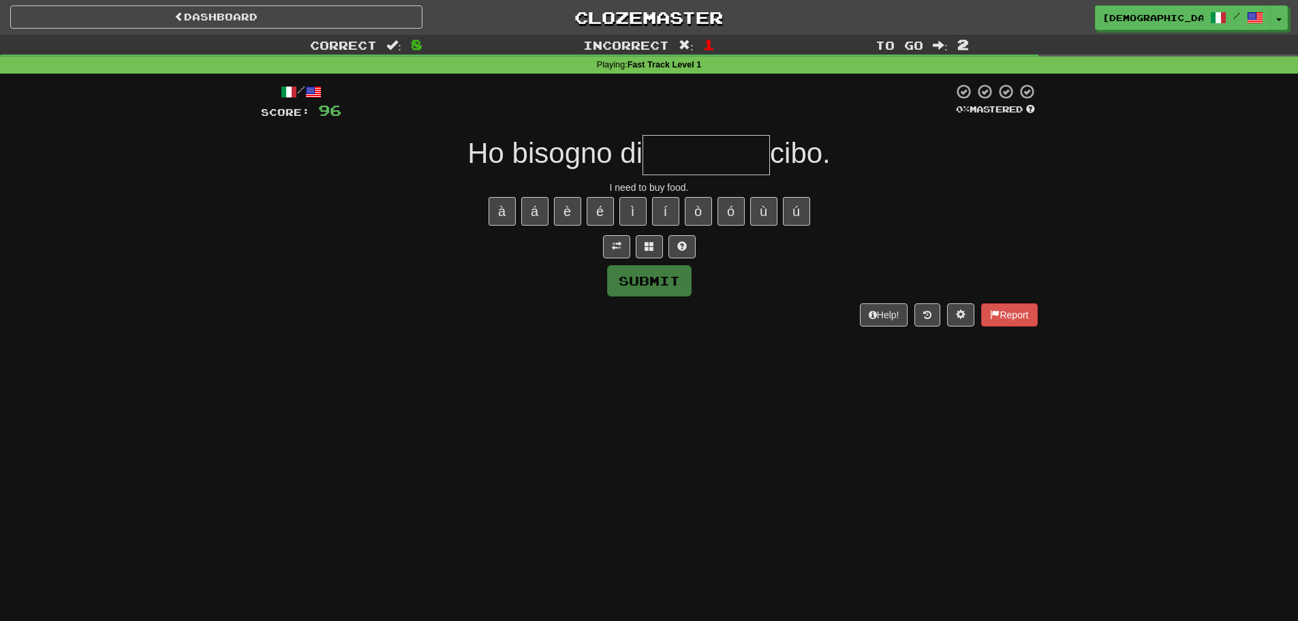
click at [678, 166] on input "text" at bounding box center [705, 155] width 127 height 40
type input "*"
click at [691, 232] on div "/ Score: 96 0 % Mastered Ho bisogno di *** cibo. I need to buy food. à á è é ì …" at bounding box center [649, 204] width 777 height 243
click at [689, 242] on button at bounding box center [681, 246] width 27 height 23
type input "********"
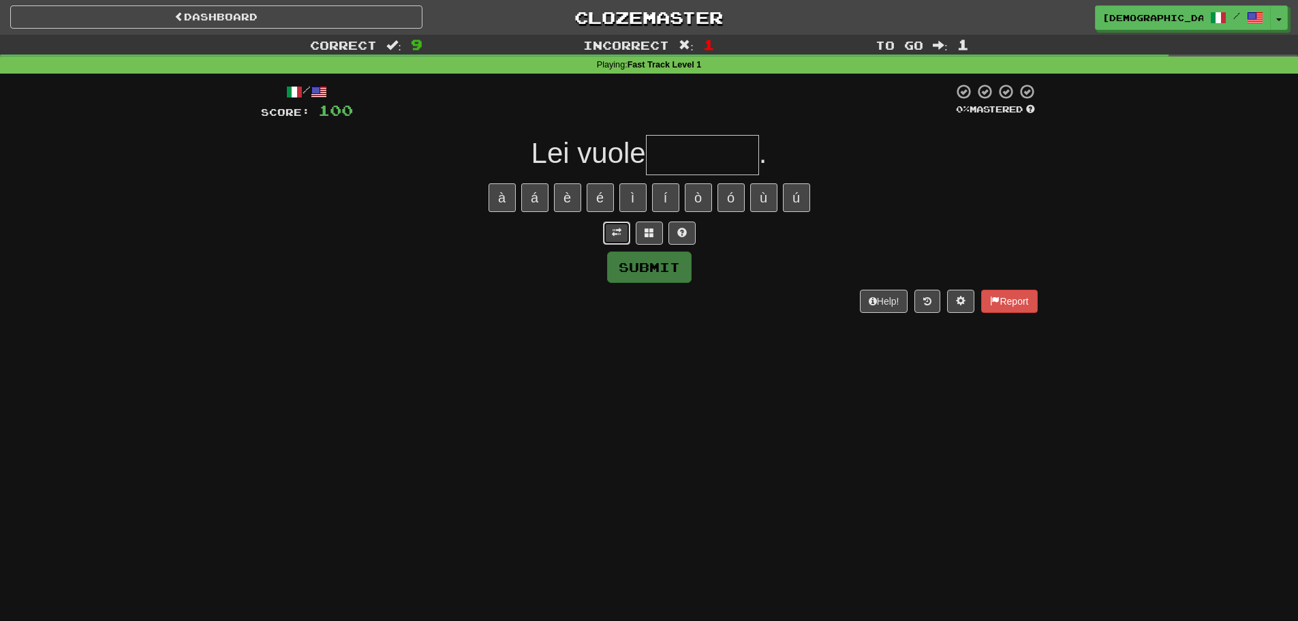
click at [609, 230] on button at bounding box center [616, 232] width 27 height 23
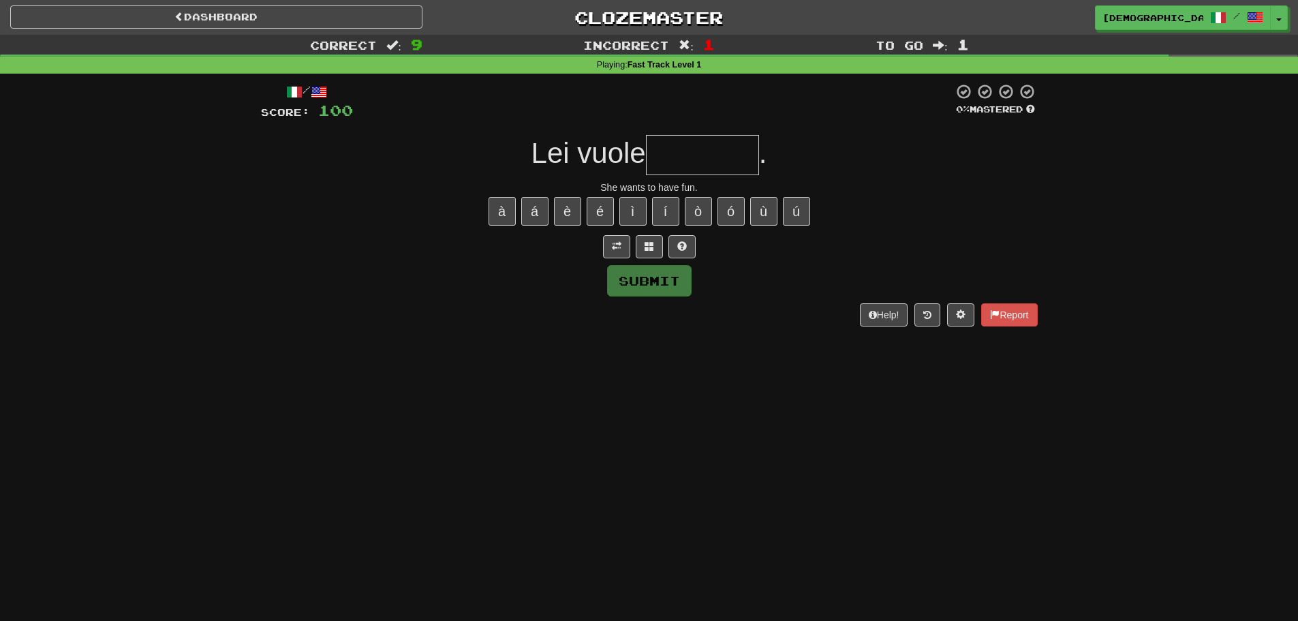
click at [718, 149] on input "text" at bounding box center [702, 155] width 113 height 40
click at [653, 253] on button at bounding box center [649, 246] width 27 height 23
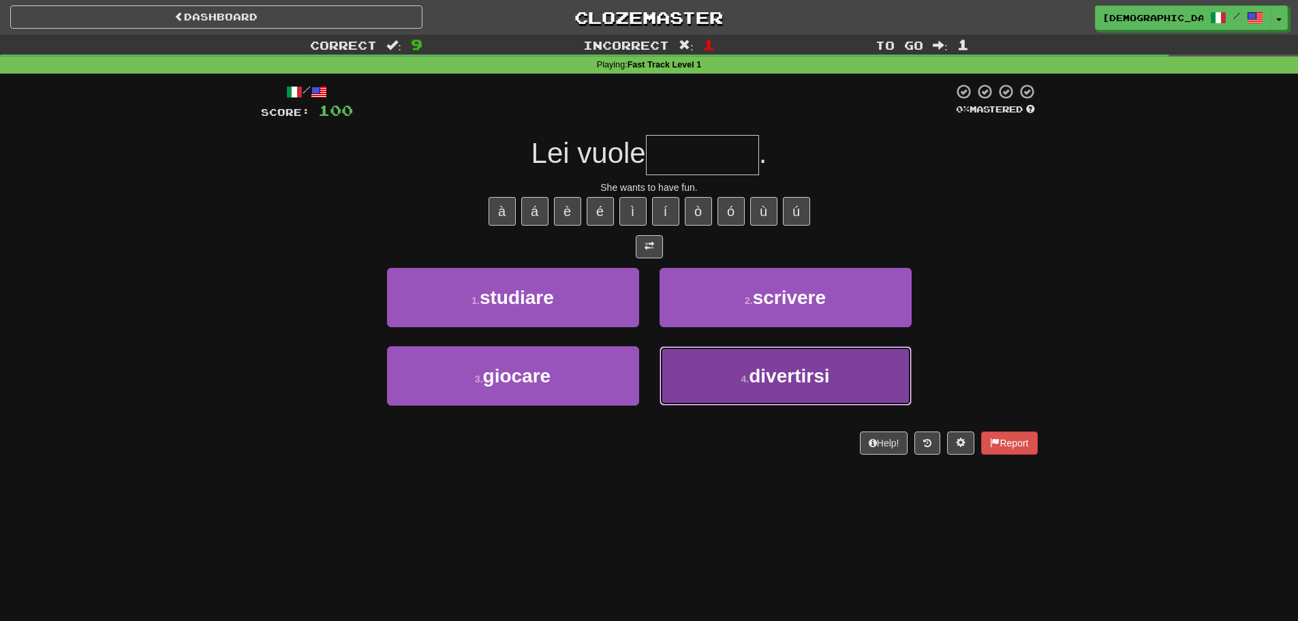
click at [739, 393] on button "4 . divertirsi" at bounding box center [785, 375] width 252 height 59
type input "**********"
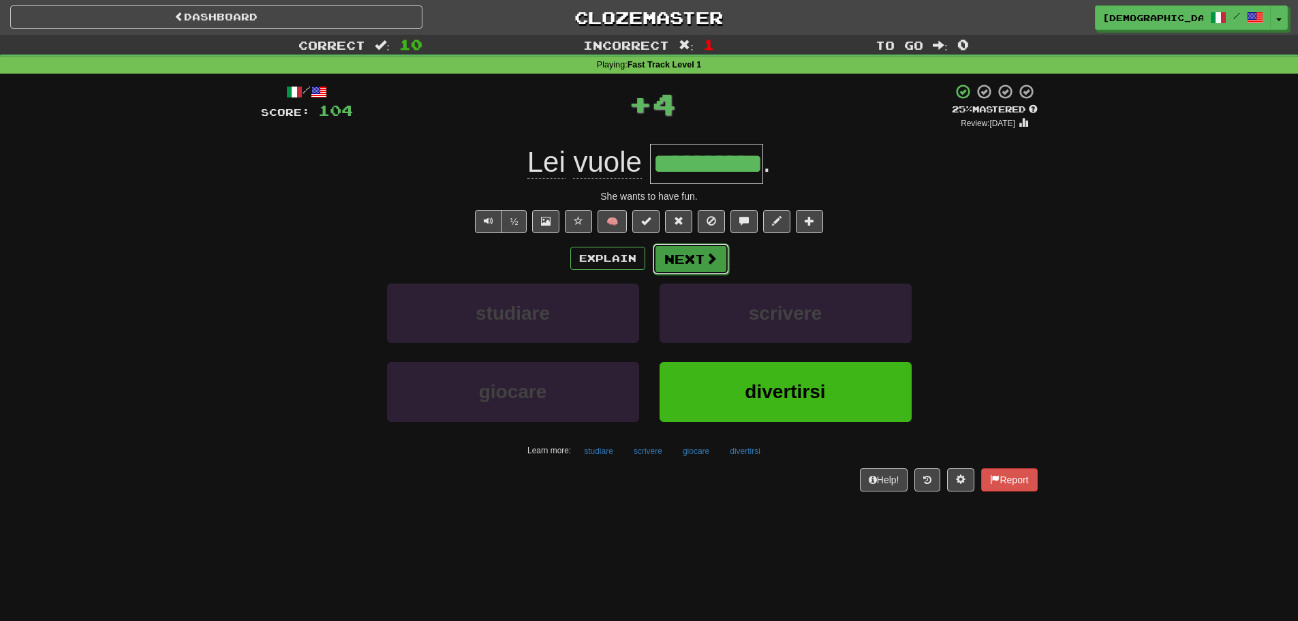
click at [683, 262] on button "Next" at bounding box center [691, 258] width 76 height 31
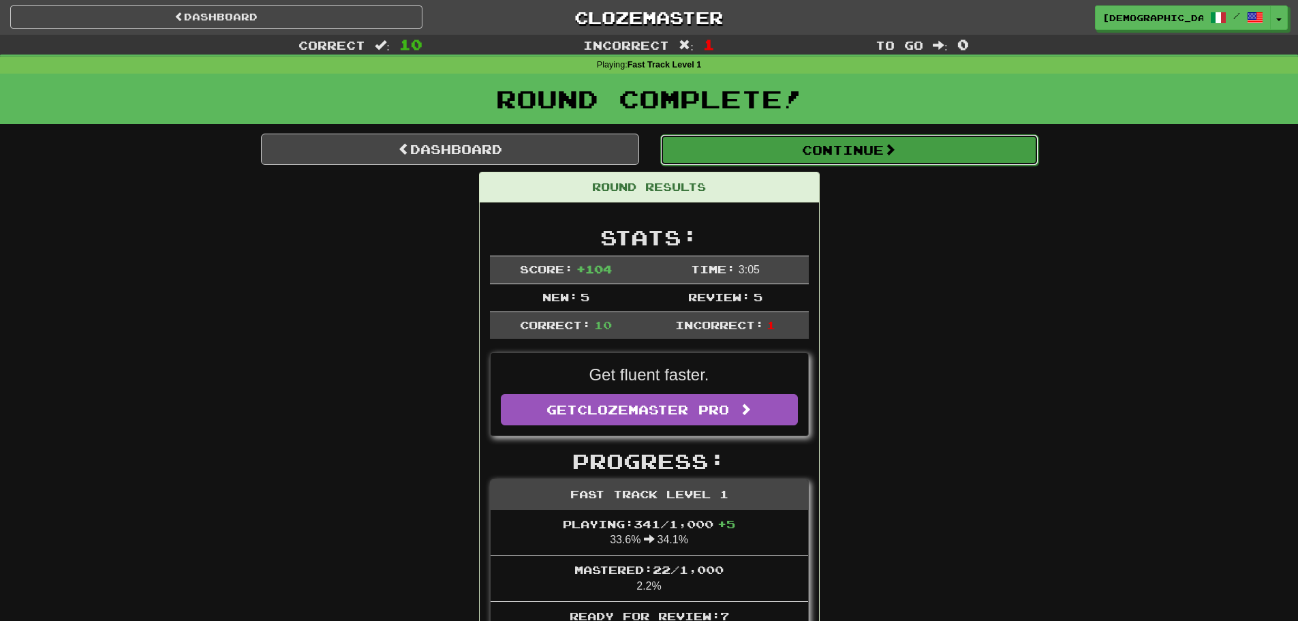
click at [822, 159] on button "Continue" at bounding box center [849, 149] width 378 height 31
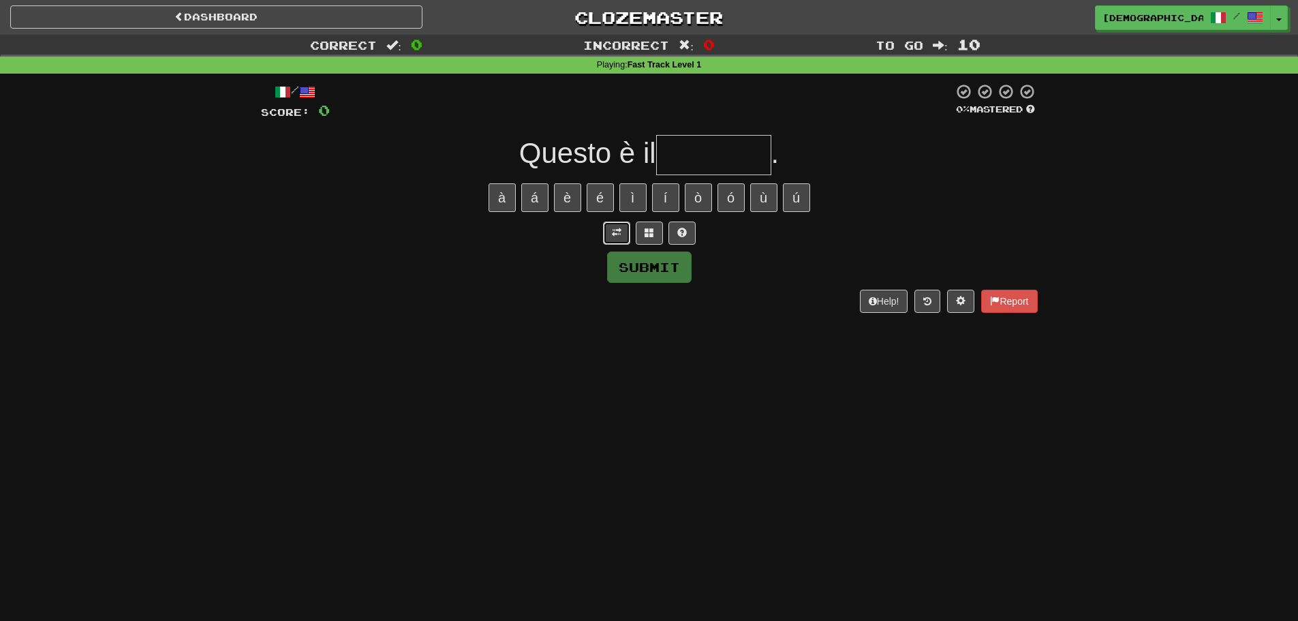
click at [626, 227] on button at bounding box center [616, 232] width 27 height 23
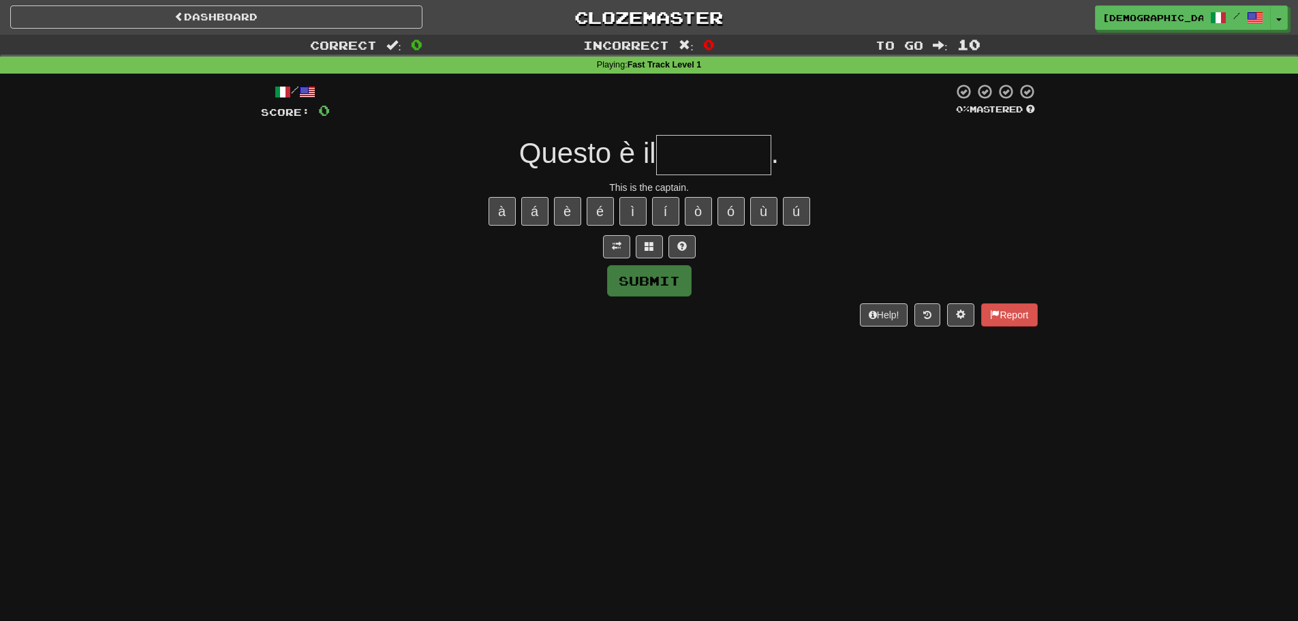
click at [711, 163] on input "text" at bounding box center [713, 155] width 115 height 40
type input "********"
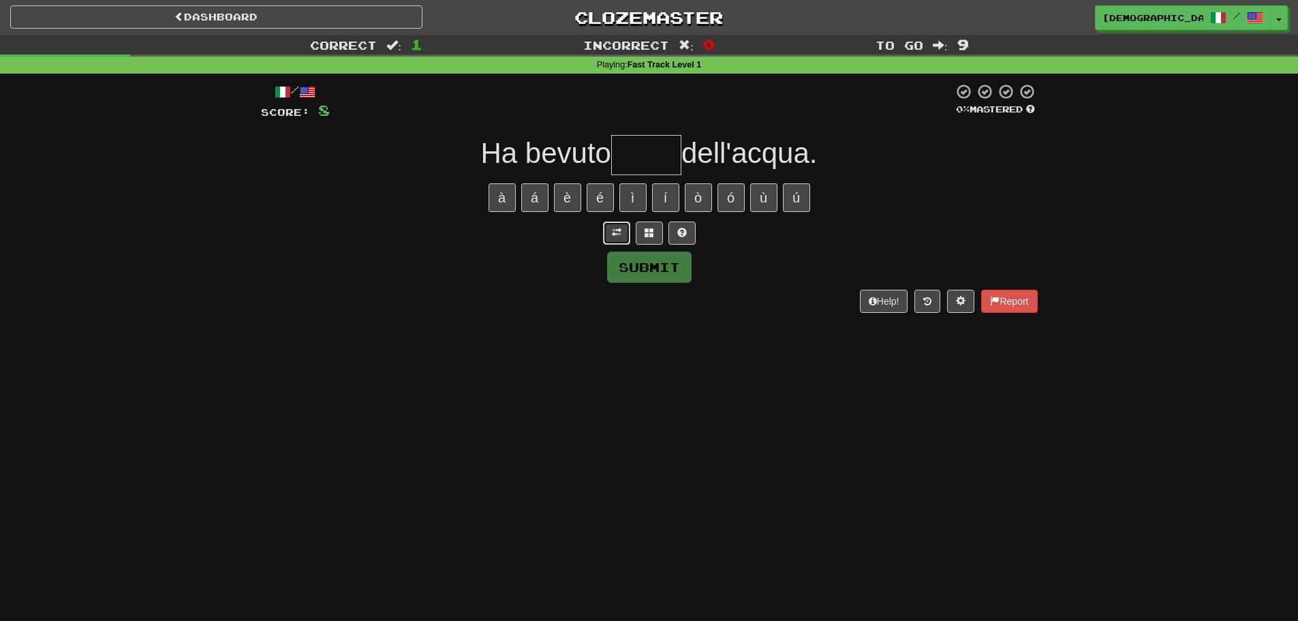
click at [627, 228] on button at bounding box center [616, 232] width 27 height 23
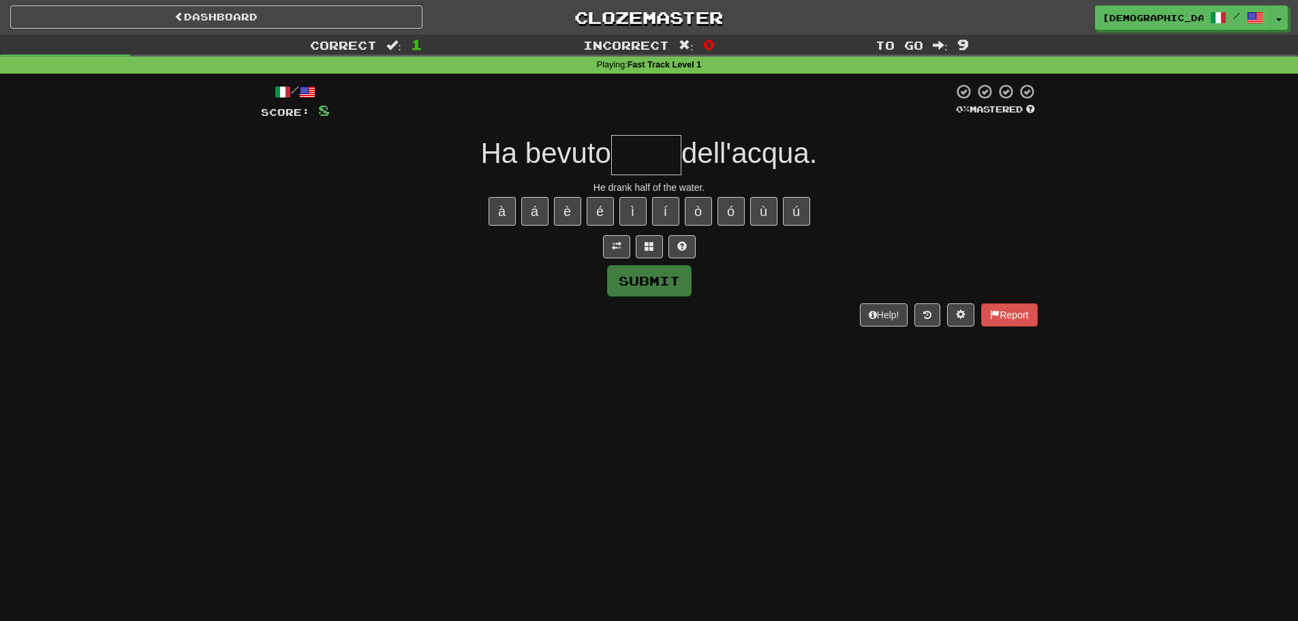
click at [677, 161] on input "text" at bounding box center [646, 155] width 70 height 40
click at [655, 245] on button at bounding box center [649, 246] width 27 height 23
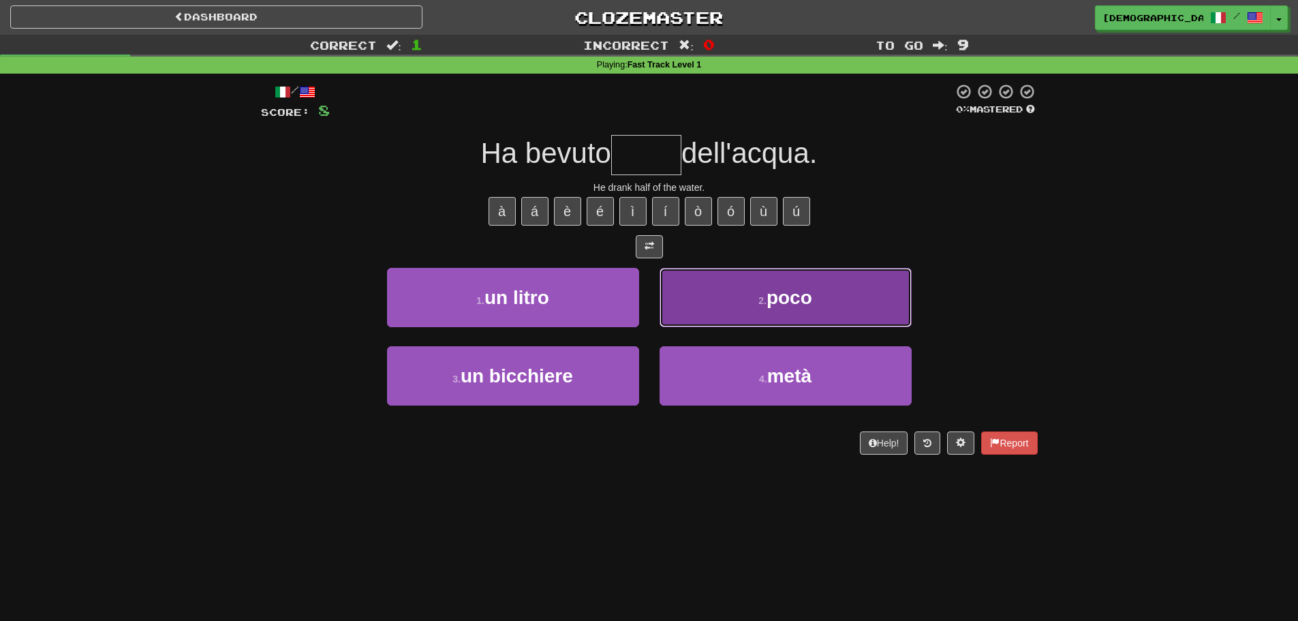
click at [721, 290] on button "2 . poco" at bounding box center [785, 297] width 252 height 59
type input "****"
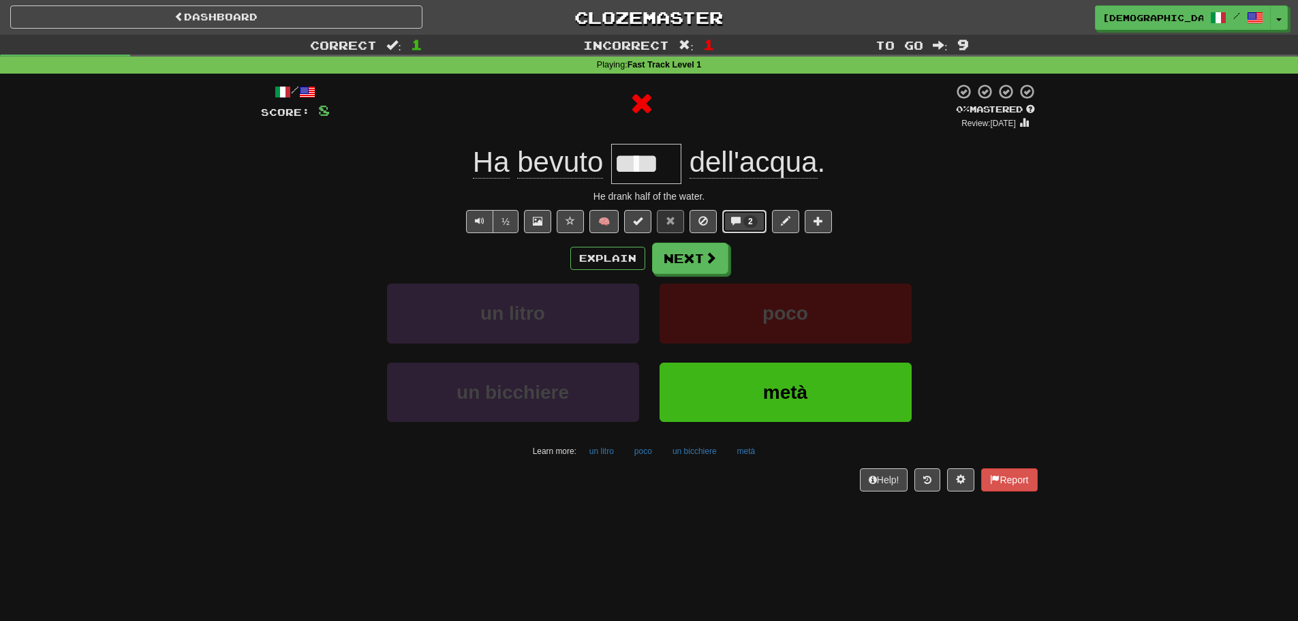
click at [745, 226] on button "2" at bounding box center [744, 221] width 44 height 23
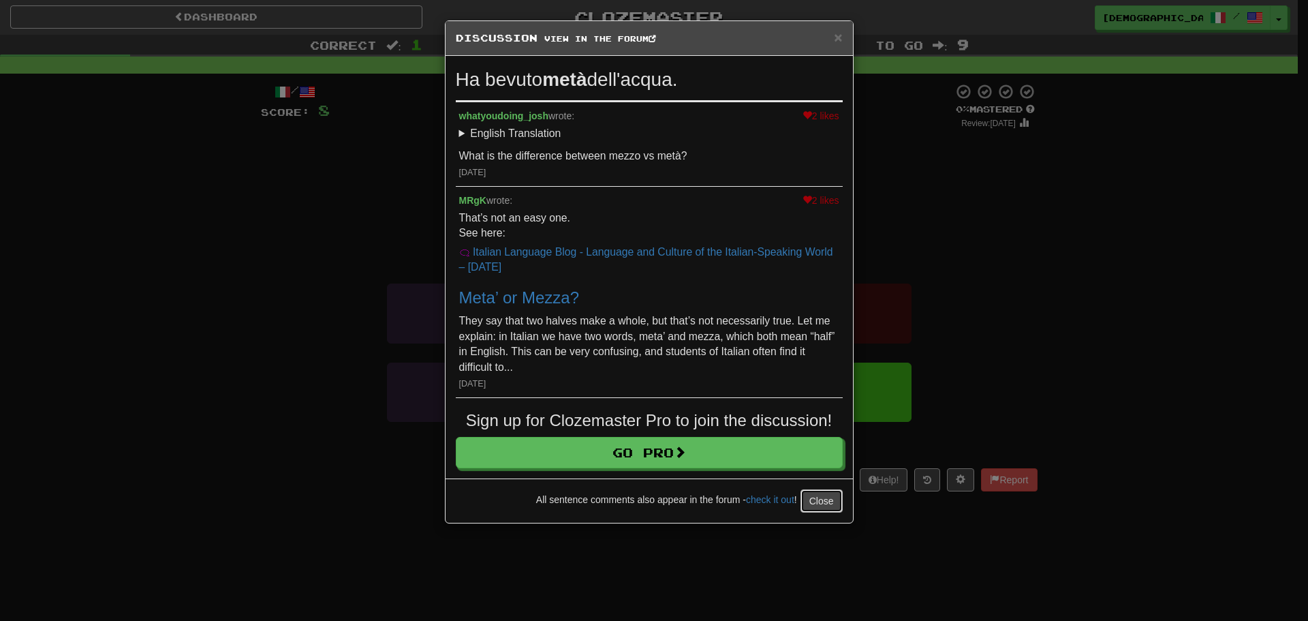
click at [829, 503] on button "Close" at bounding box center [821, 500] width 42 height 23
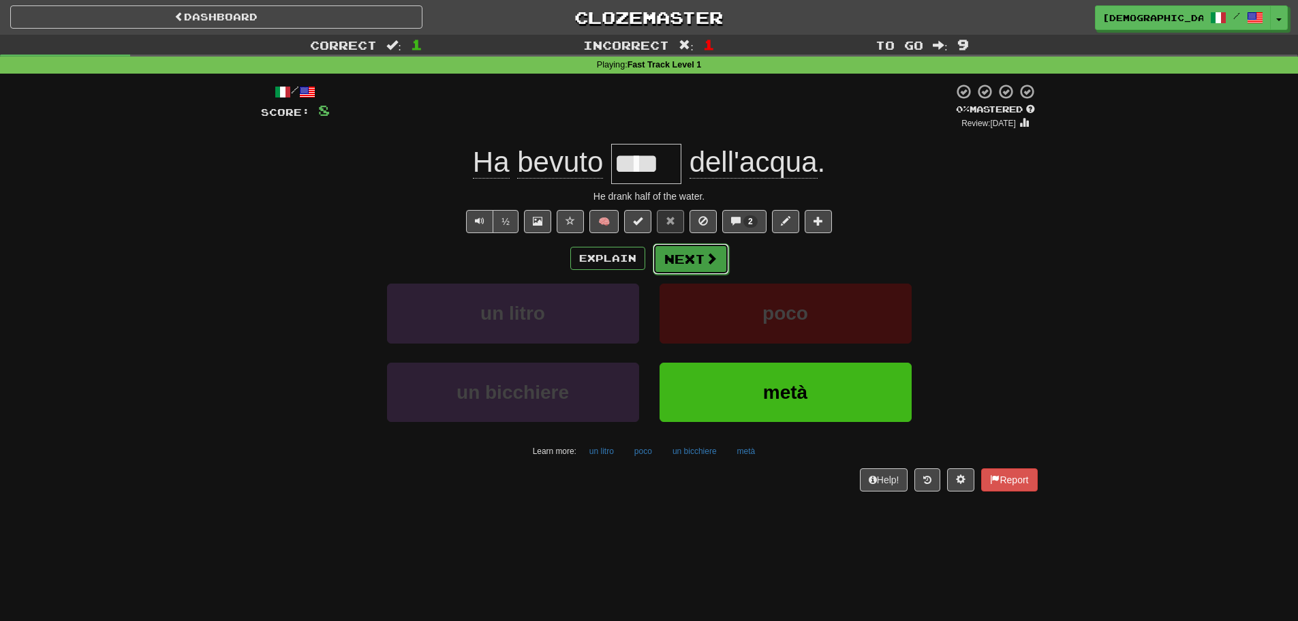
click at [717, 262] on button "Next" at bounding box center [691, 258] width 76 height 31
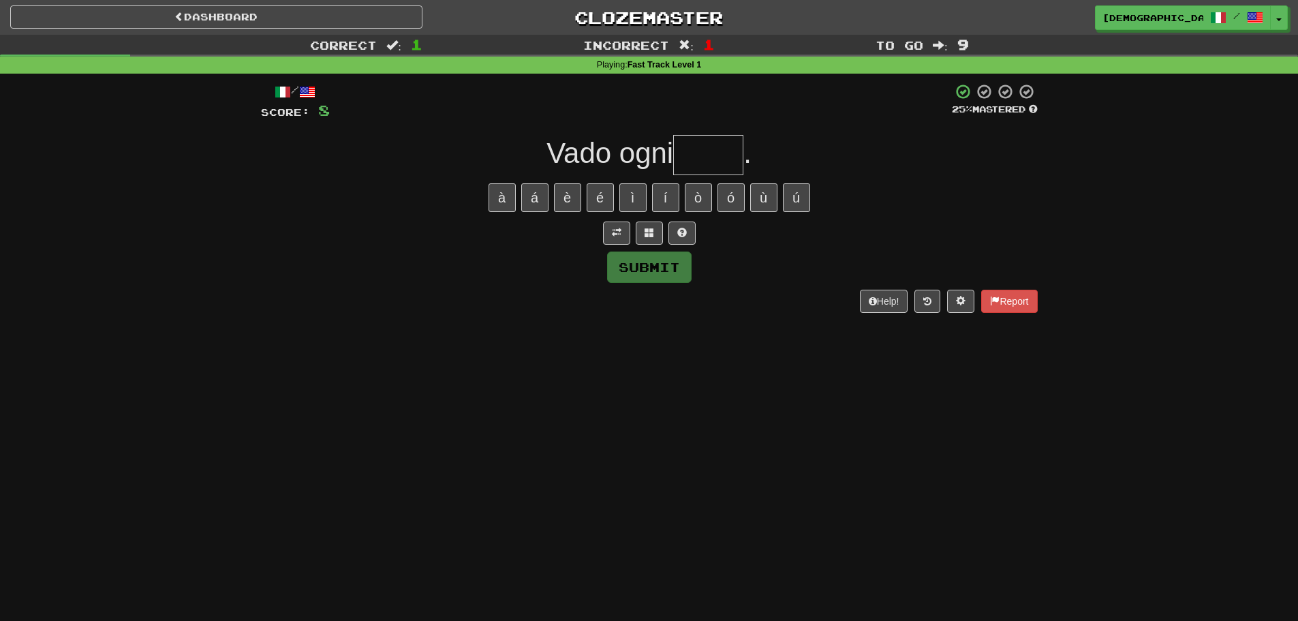
click at [698, 153] on input "text" at bounding box center [708, 155] width 70 height 40
click at [622, 228] on button at bounding box center [616, 232] width 27 height 23
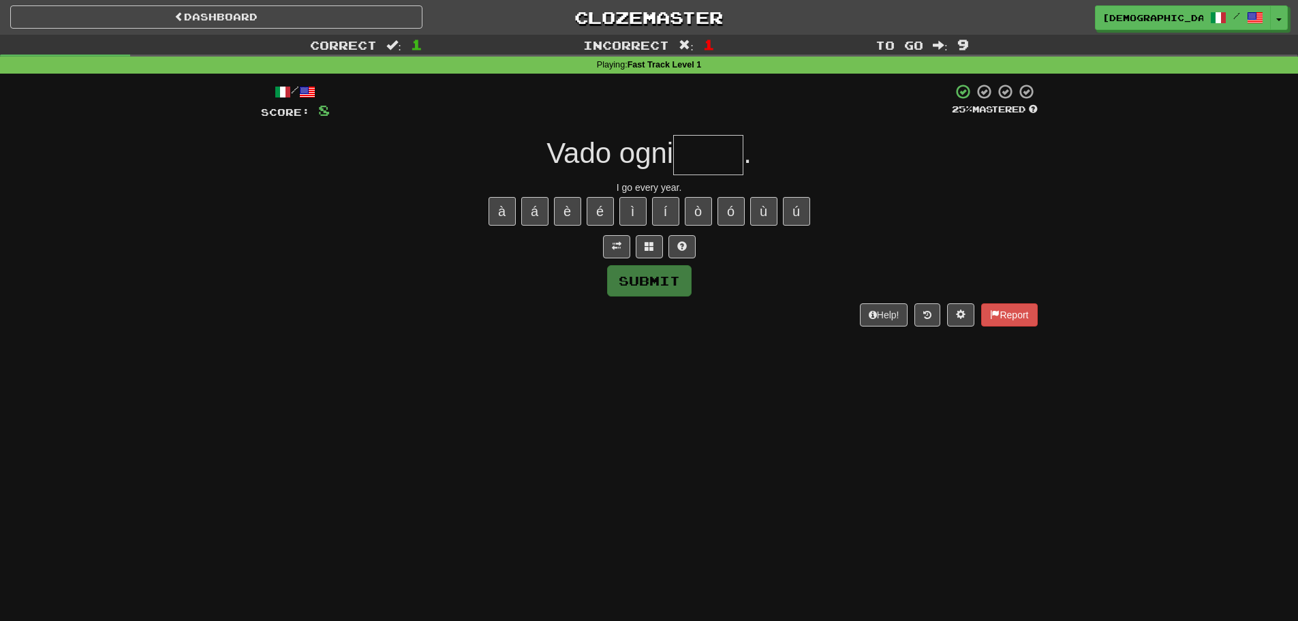
click at [699, 156] on input "text" at bounding box center [708, 155] width 70 height 40
type input "****"
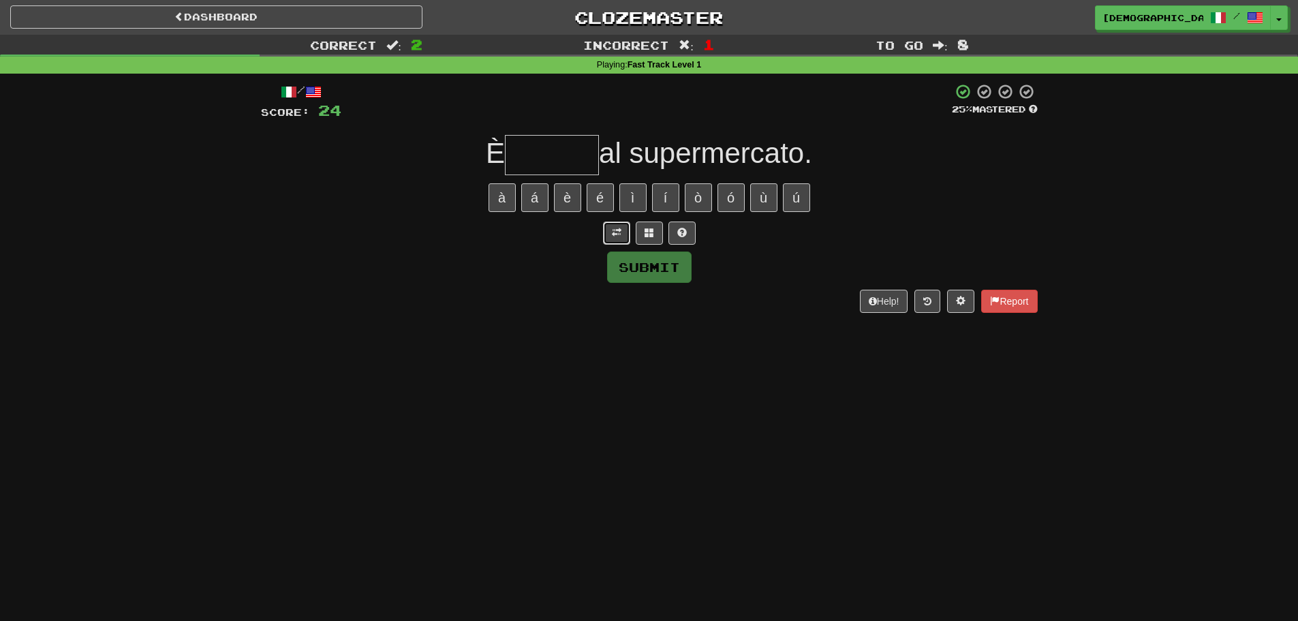
click at [626, 238] on button at bounding box center [616, 232] width 27 height 23
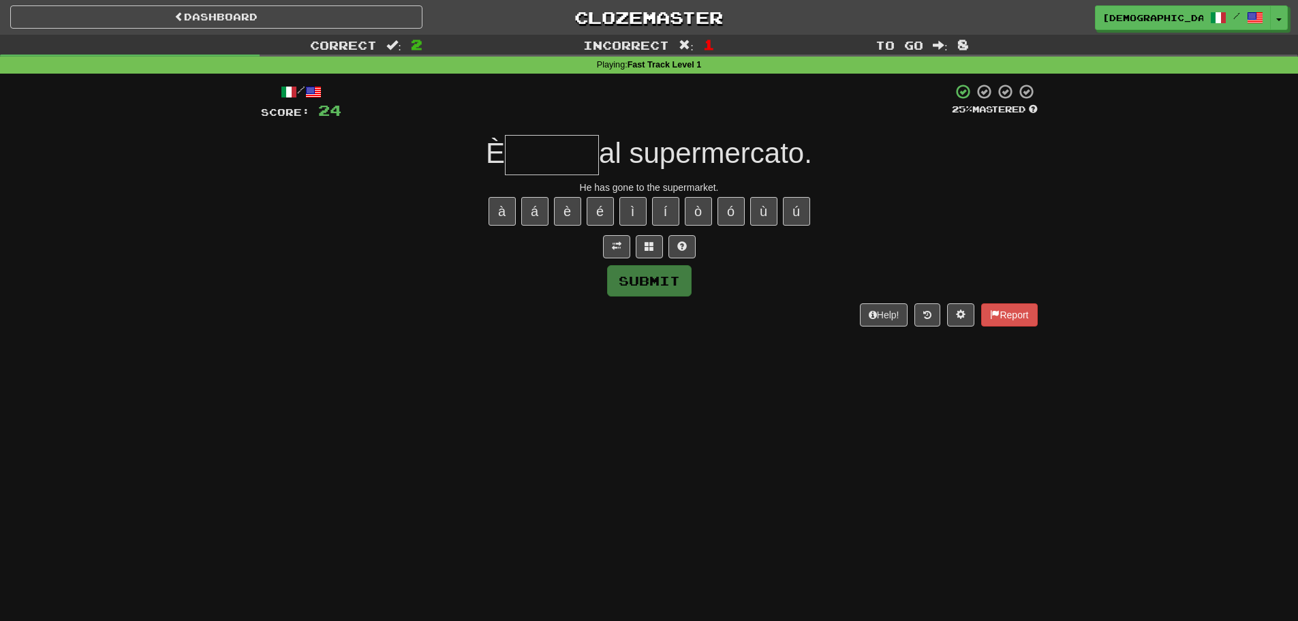
click at [574, 162] on input "text" at bounding box center [552, 155] width 94 height 40
type input "*"
type input "******"
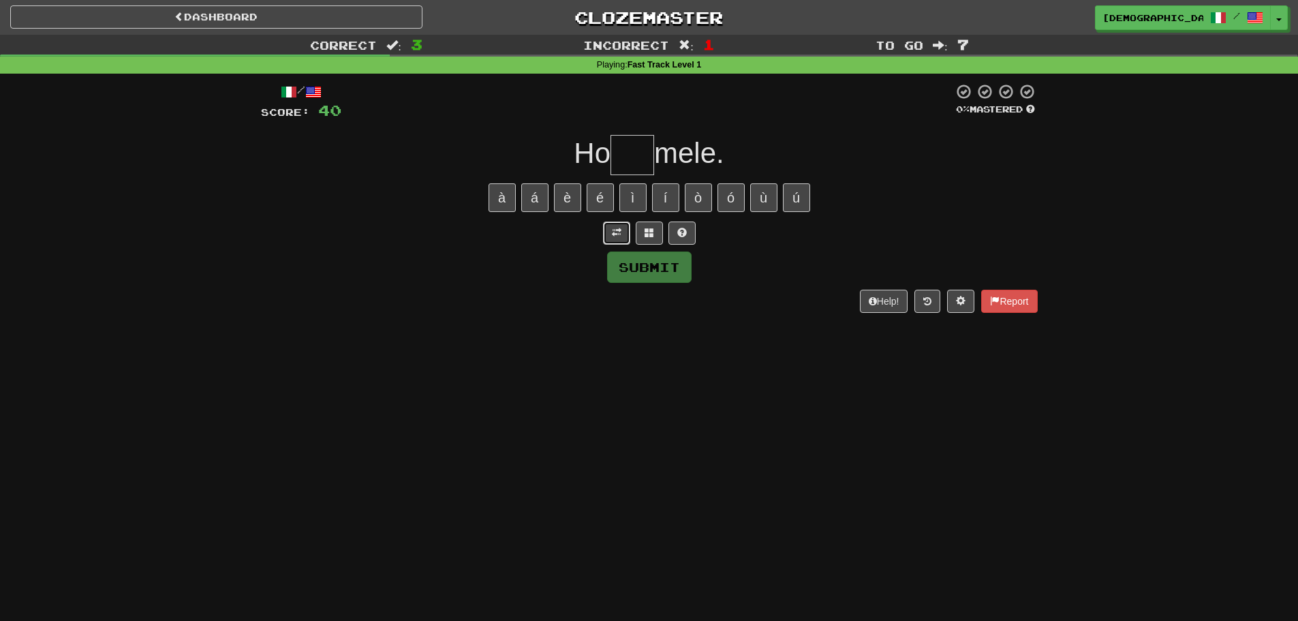
click at [603, 238] on button at bounding box center [616, 232] width 27 height 23
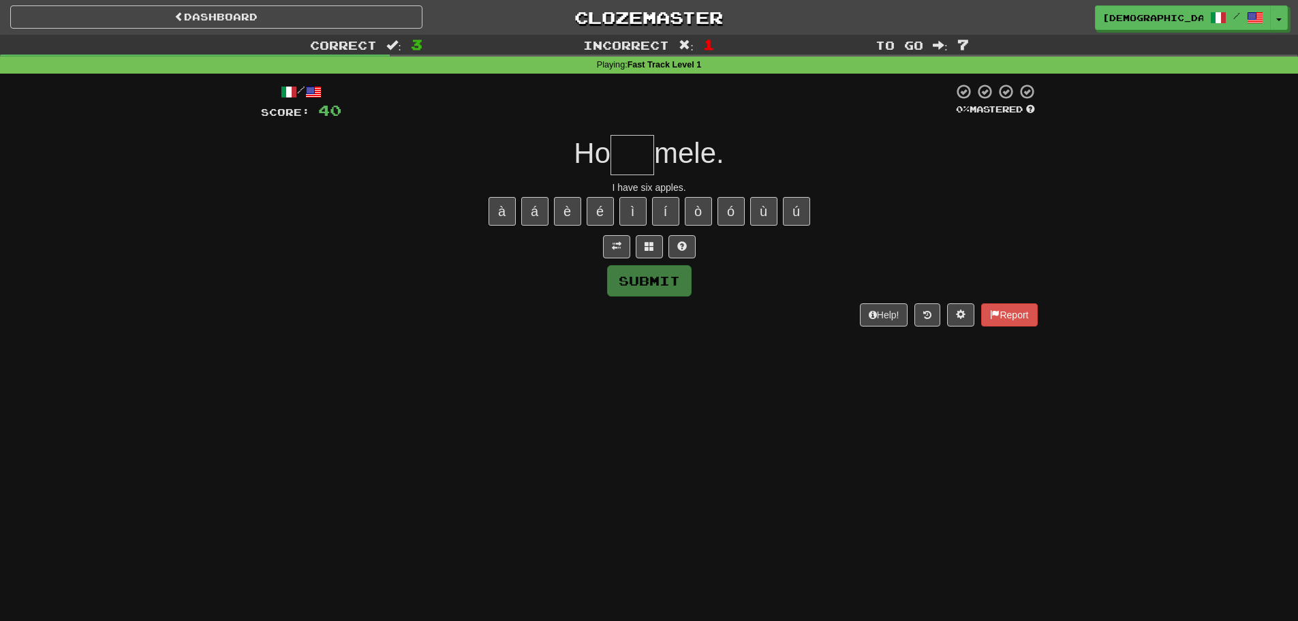
click at [634, 165] on input "text" at bounding box center [632, 155] width 44 height 40
type input "***"
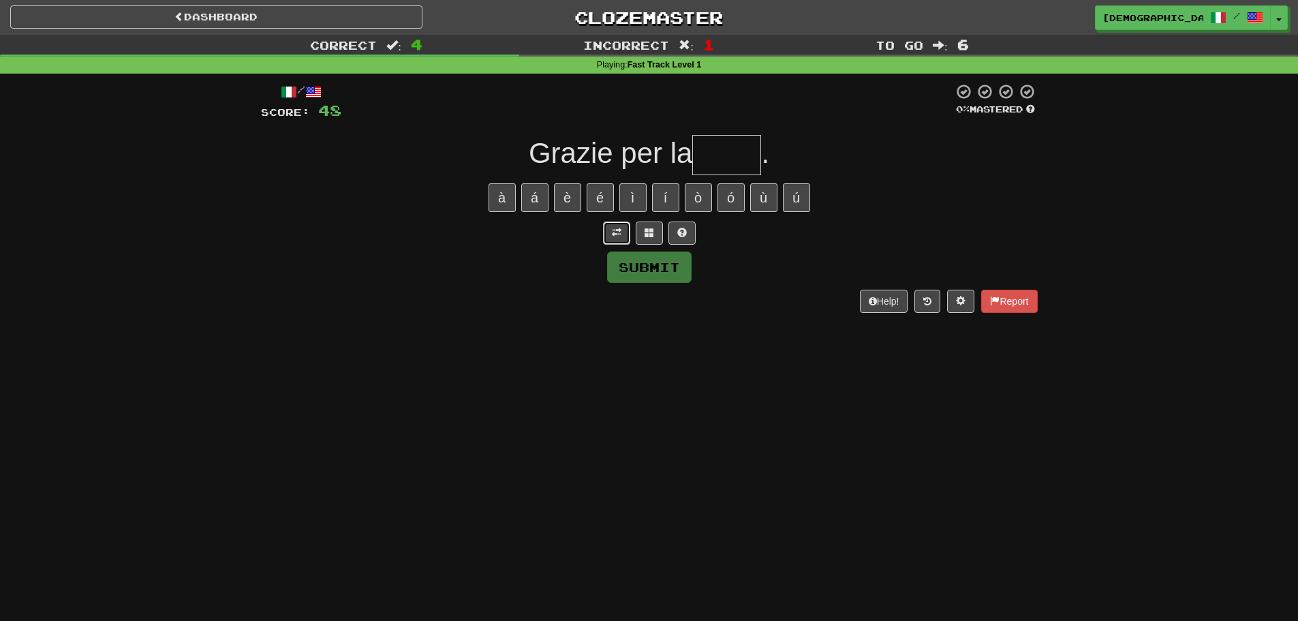
click at [618, 228] on span at bounding box center [617, 233] width 10 height 10
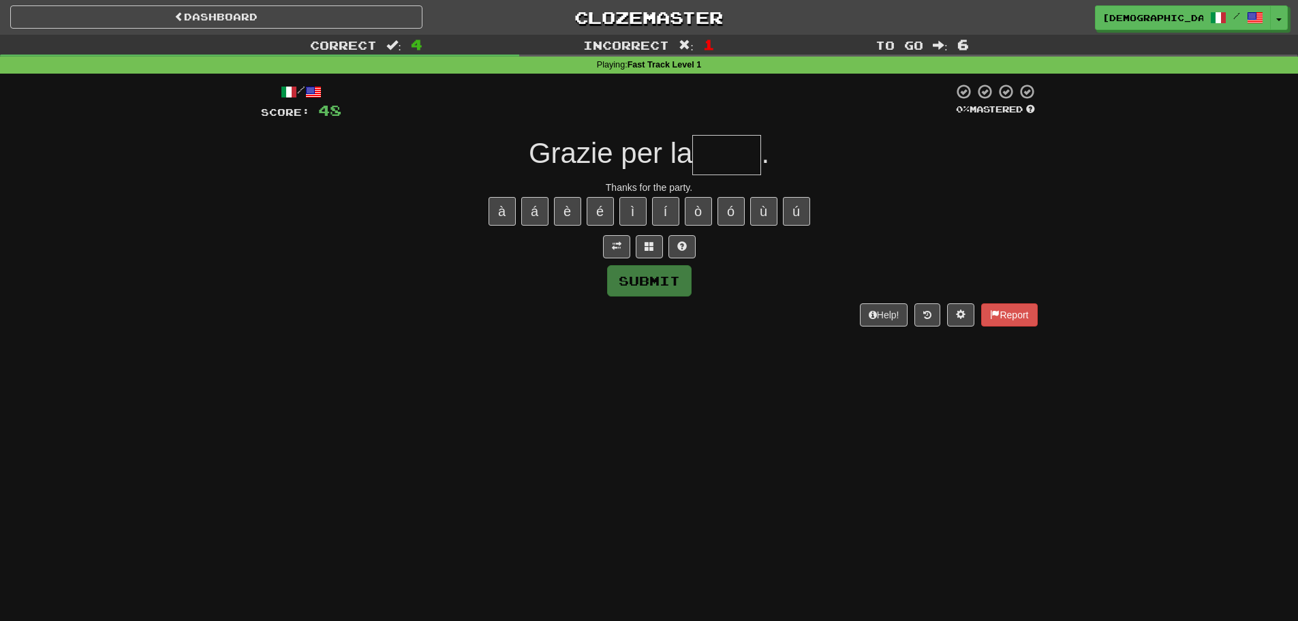
click at [723, 163] on input "text" at bounding box center [726, 155] width 69 height 40
type input "*"
click at [672, 247] on button at bounding box center [681, 246] width 27 height 23
type input "*****"
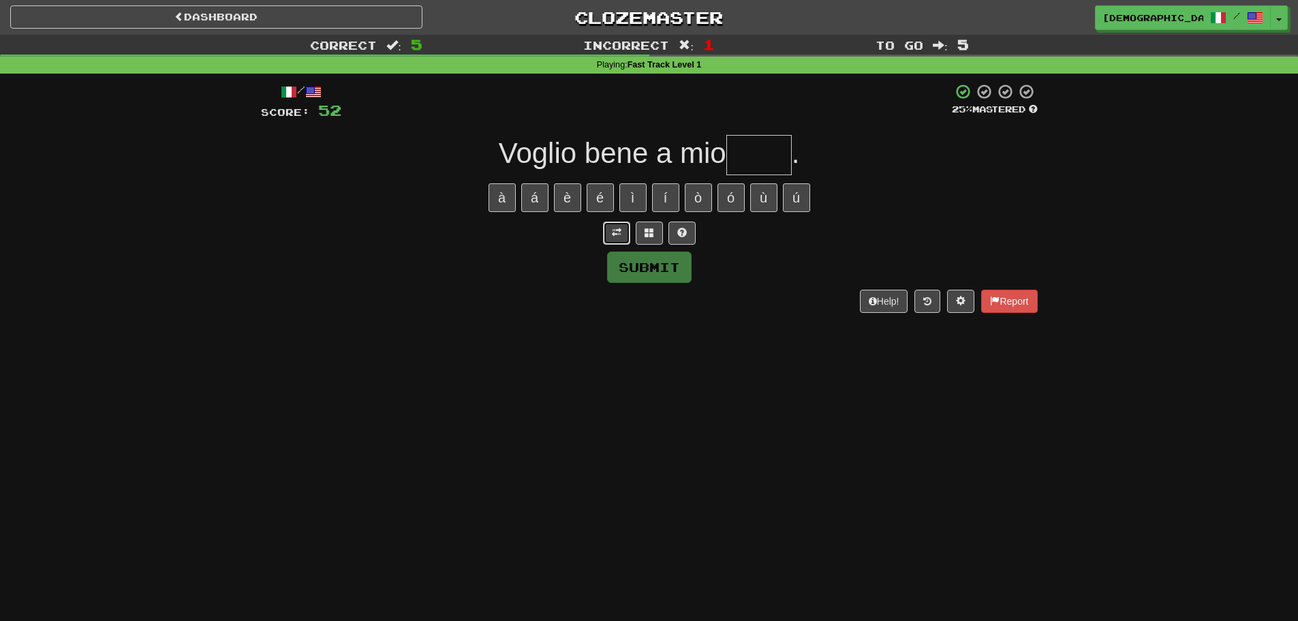
click at [612, 236] on span at bounding box center [617, 233] width 10 height 10
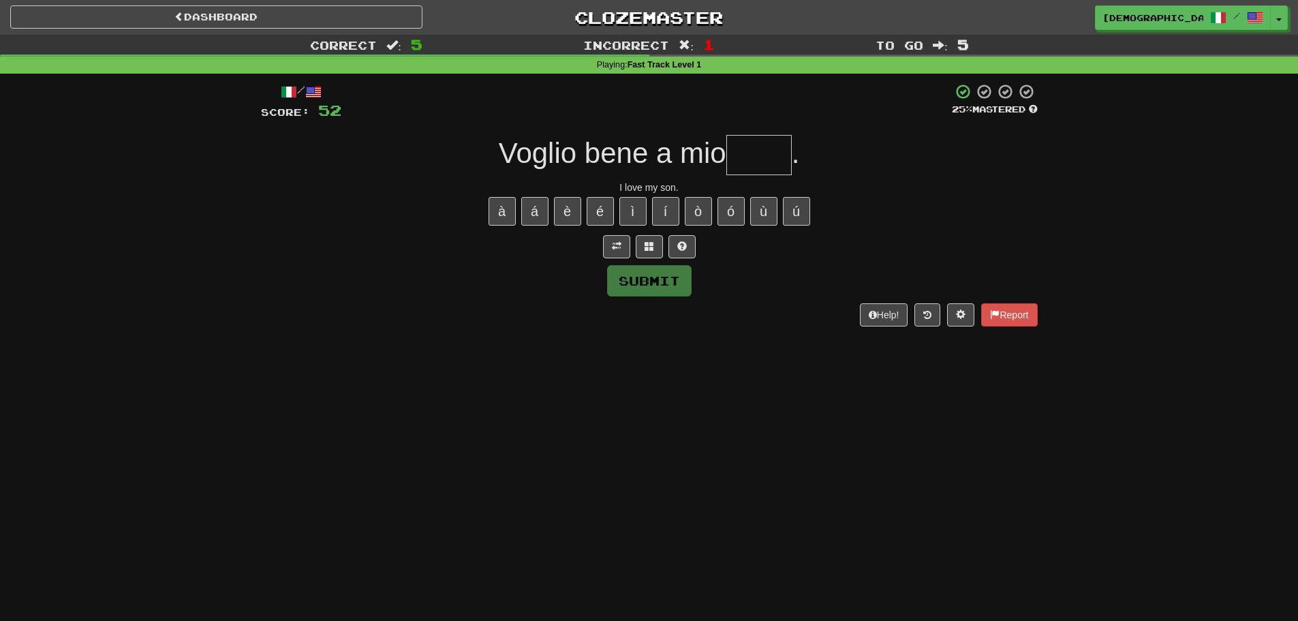
click at [744, 144] on input "text" at bounding box center [758, 155] width 65 height 40
type input "******"
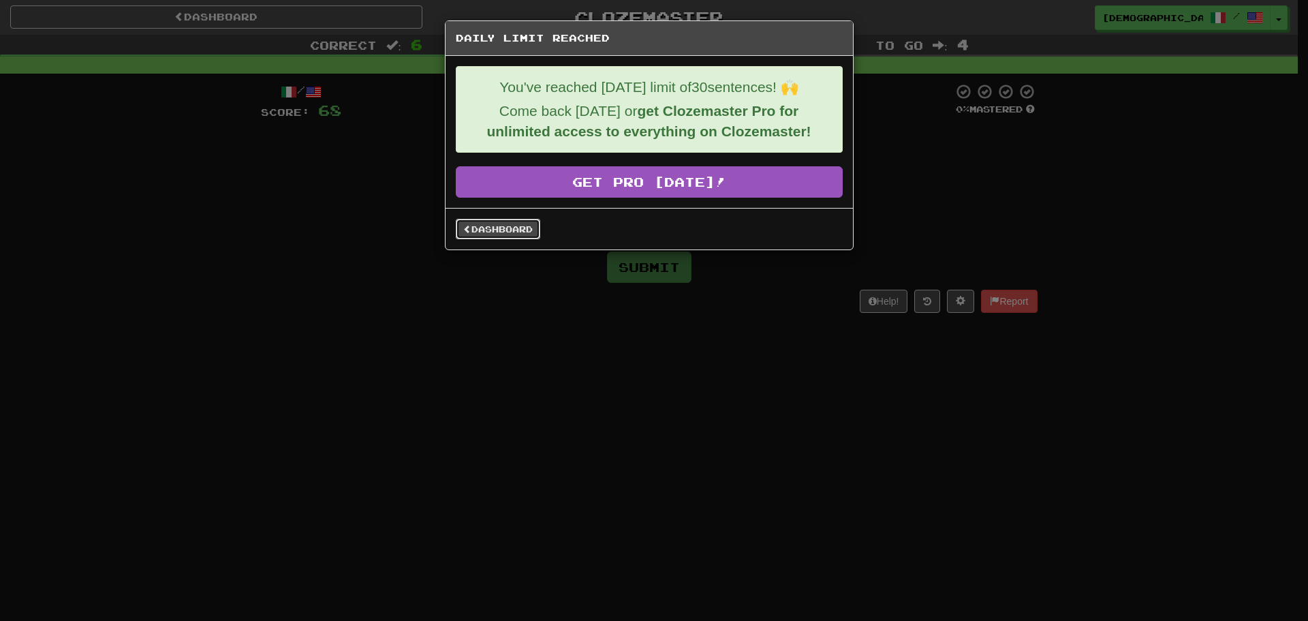
click at [499, 226] on link "Dashboard" at bounding box center [498, 229] width 84 height 20
